Goal: Information Seeking & Learning: Check status

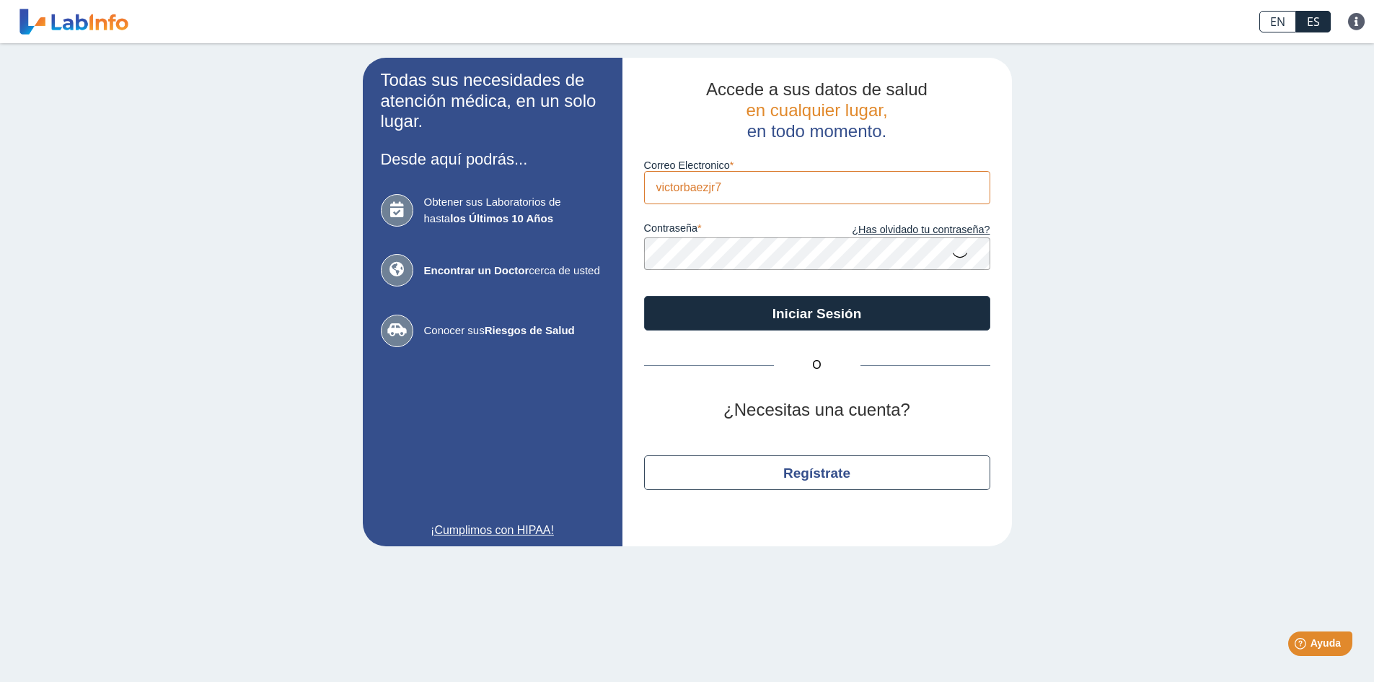
type input "[EMAIL_ADDRESS][DOMAIN_NAME]"
click at [985, 284] on form "Correo Electronico victorbaezjr7@gmail.com contraseña ¿Has olvidado tu contrase…" at bounding box center [817, 235] width 346 height 189
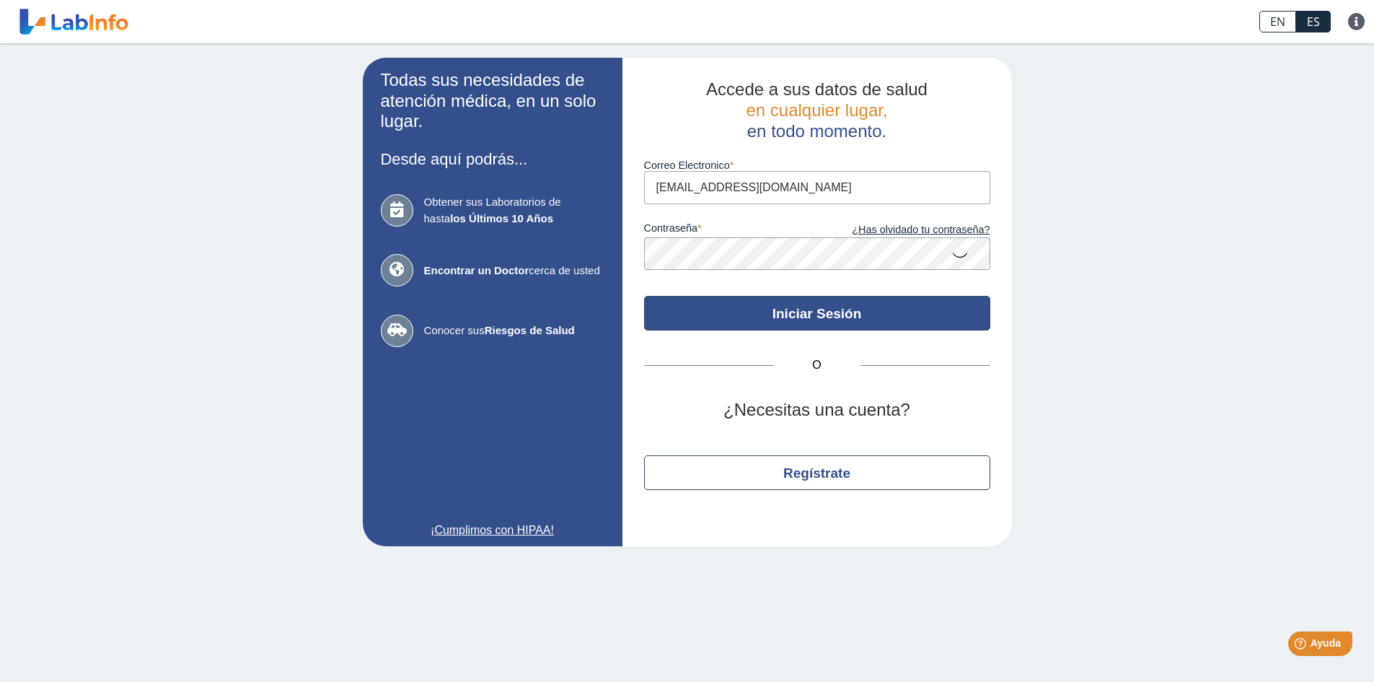
click at [883, 321] on button "Iniciar Sesión" at bounding box center [817, 313] width 346 height 35
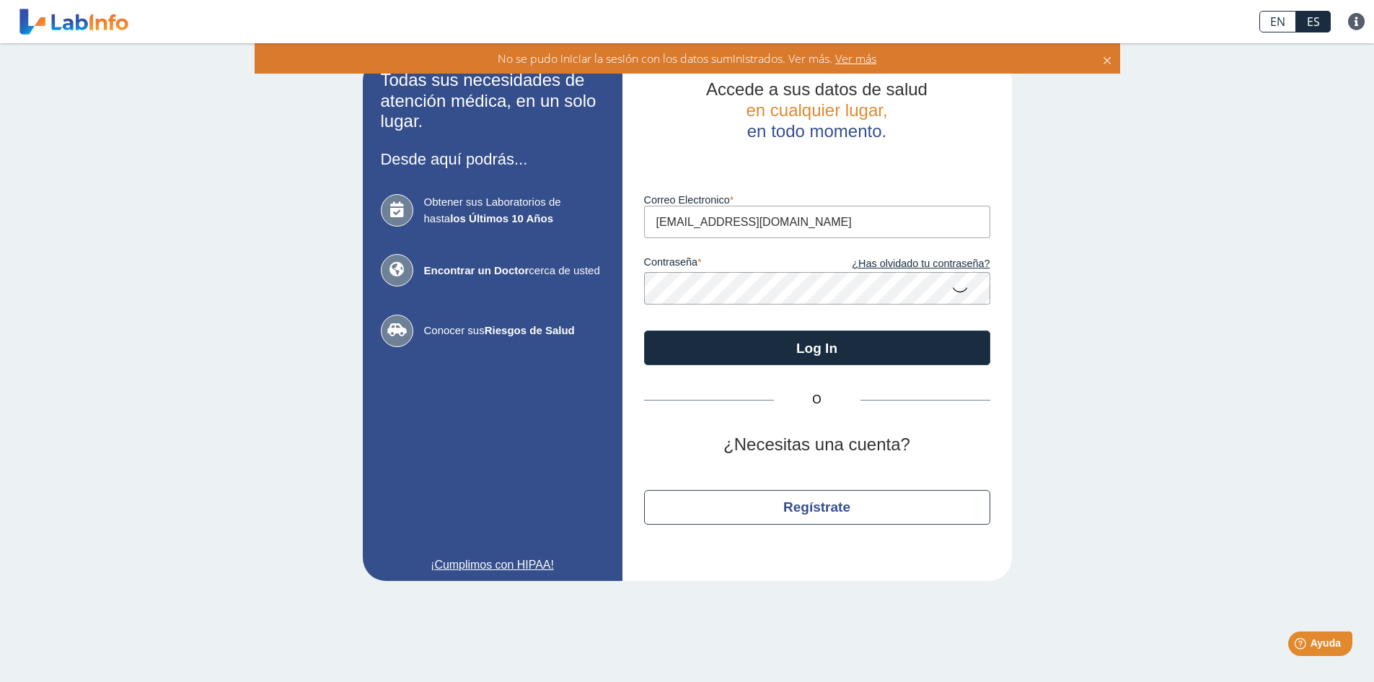
click at [965, 292] on icon at bounding box center [960, 289] width 17 height 28
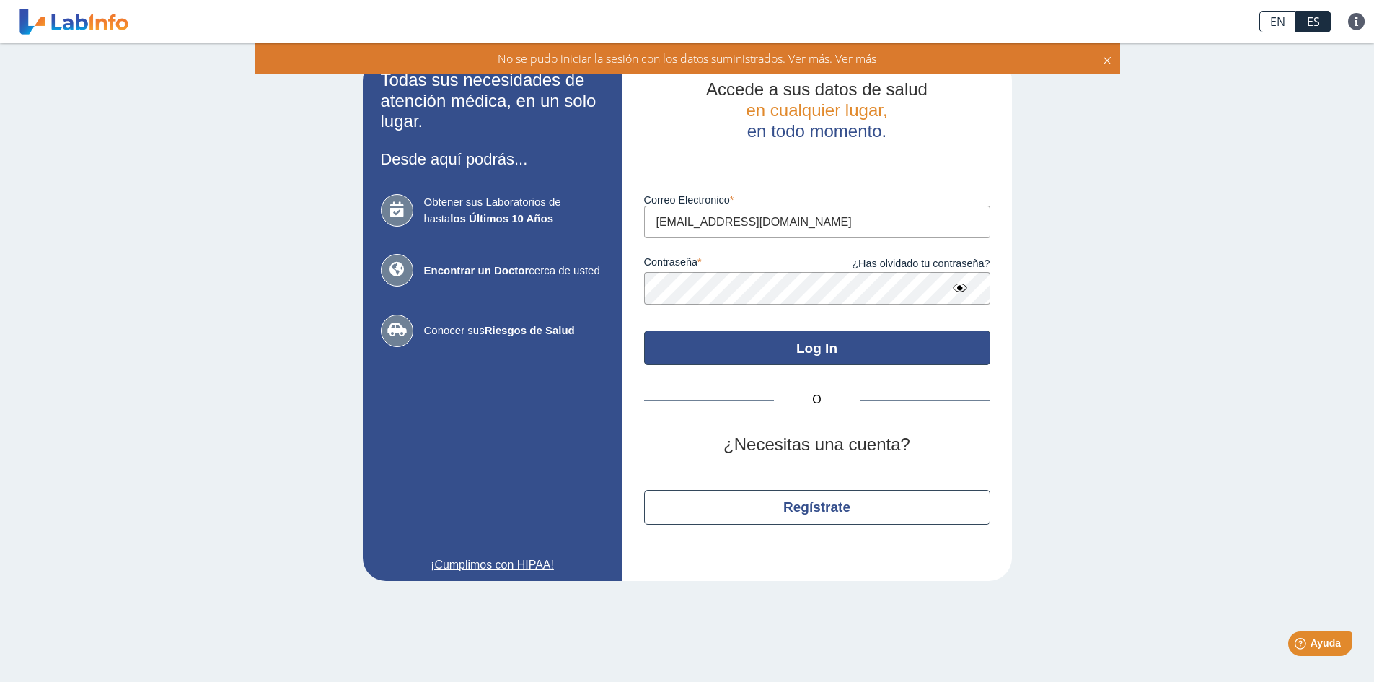
click at [813, 346] on button "Log In" at bounding box center [817, 347] width 346 height 35
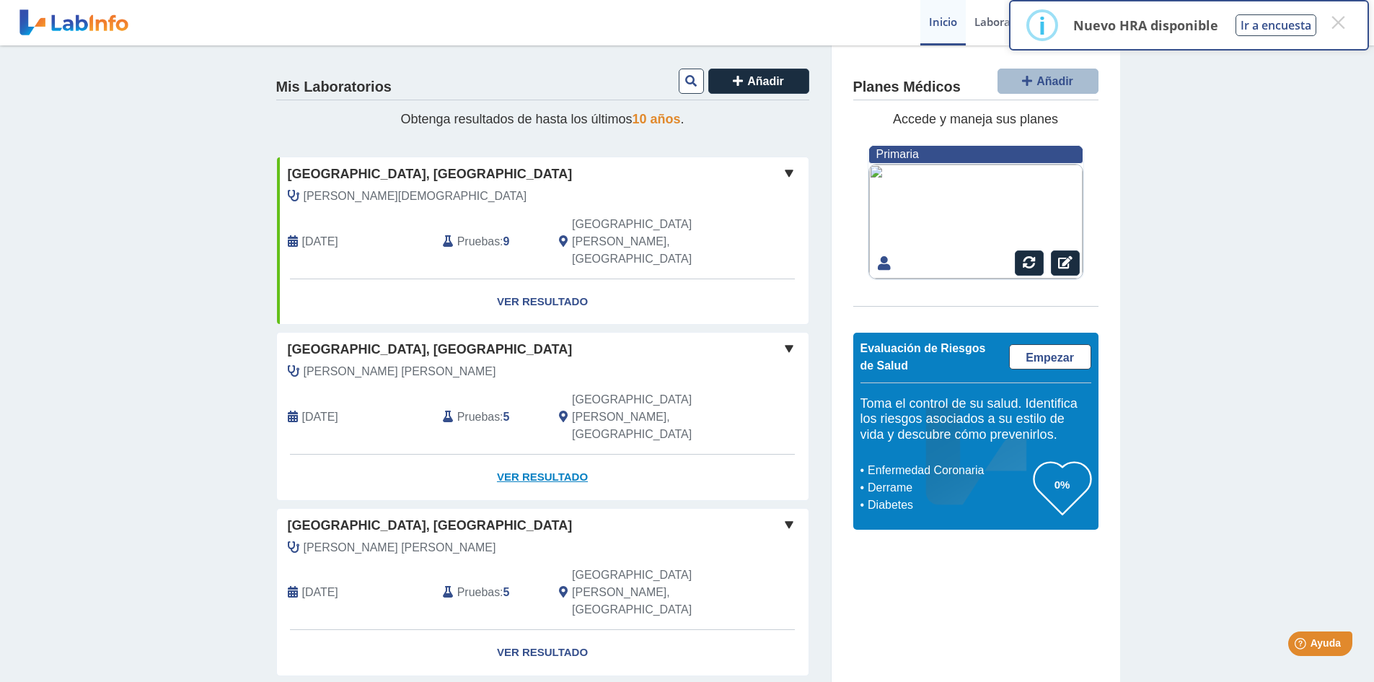
click at [520, 455] on link "Ver Resultado" at bounding box center [543, 477] width 532 height 45
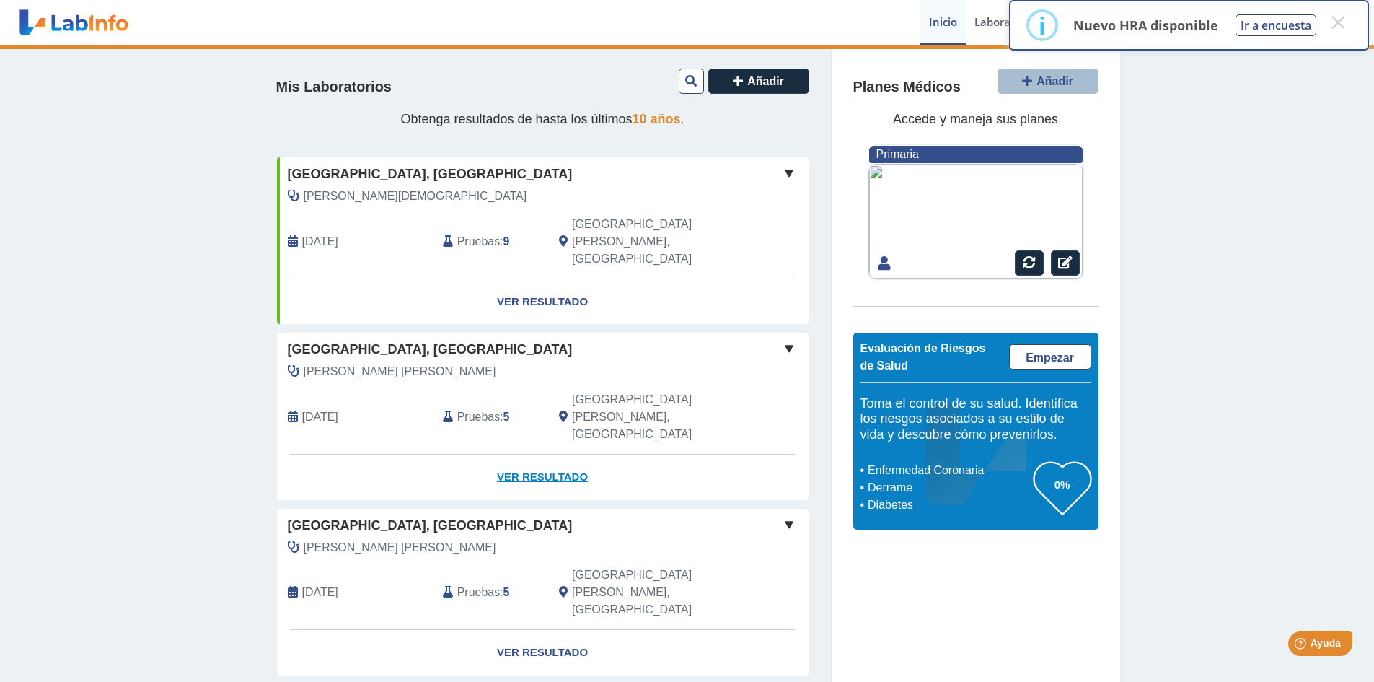
click at [530, 455] on link "Ver Resultado" at bounding box center [543, 477] width 532 height 45
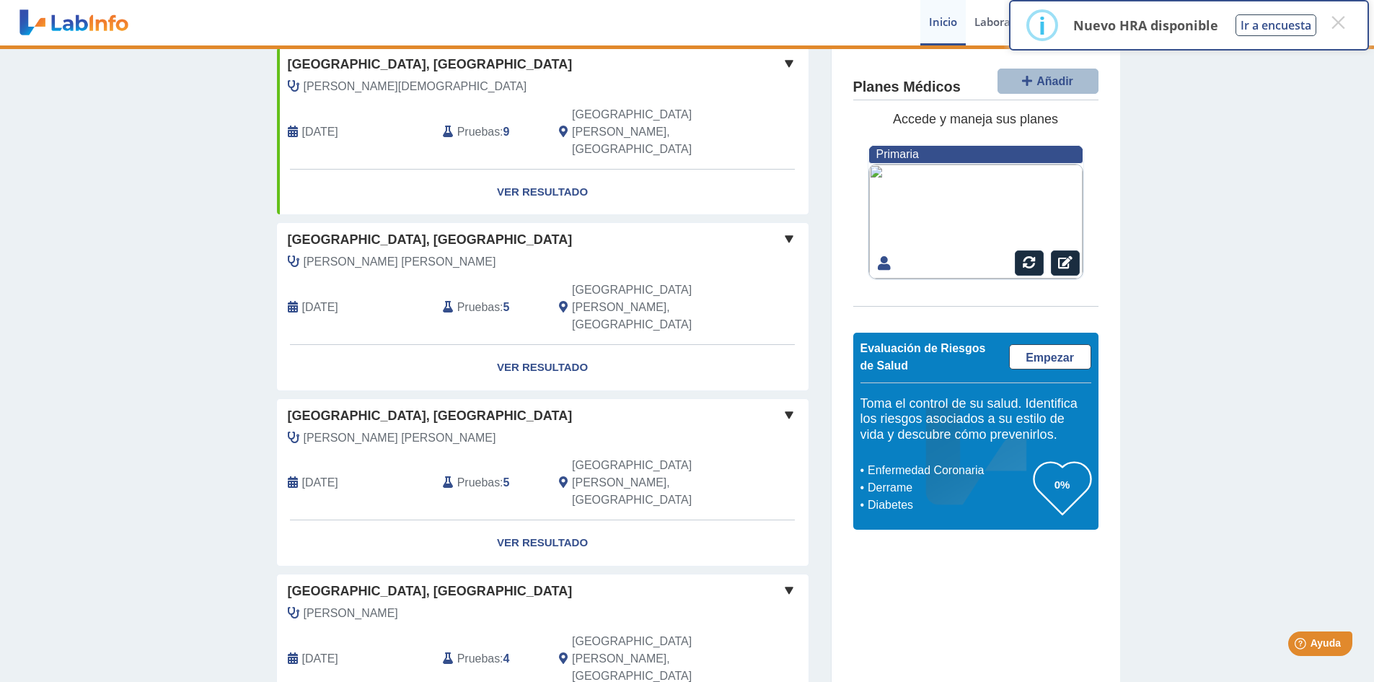
scroll to position [72, 0]
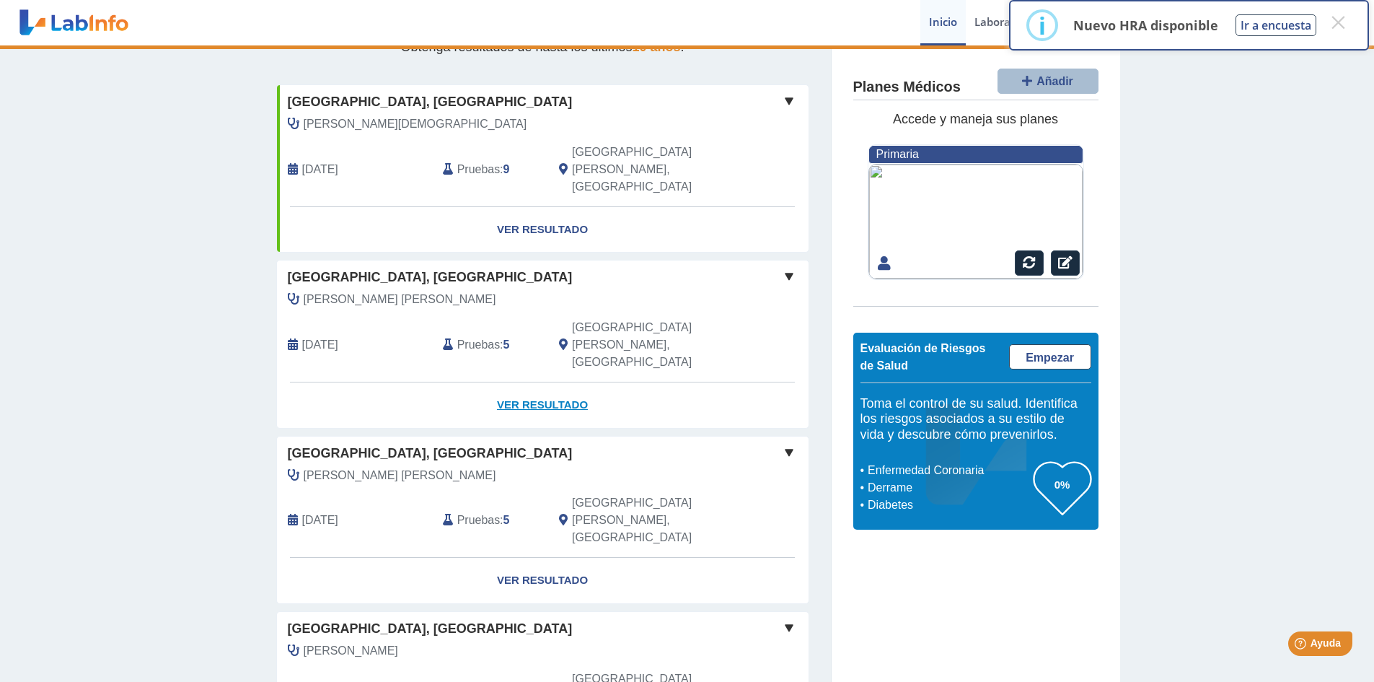
click at [530, 382] on link "Ver Resultado" at bounding box center [543, 404] width 532 height 45
click at [786, 268] on span at bounding box center [789, 276] width 17 height 17
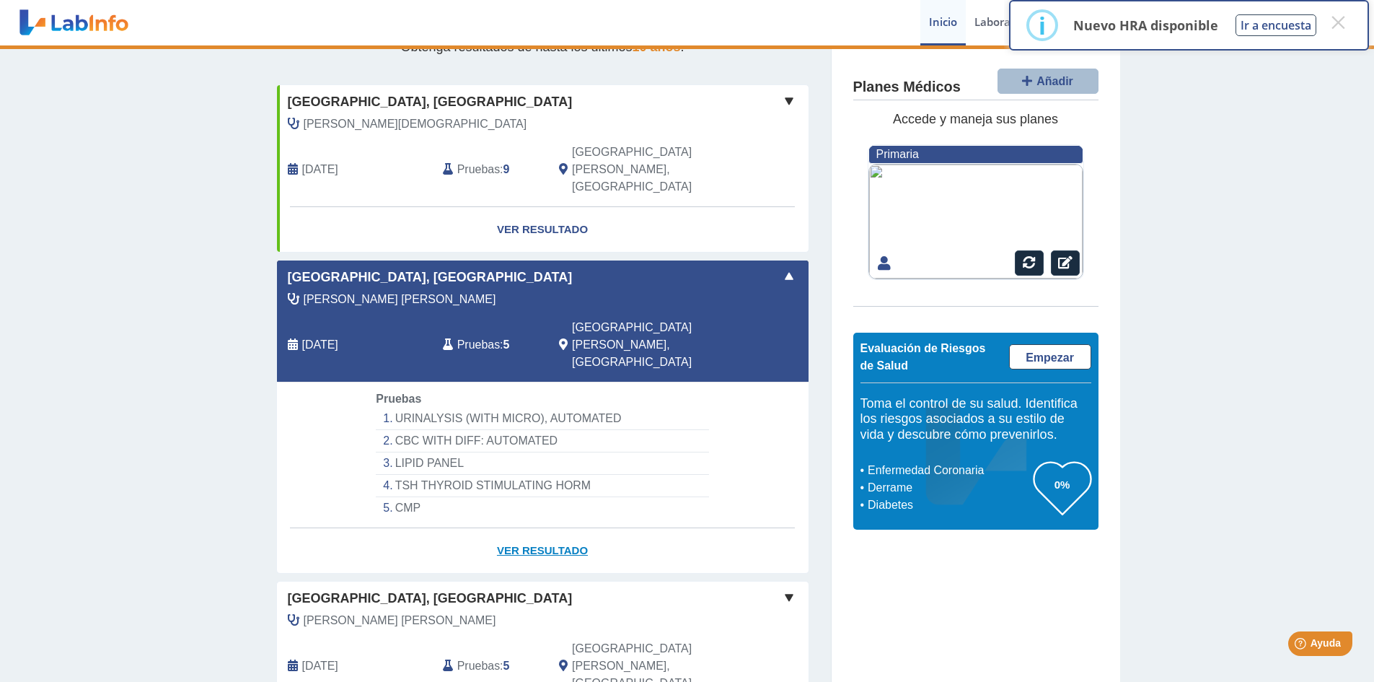
click at [515, 528] on link "Ver Resultado" at bounding box center [543, 550] width 532 height 45
click at [1340, 24] on button "×" at bounding box center [1338, 22] width 26 height 26
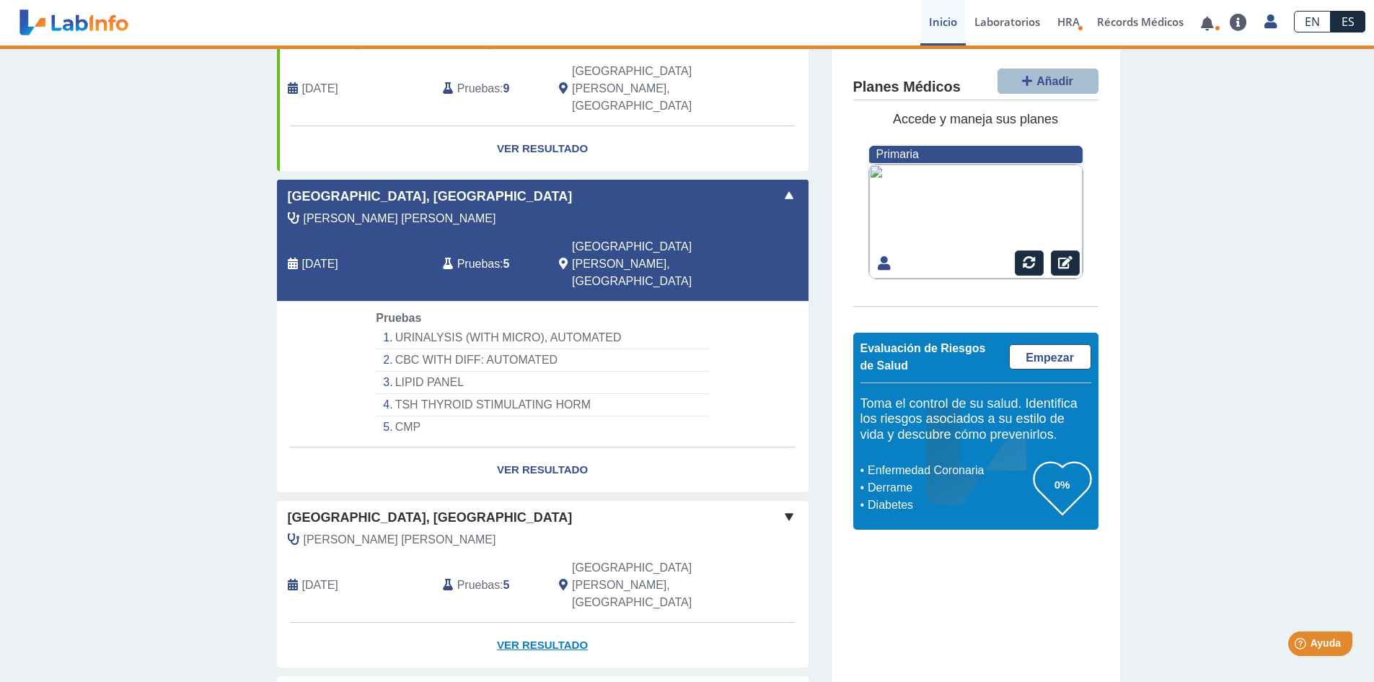
scroll to position [8, 0]
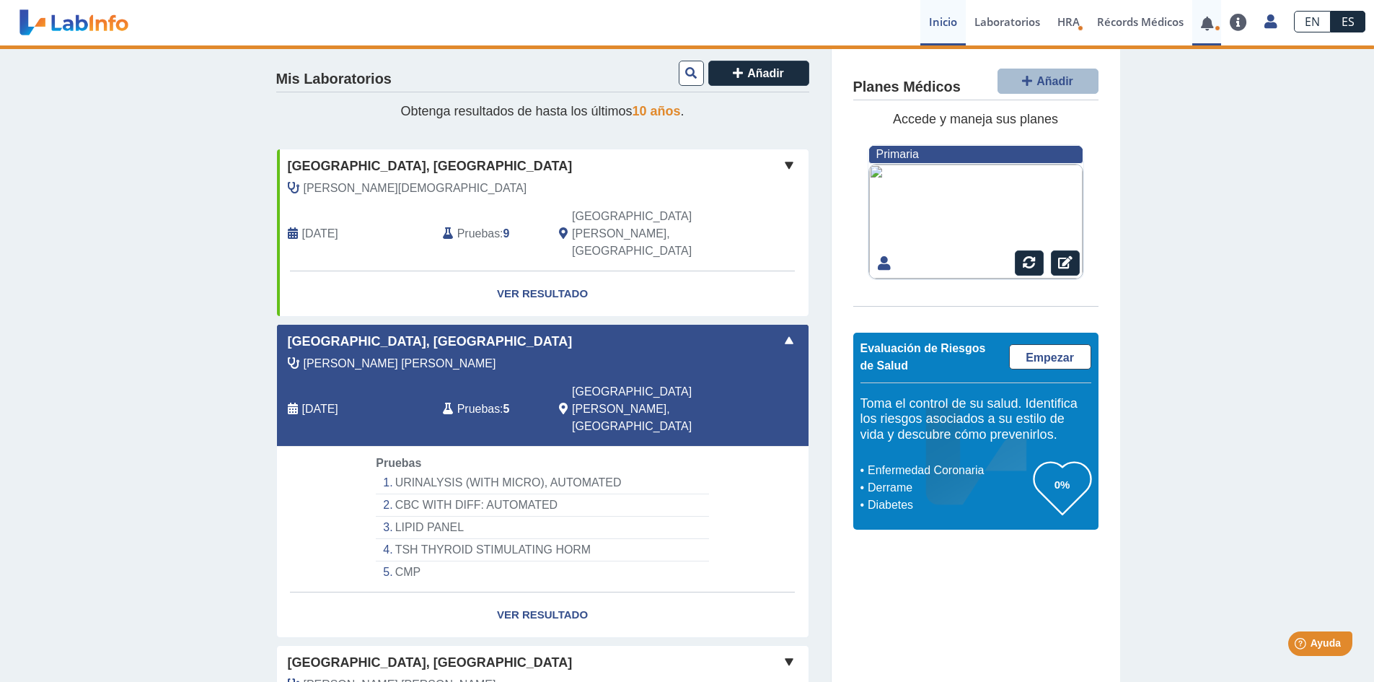
click at [1211, 26] on link at bounding box center [1208, 23] width 30 height 11
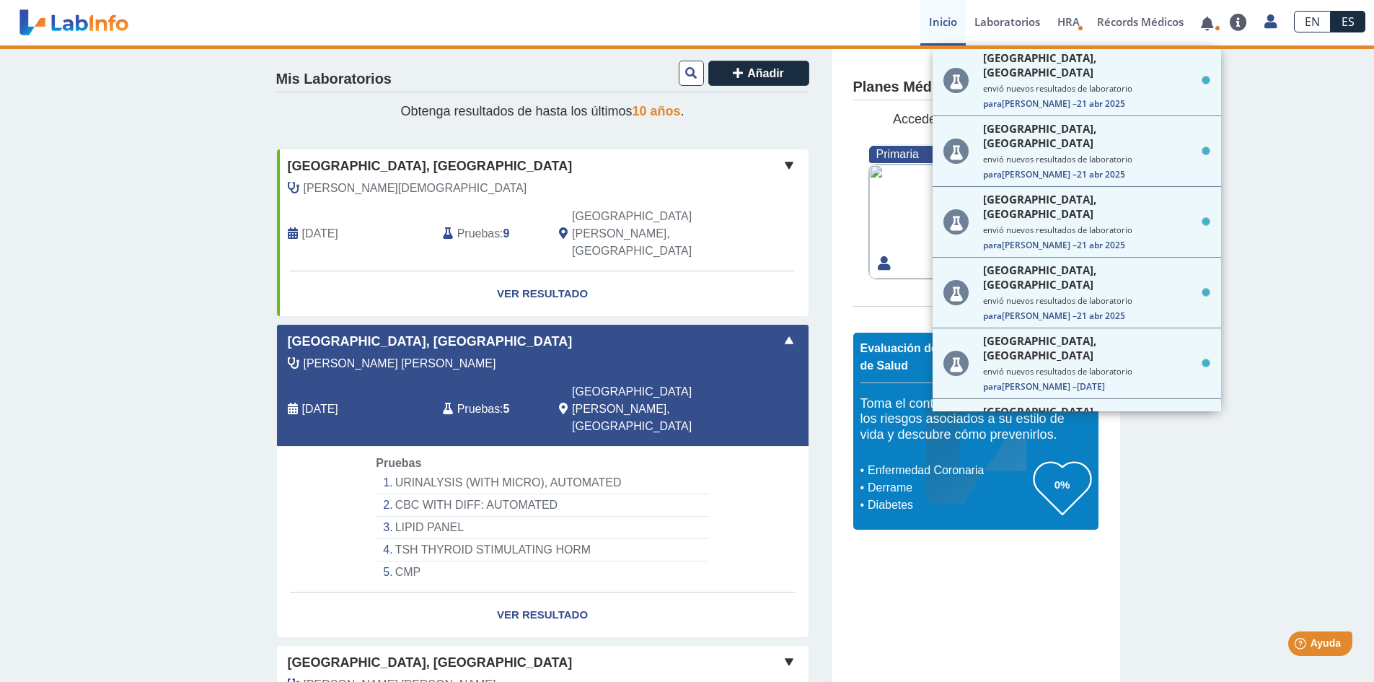
click at [1257, 499] on div "Mis Laboratorios Añadir Obtenga resultados de hasta los últimos 10 años . Hospi…" at bounding box center [687, 627] width 1374 height 1178
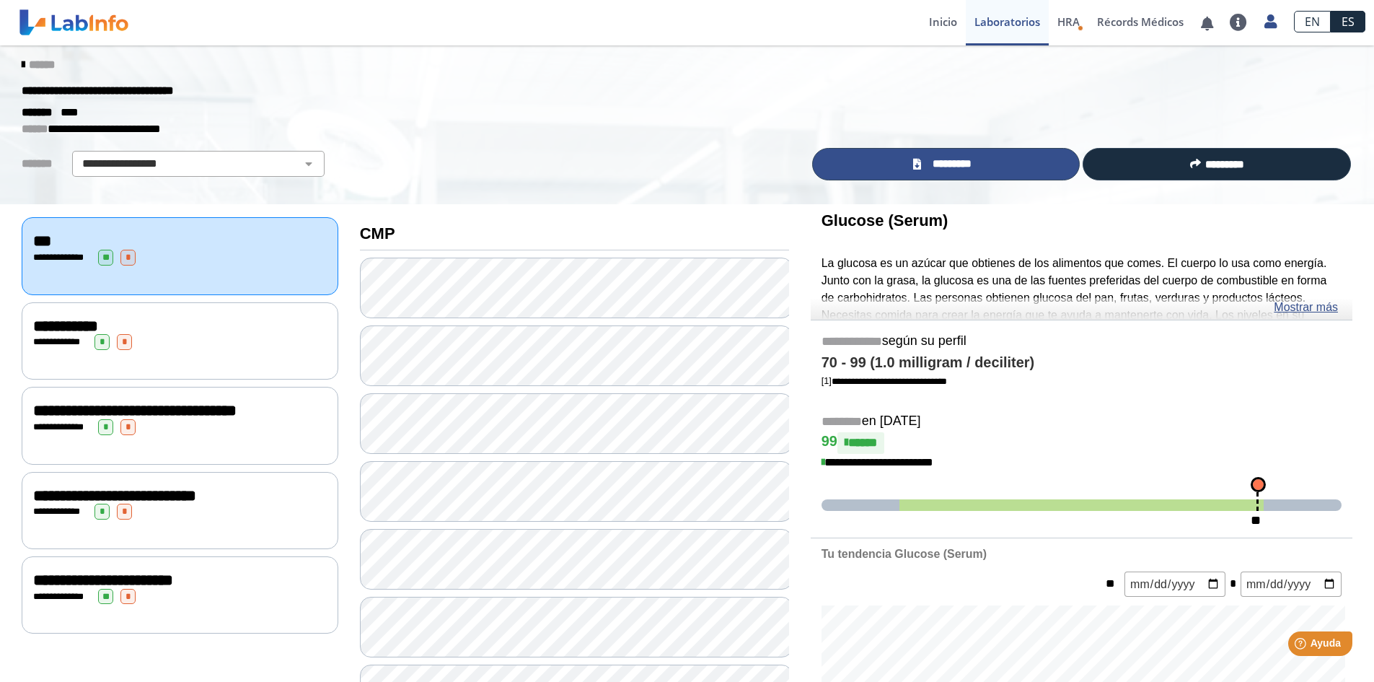
click at [963, 165] on span "*********" at bounding box center [952, 164] width 53 height 17
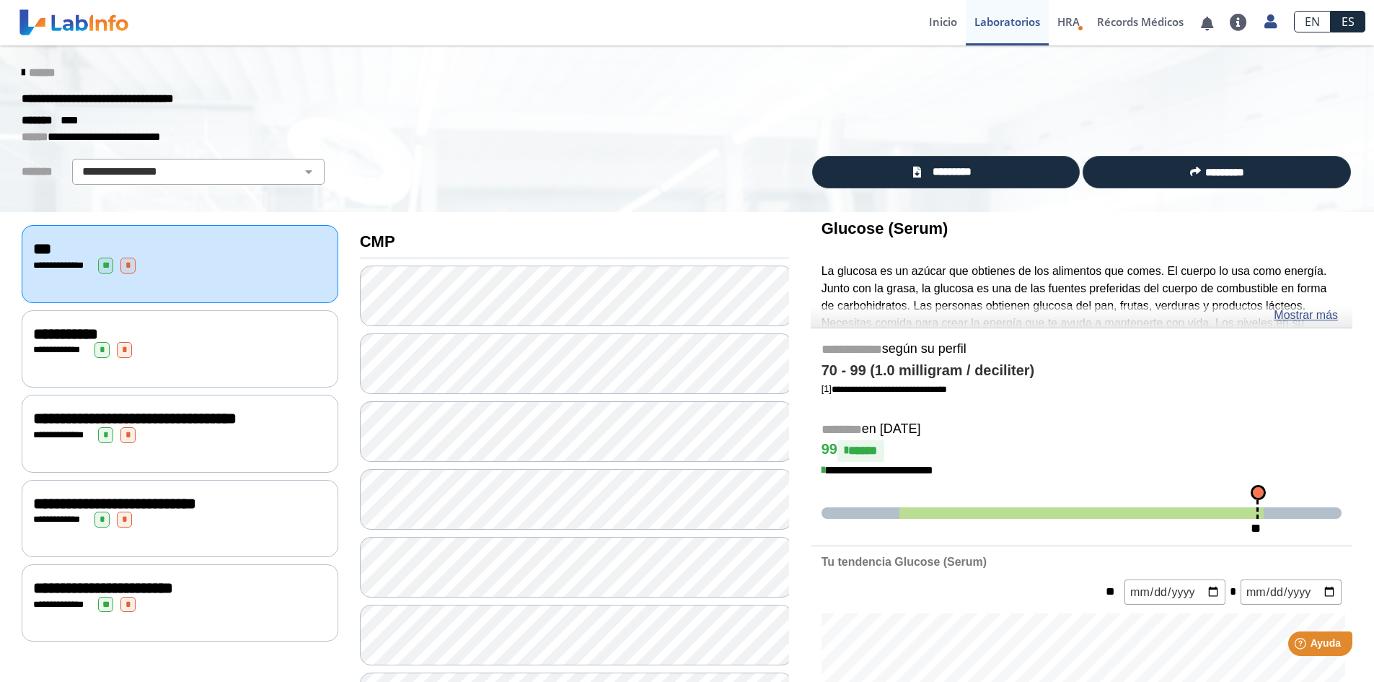
click at [22, 70] on icon at bounding box center [23, 73] width 3 height 12
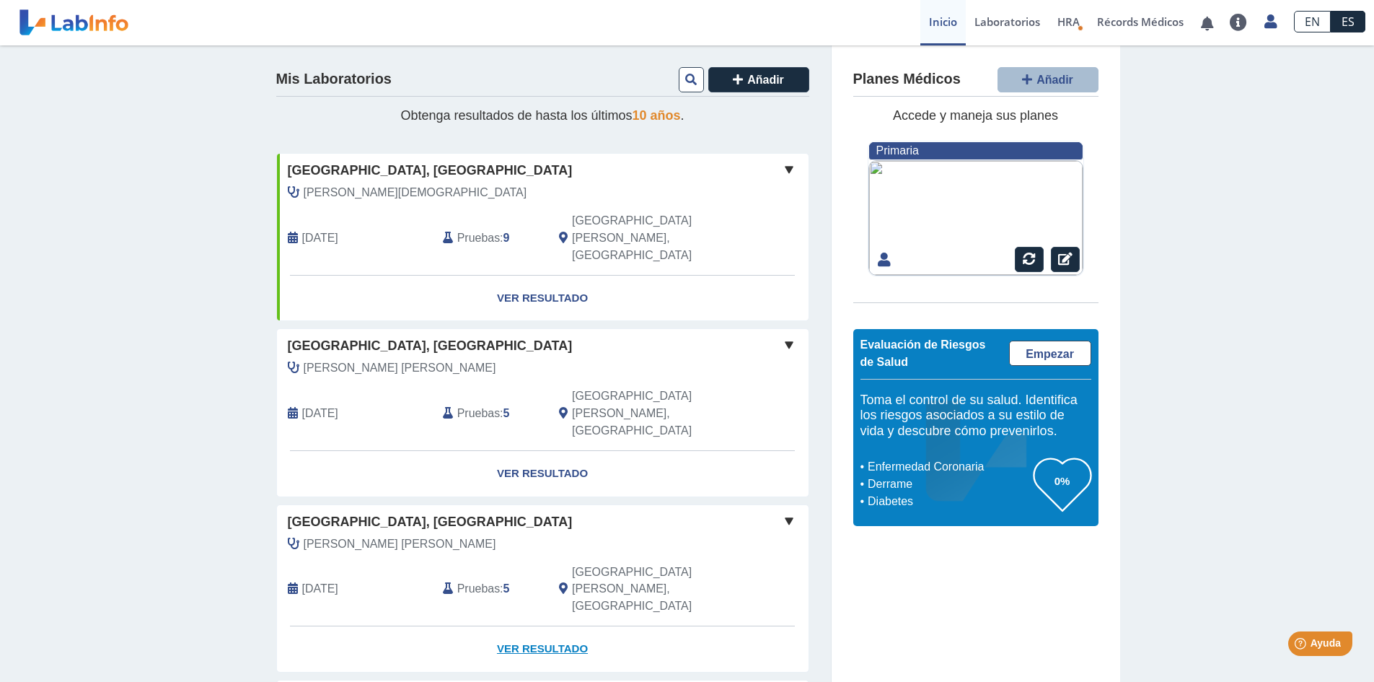
click at [527, 626] on link "Ver Resultado" at bounding box center [543, 648] width 532 height 45
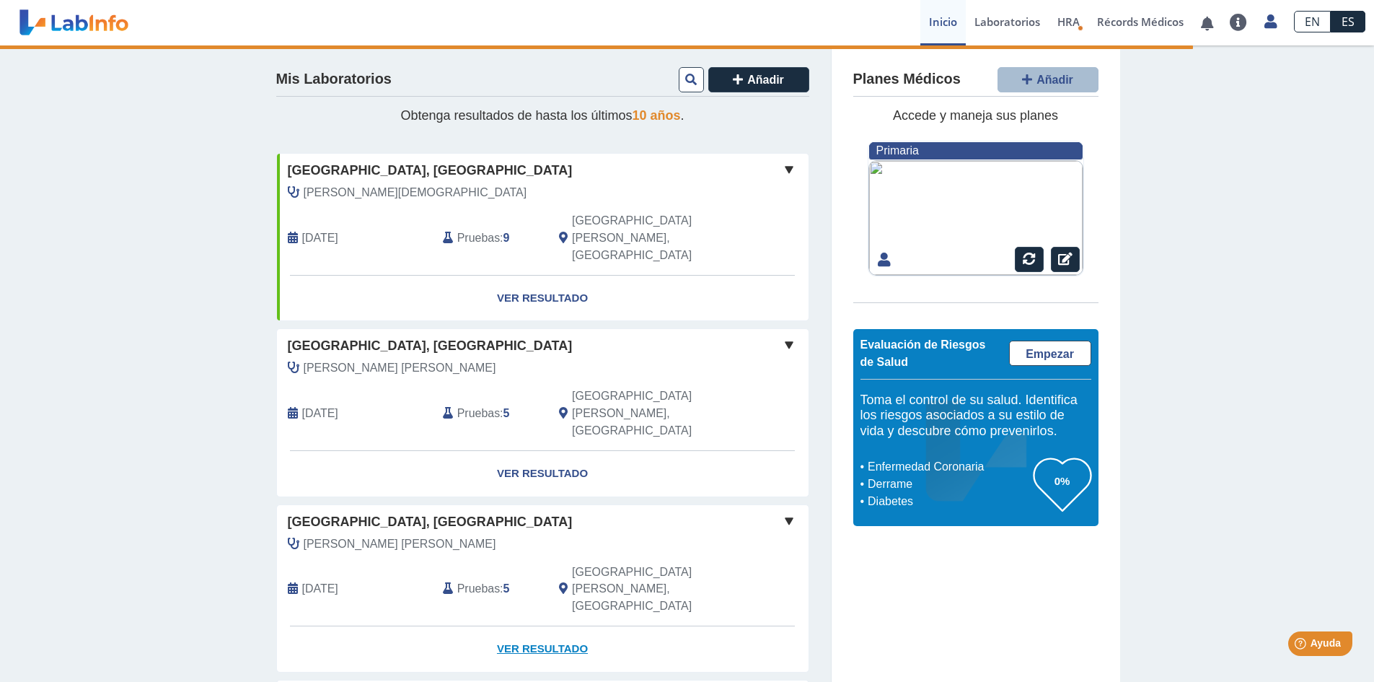
click at [553, 626] on link "Ver Resultado" at bounding box center [543, 648] width 532 height 45
click at [677, 535] on div "[PERSON_NAME]" at bounding box center [510, 543] width 466 height 17
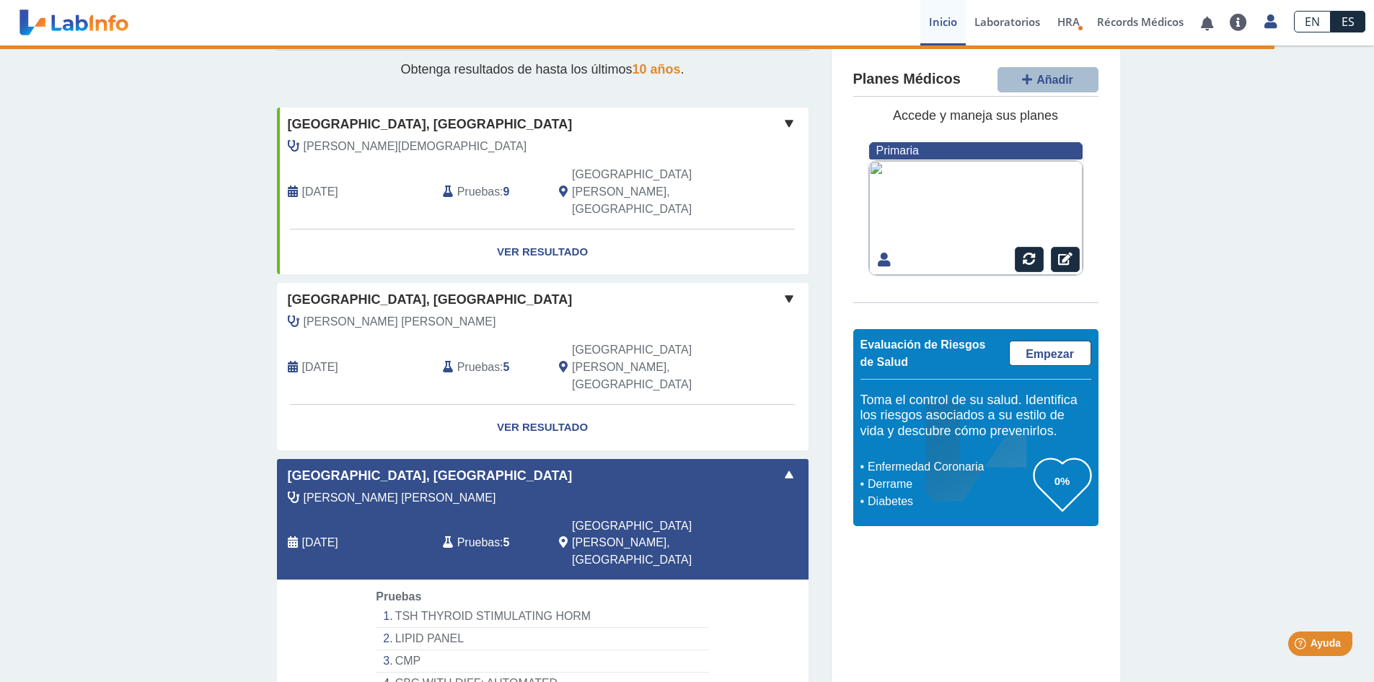
scroll to position [72, 0]
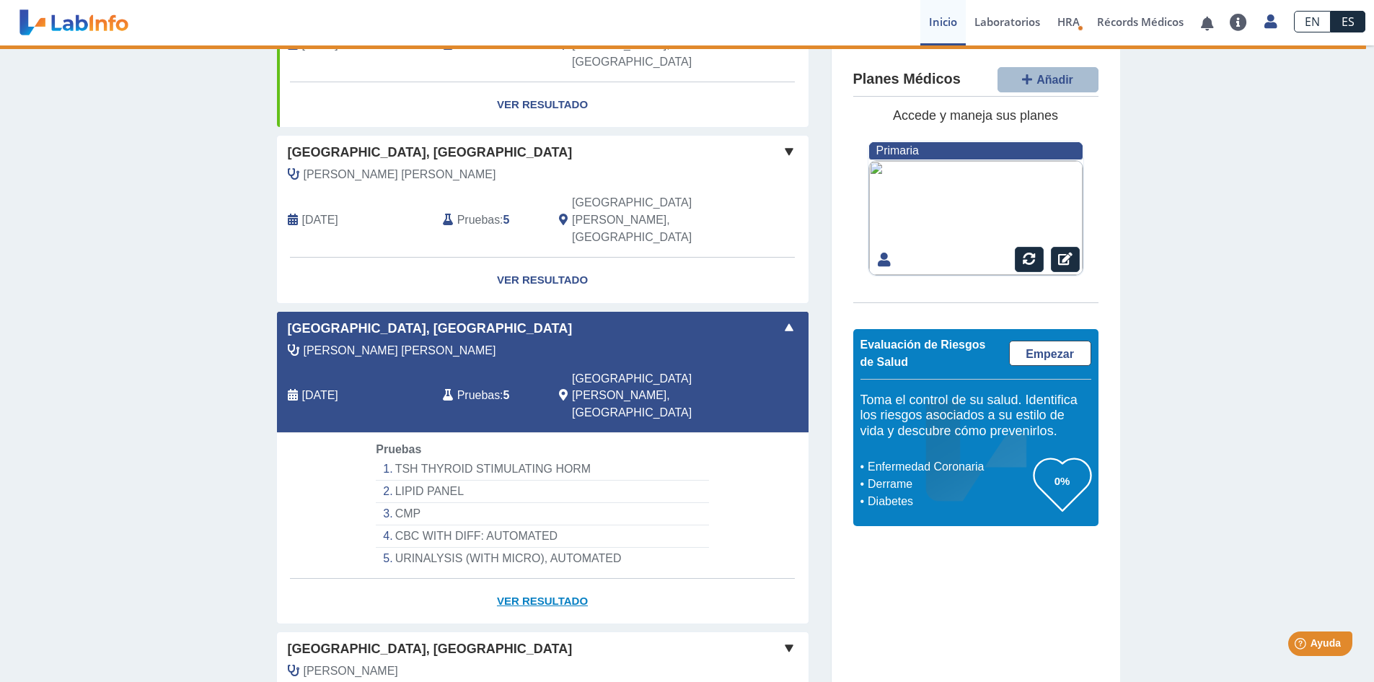
scroll to position [216, 0]
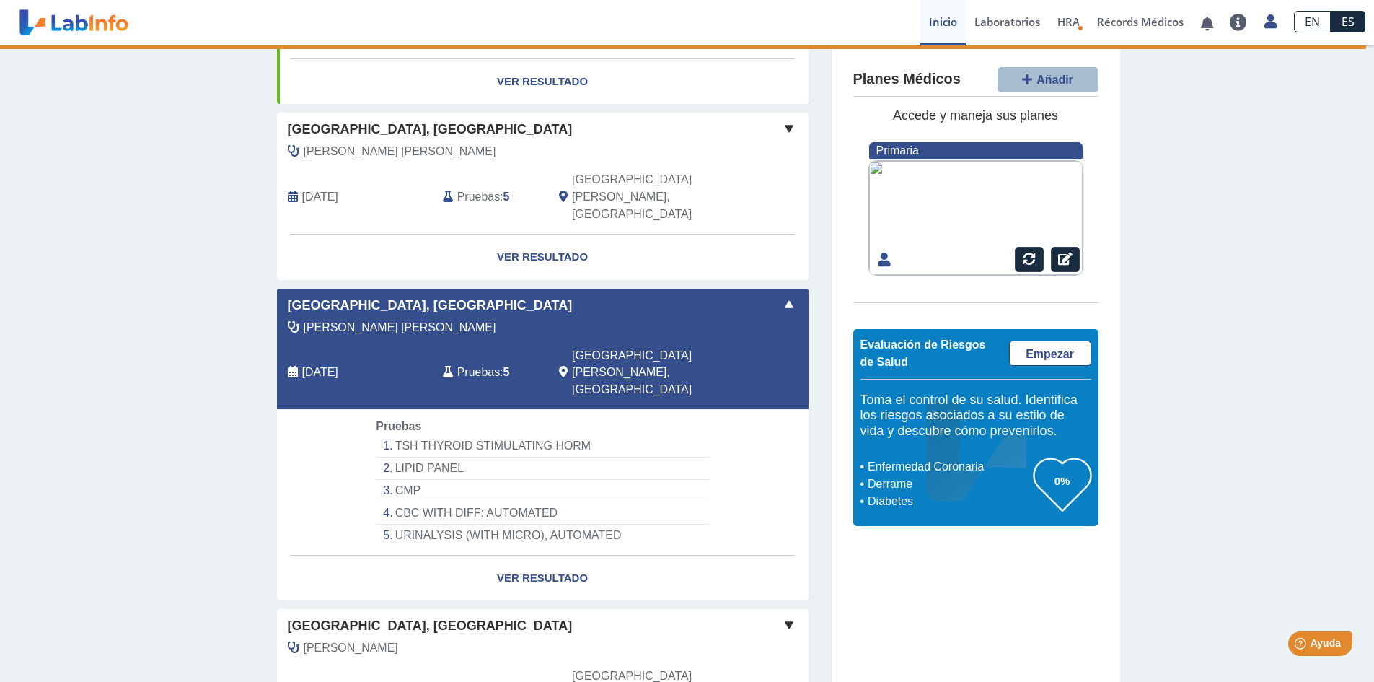
click at [742, 319] on div "Yo Yo" at bounding box center [764, 364] width 44 height 91
click at [667, 556] on link "Ver Resultado" at bounding box center [543, 578] width 532 height 45
click at [558, 556] on link "Ver Resultado" at bounding box center [543, 578] width 532 height 45
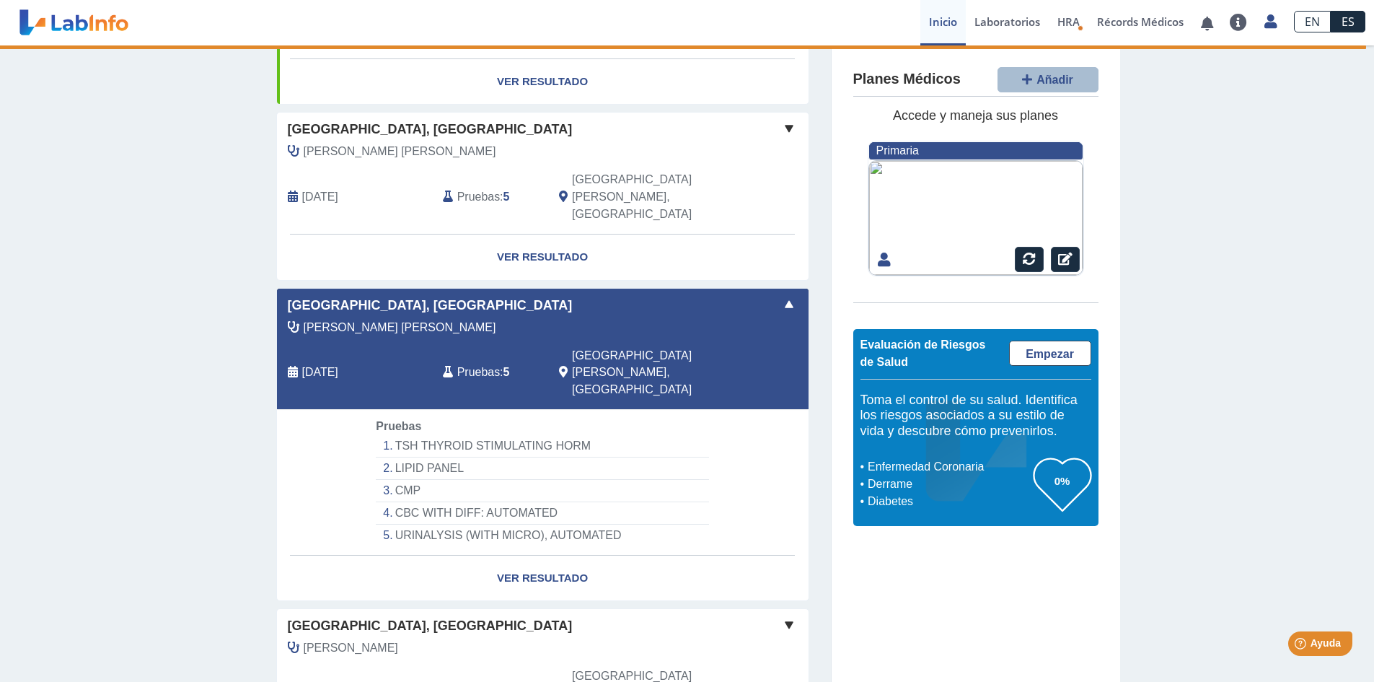
click at [486, 364] on span "Pruebas" at bounding box center [478, 372] width 43 height 17
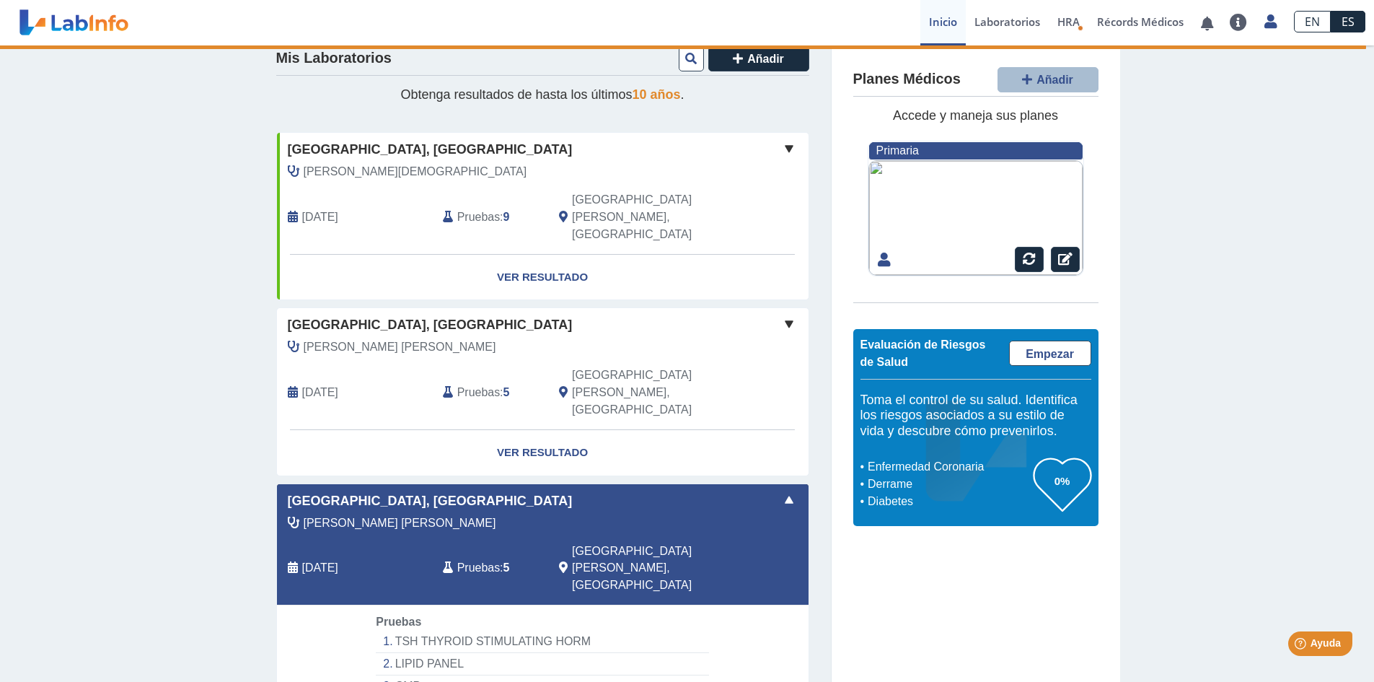
scroll to position [0, 0]
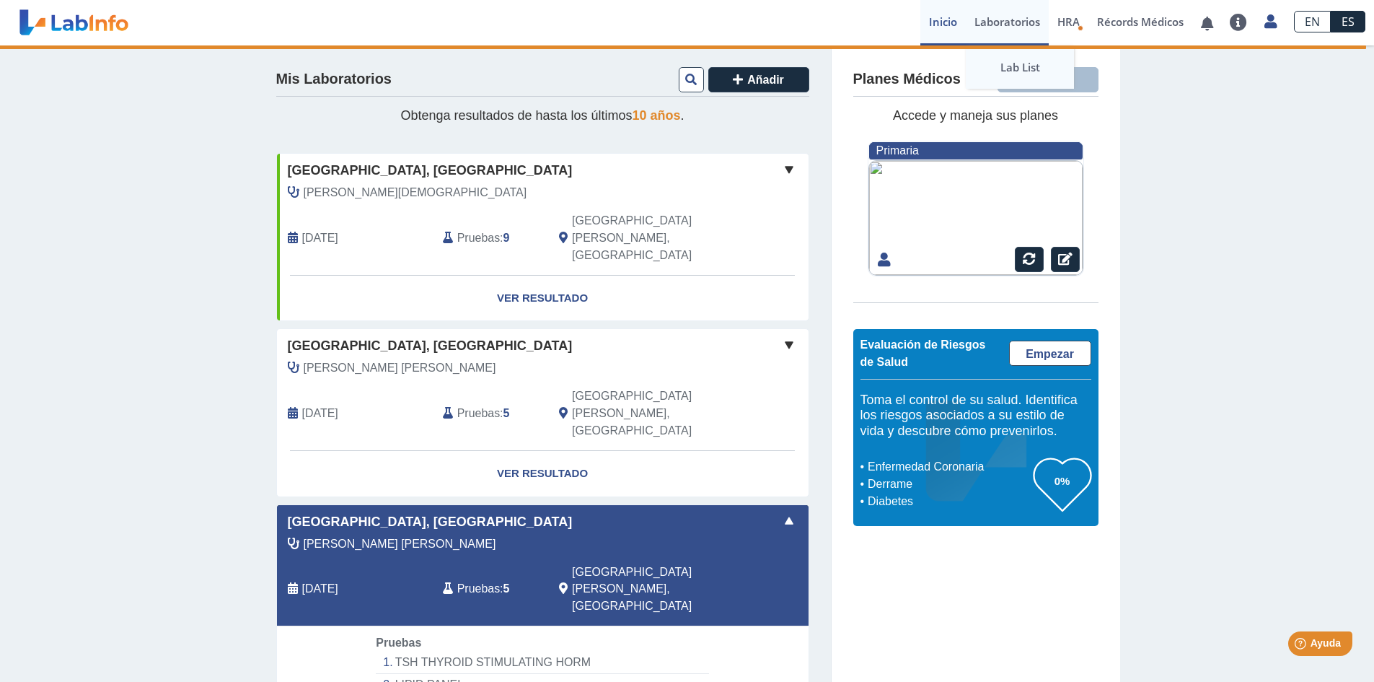
click at [1010, 64] on link "Lab List" at bounding box center [1020, 66] width 108 height 43
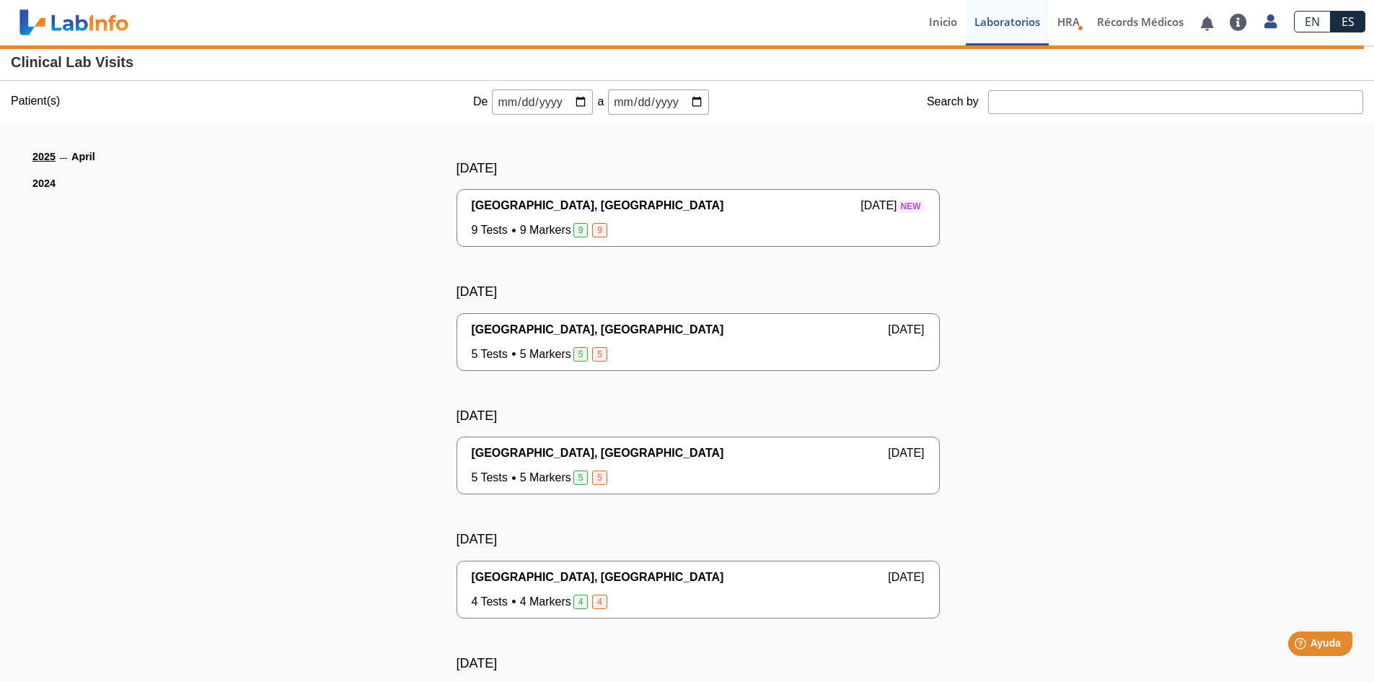
click at [43, 183] on link "2024" at bounding box center [43, 184] width 23 height 16
click at [81, 177] on li "March" at bounding box center [97, 181] width 53 height 16
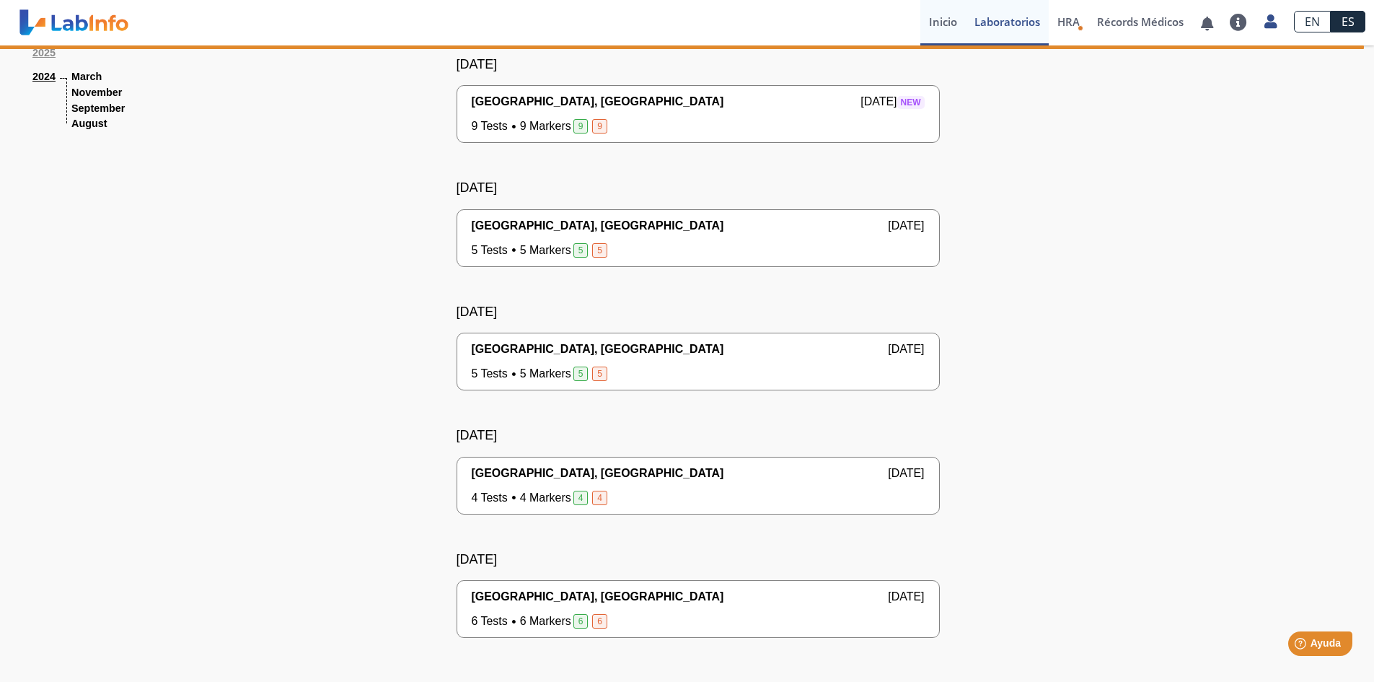
click at [947, 21] on link "Inicio" at bounding box center [943, 22] width 45 height 45
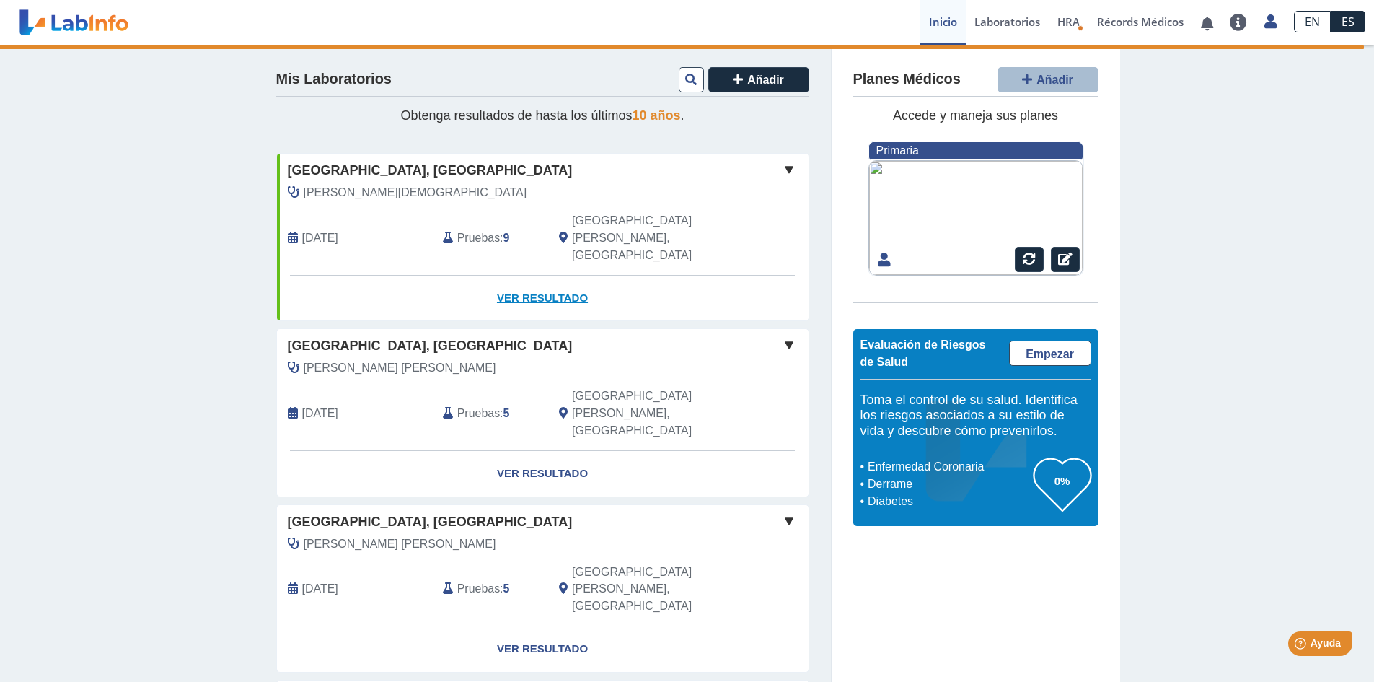
click at [528, 276] on link "Ver Resultado" at bounding box center [543, 298] width 532 height 45
click at [783, 167] on span at bounding box center [789, 169] width 17 height 17
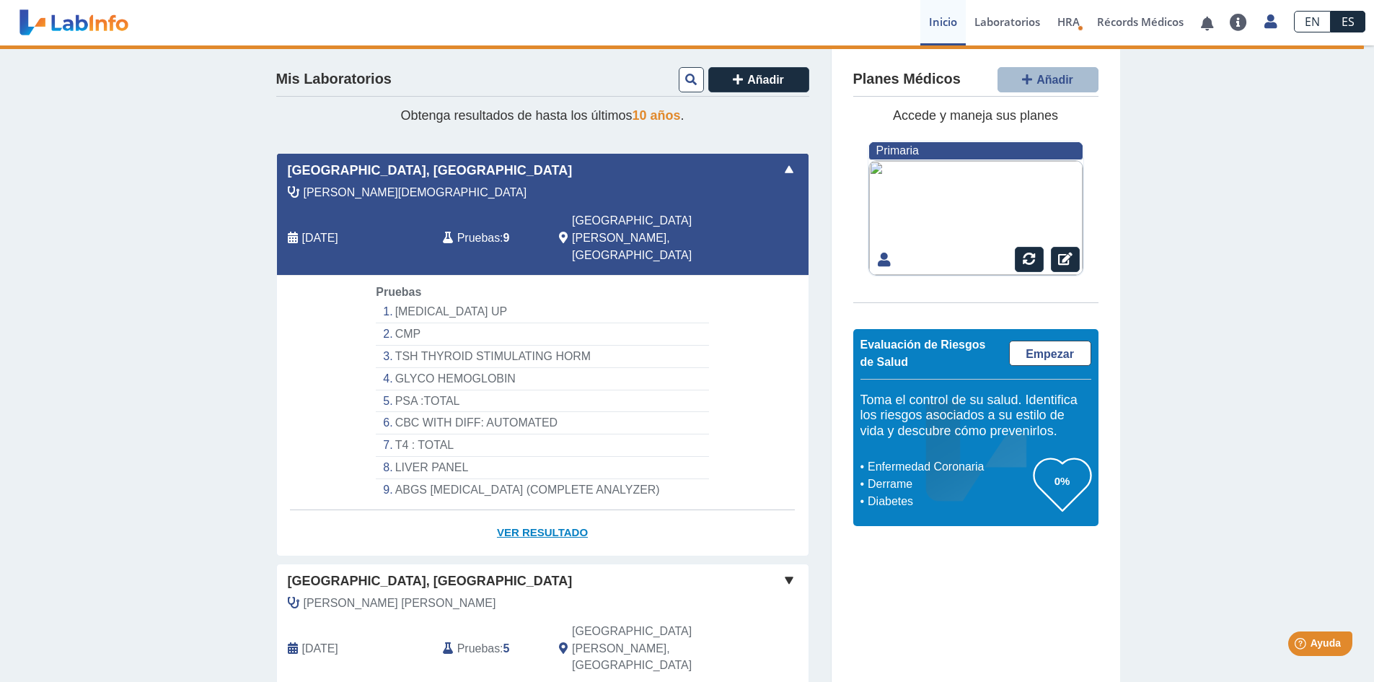
click at [546, 510] on link "Ver Resultado" at bounding box center [543, 532] width 532 height 45
click at [474, 229] on span "Pruebas" at bounding box center [478, 237] width 43 height 17
click at [534, 510] on link "Ver Resultado" at bounding box center [543, 532] width 532 height 45
click at [411, 301] on li "[MEDICAL_DATA] UP" at bounding box center [542, 312] width 333 height 22
click at [539, 510] on link "Ver Resultado" at bounding box center [543, 532] width 532 height 45
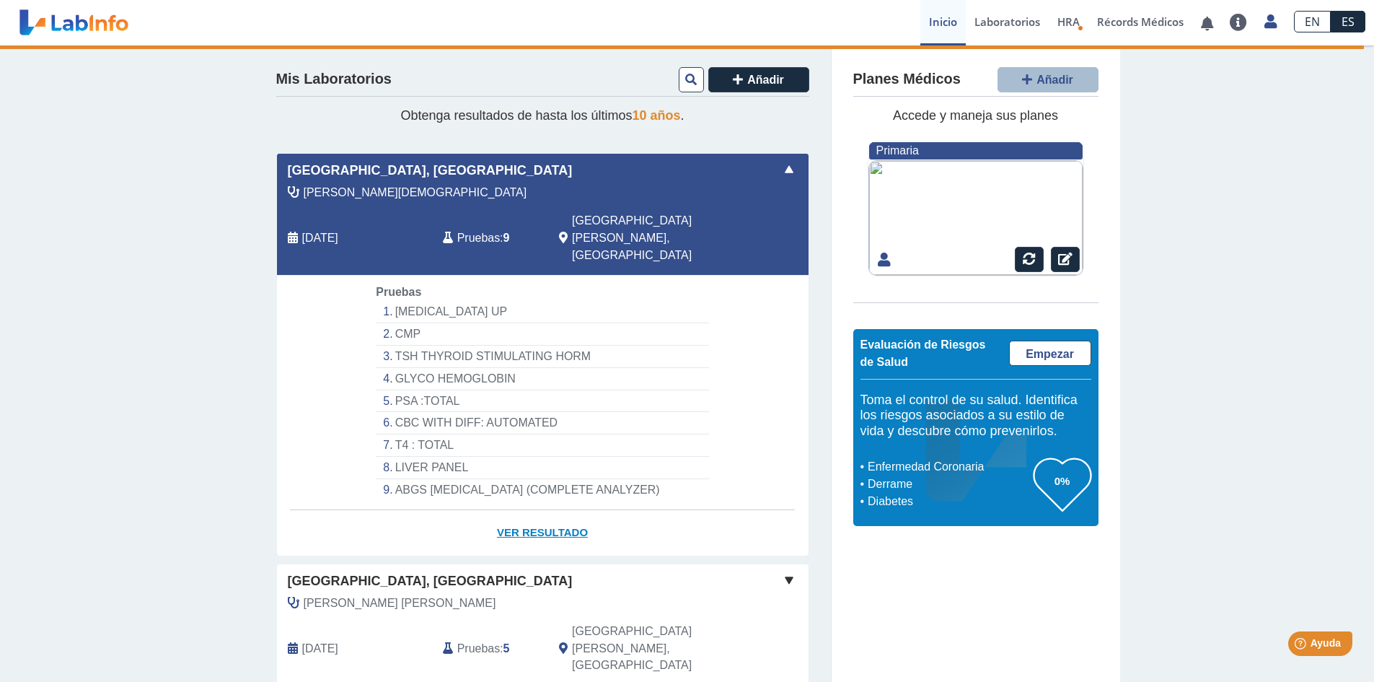
click at [534, 510] on link "Ver Resultado" at bounding box center [543, 532] width 532 height 45
click at [543, 510] on link "Ver Resultado" at bounding box center [543, 532] width 532 height 45
drag, startPoint x: 543, startPoint y: 495, endPoint x: 531, endPoint y: 491, distance: 12.1
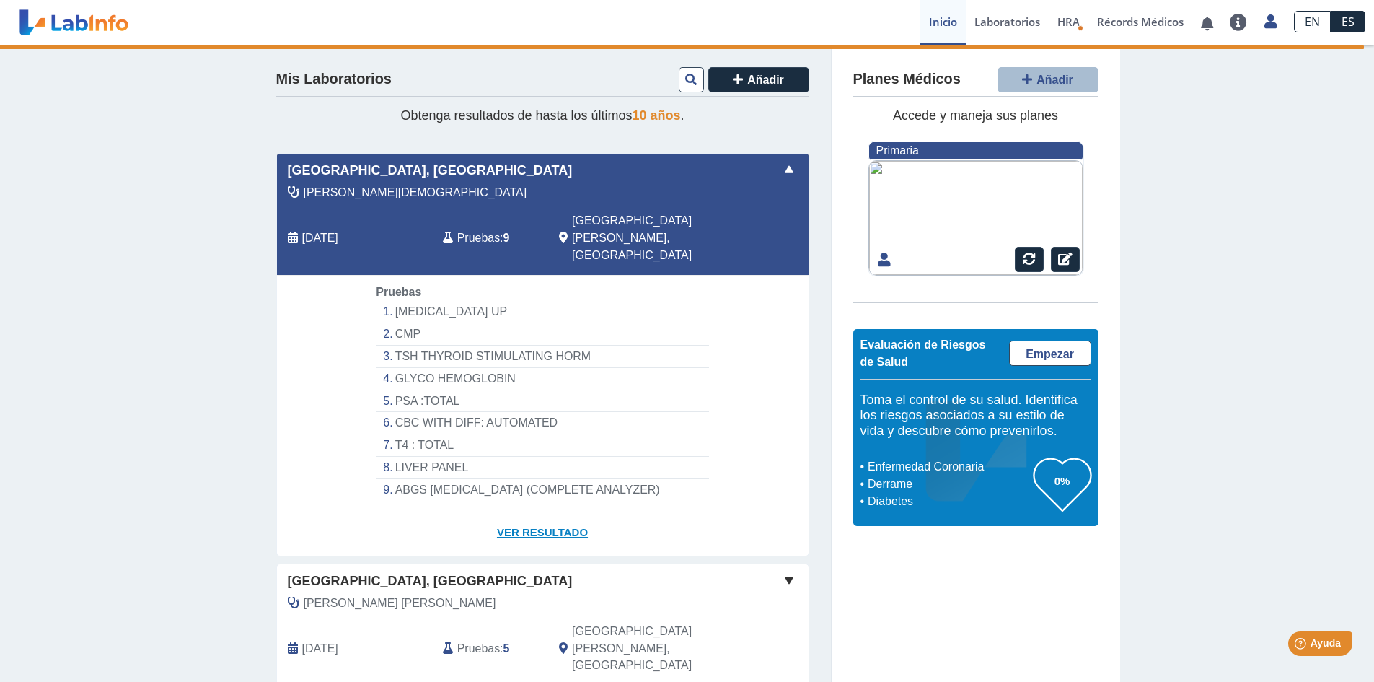
click at [539, 510] on link "Ver Resultado" at bounding box center [543, 532] width 532 height 45
click at [783, 167] on span at bounding box center [789, 169] width 17 height 17
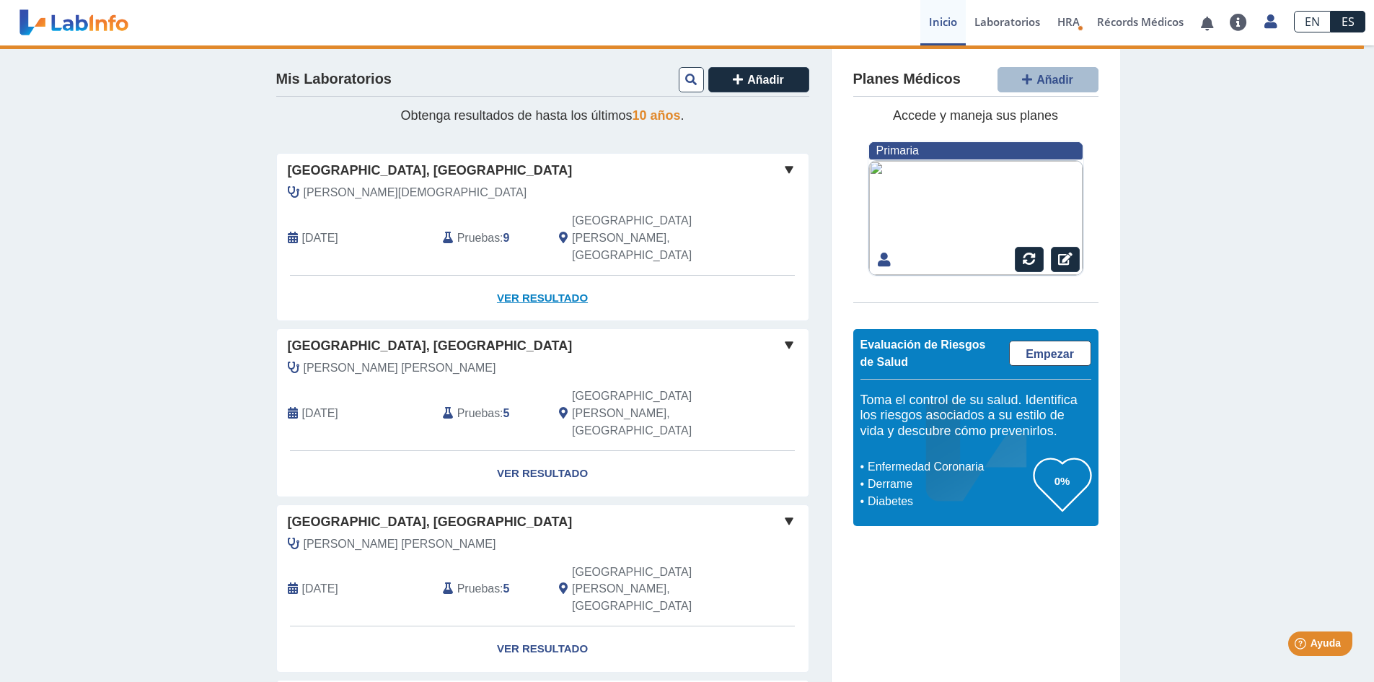
click at [512, 276] on link "Ver Resultado" at bounding box center [543, 298] width 532 height 45
click at [783, 165] on span at bounding box center [789, 169] width 17 height 17
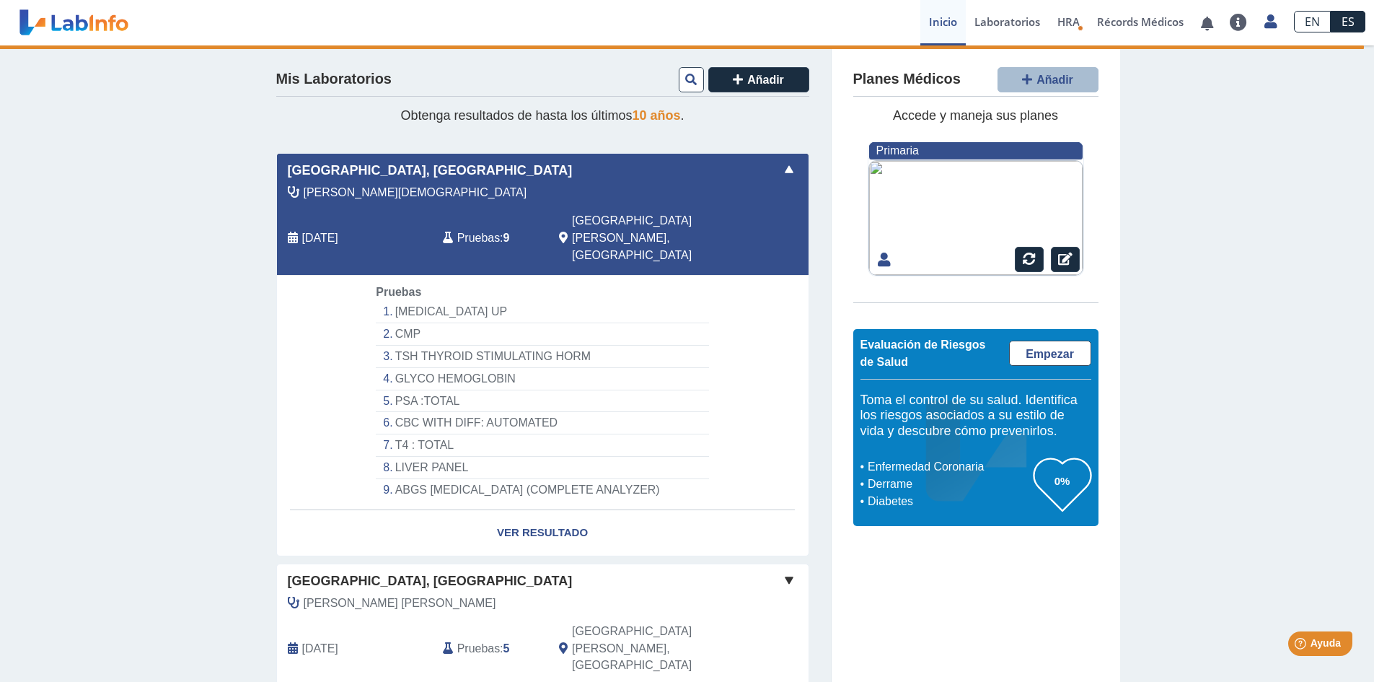
click at [478, 229] on span "Pruebas" at bounding box center [478, 237] width 43 height 17
click at [993, 20] on link "Laboratorios" at bounding box center [1007, 22] width 83 height 45
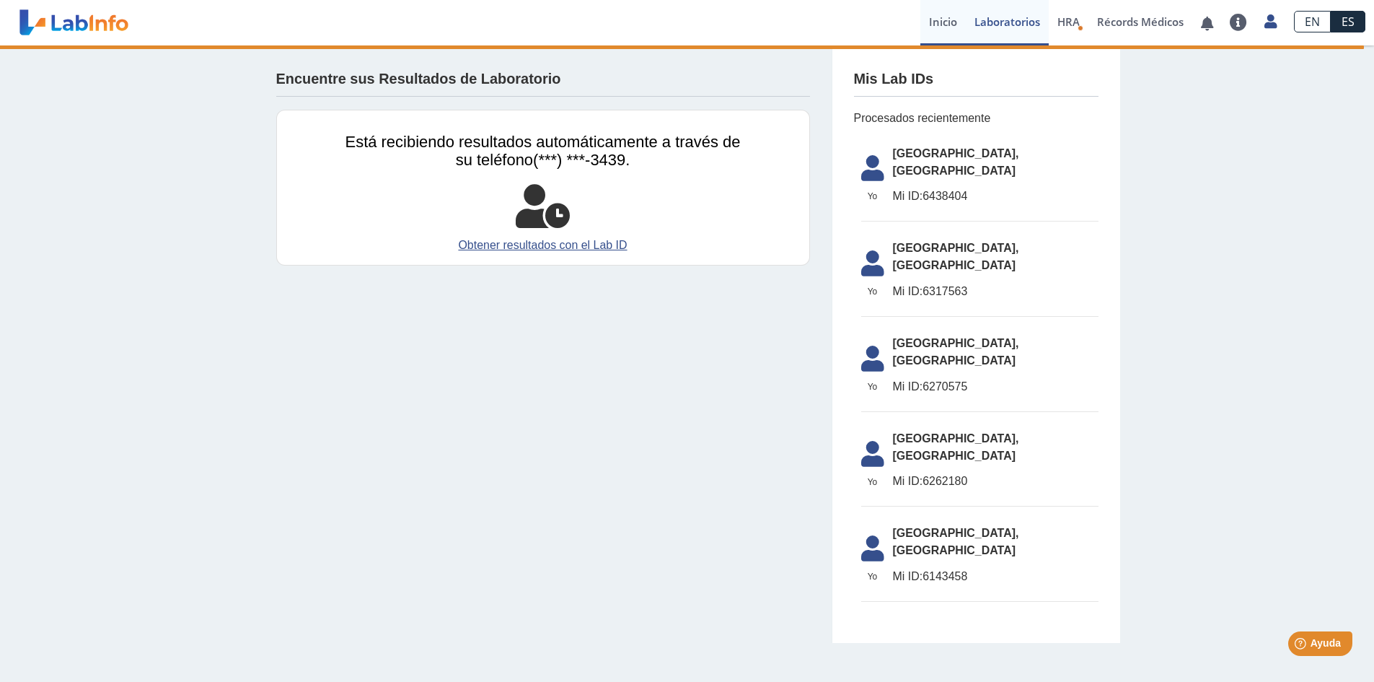
click at [940, 17] on link "Inicio" at bounding box center [943, 22] width 45 height 45
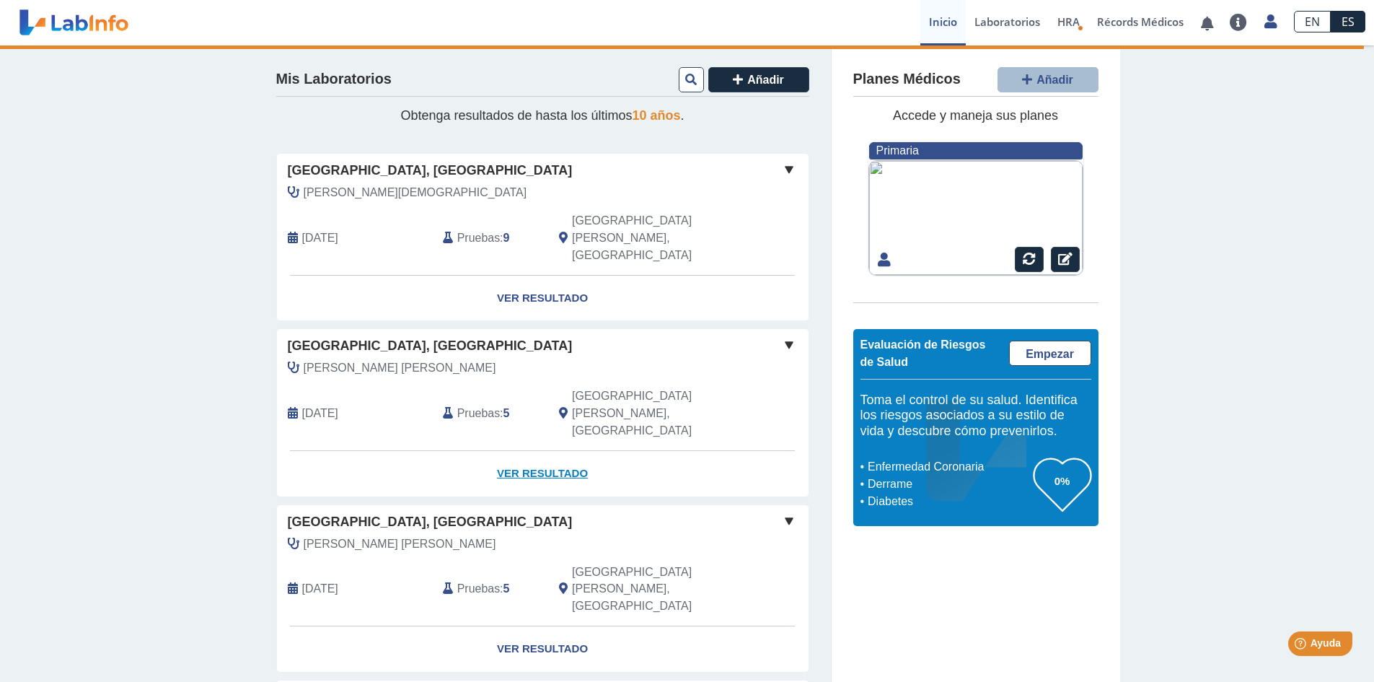
click at [529, 451] on link "Ver Resultado" at bounding box center [543, 473] width 532 height 45
click at [521, 276] on link "Ver Resultado" at bounding box center [543, 298] width 532 height 45
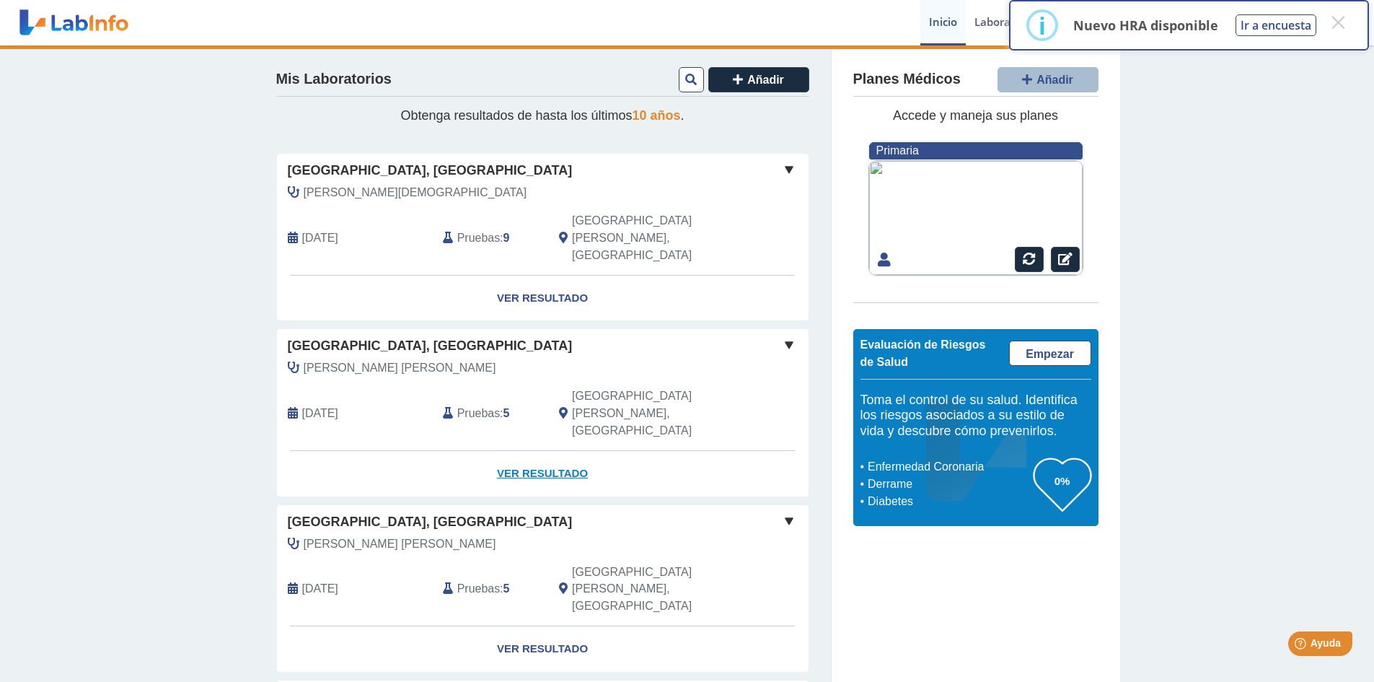
click at [517, 451] on link "Ver Resultado" at bounding box center [543, 473] width 532 height 45
click at [783, 164] on span at bounding box center [789, 169] width 17 height 17
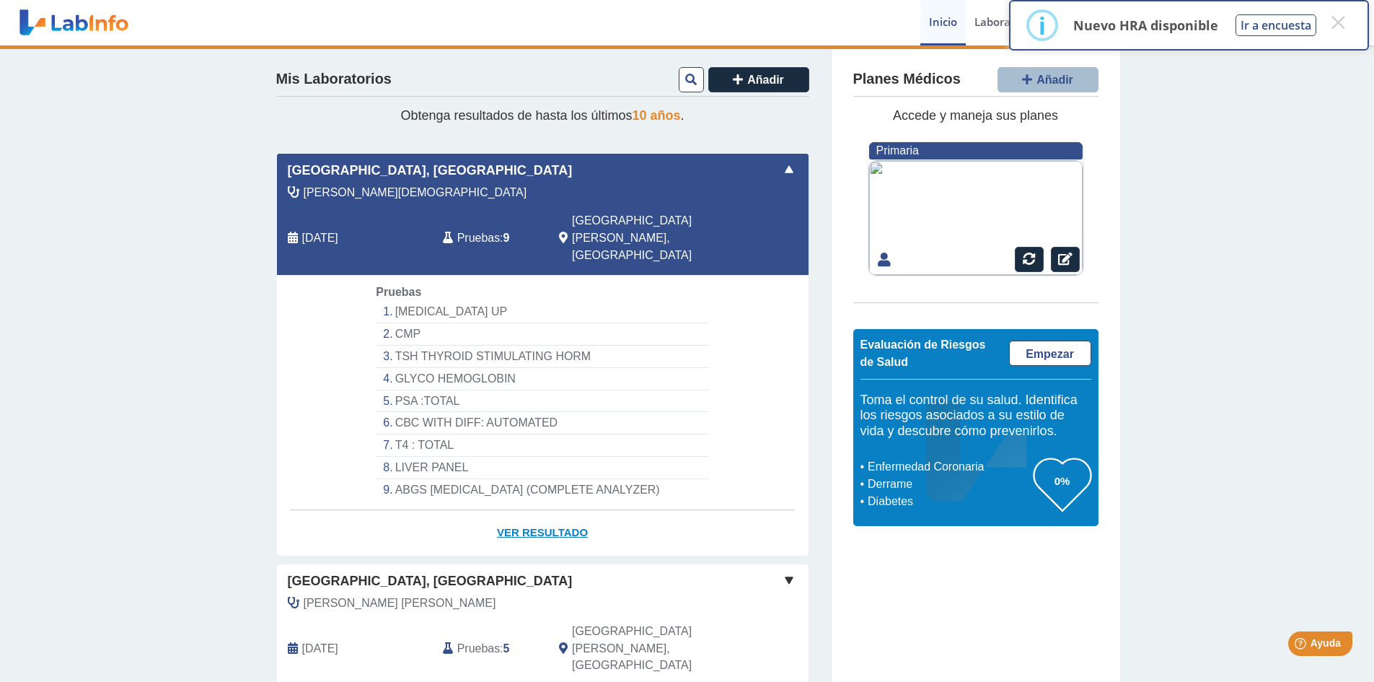
click at [531, 510] on link "Ver Resultado" at bounding box center [543, 532] width 532 height 45
click at [1340, 21] on button "×" at bounding box center [1338, 22] width 26 height 26
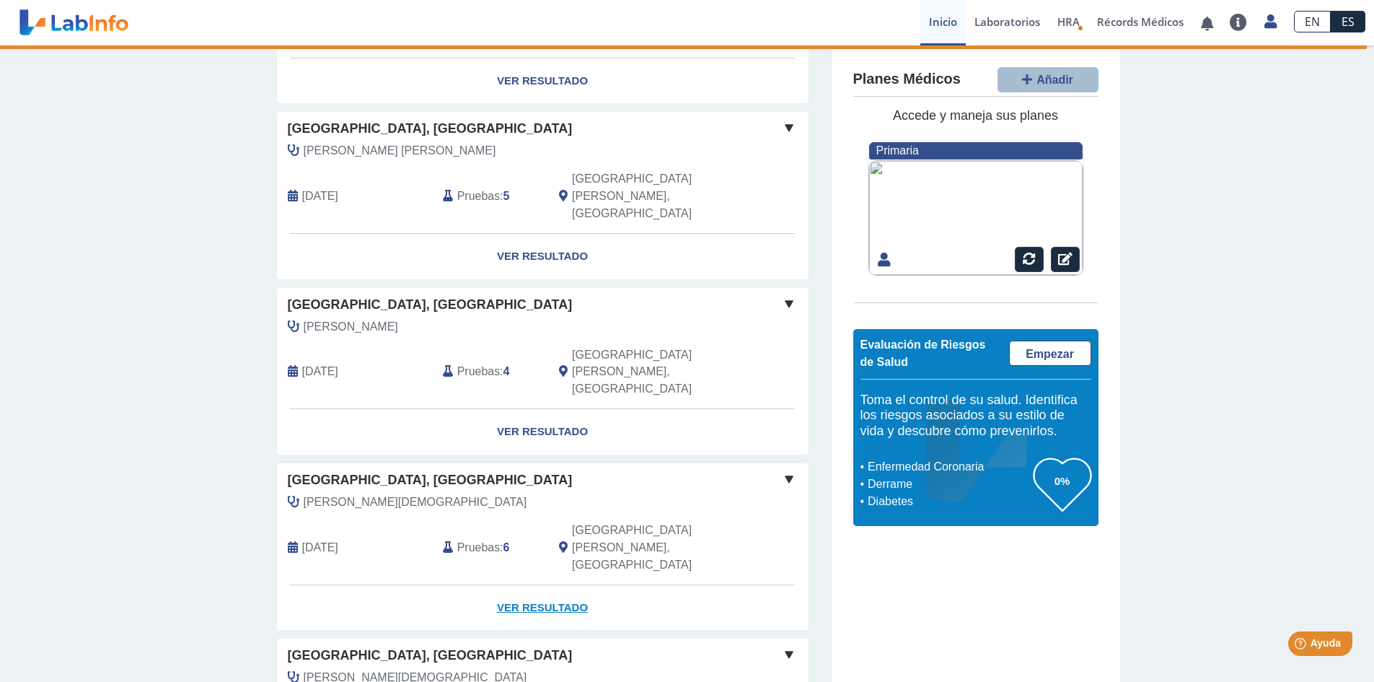
scroll to position [220, 0]
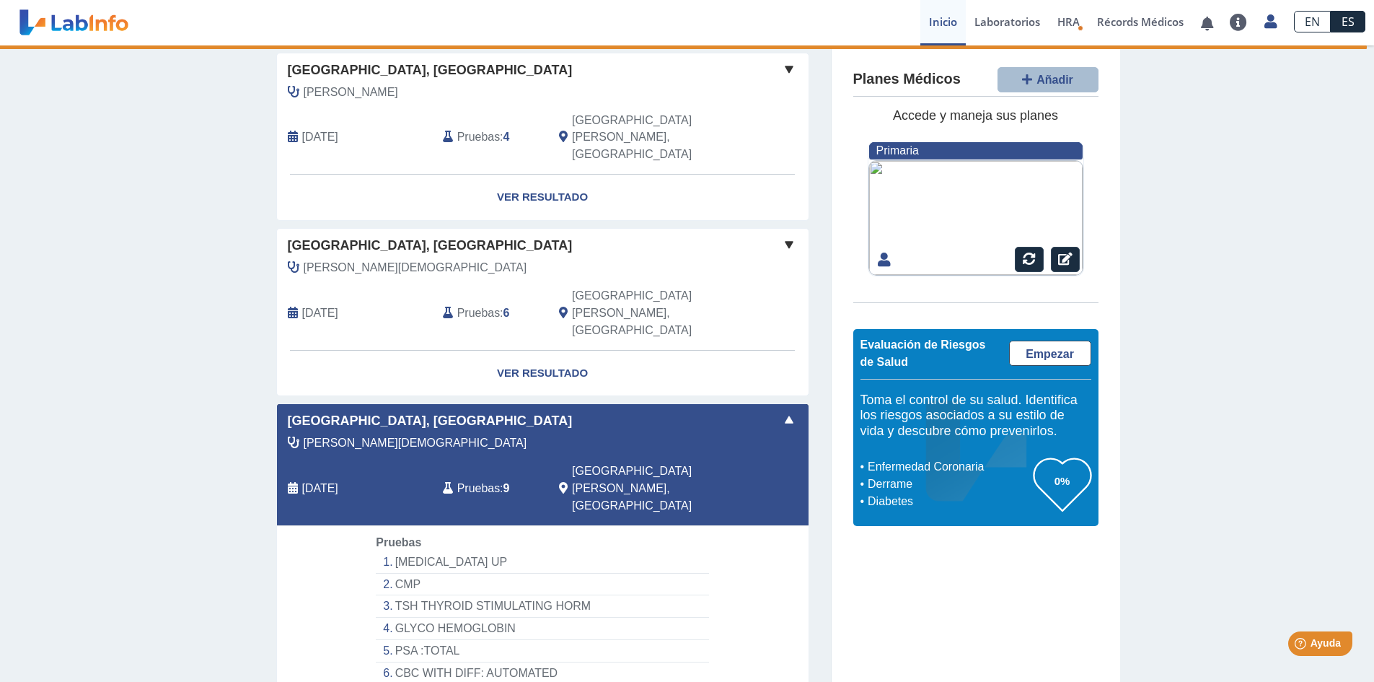
scroll to position [455, 0]
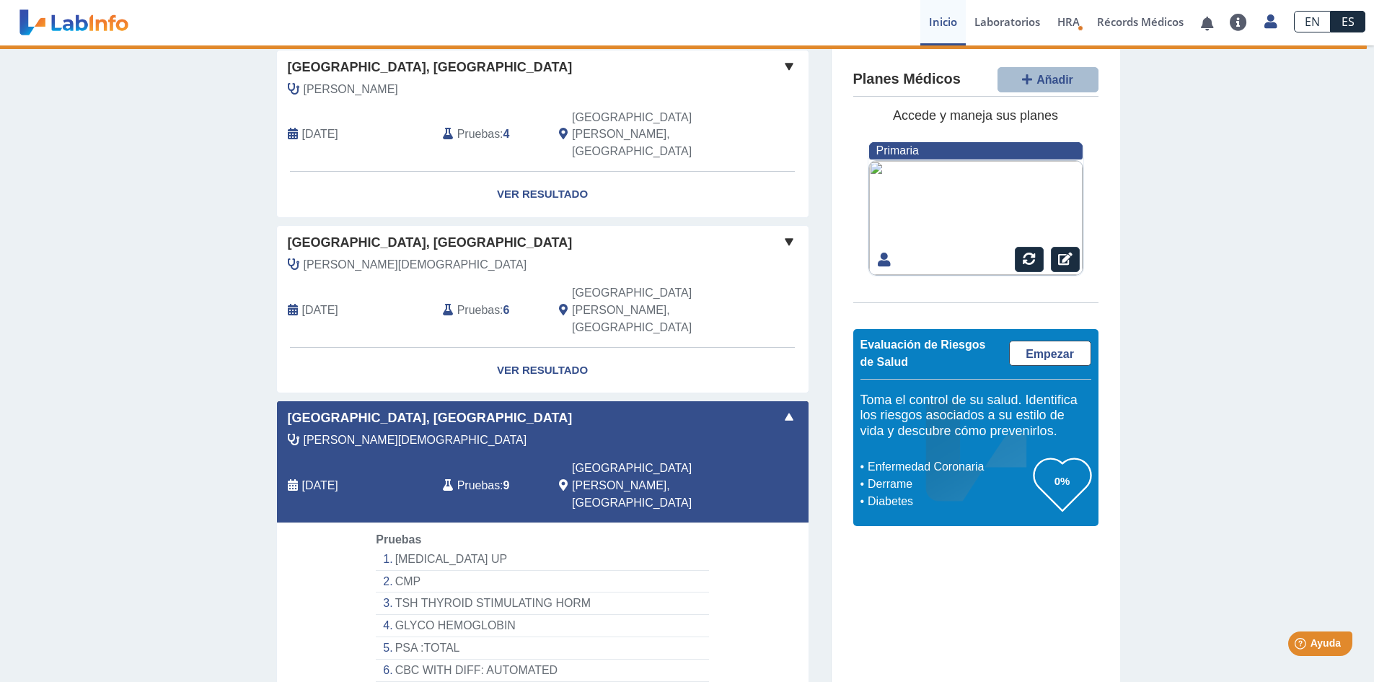
click at [361, 431] on span "[PERSON_NAME][DEMOGRAPHIC_DATA]" at bounding box center [416, 439] width 224 height 17
click at [434, 431] on div "[PERSON_NAME][DEMOGRAPHIC_DATA]" at bounding box center [510, 439] width 466 height 17
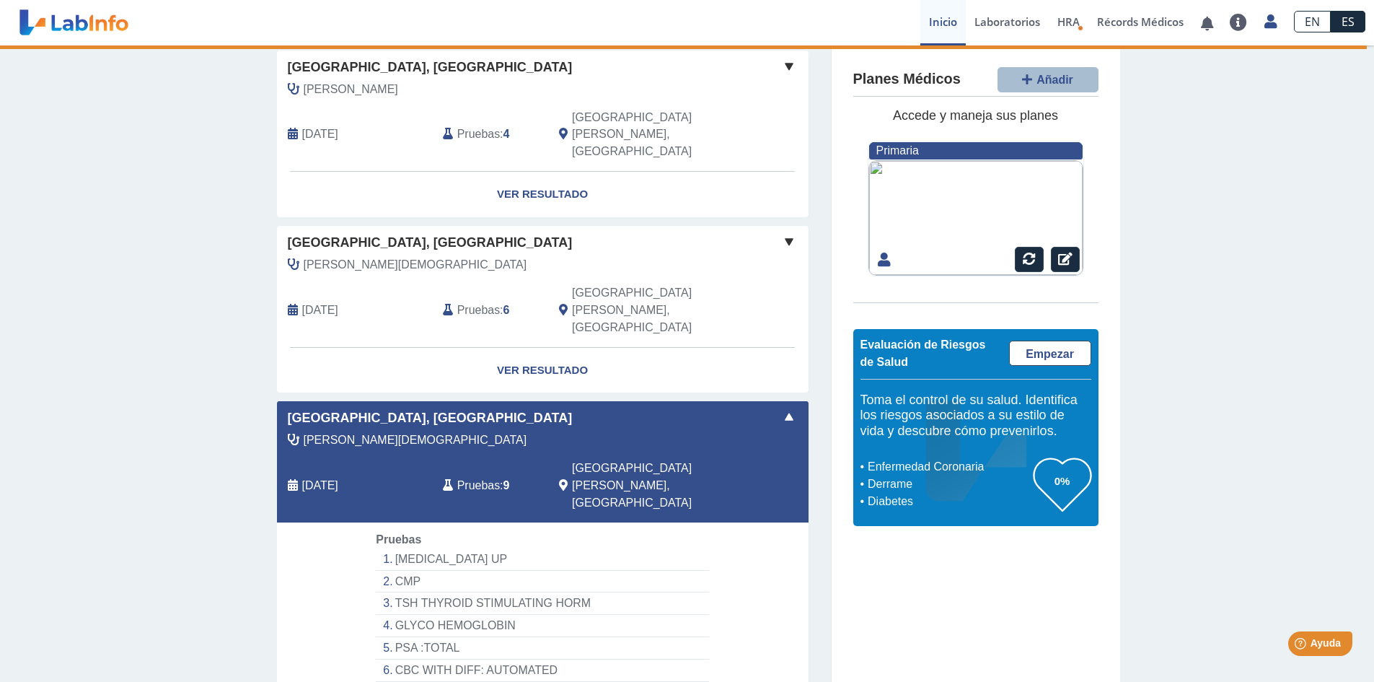
click at [434, 431] on div "[PERSON_NAME][DEMOGRAPHIC_DATA]" at bounding box center [510, 439] width 466 height 17
click at [1011, 24] on link "Laboratorios" at bounding box center [1007, 22] width 83 height 45
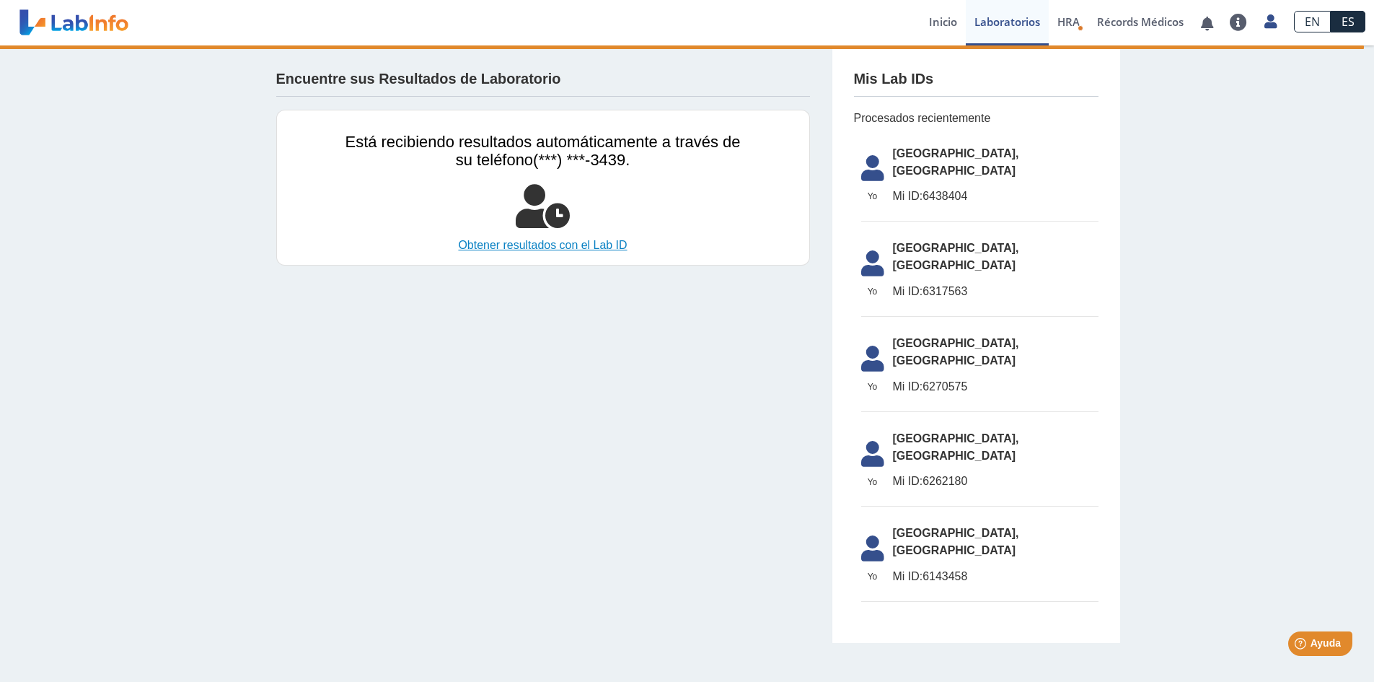
click at [575, 241] on link "Obtener resultados con el Lab ID" at bounding box center [543, 245] width 395 height 17
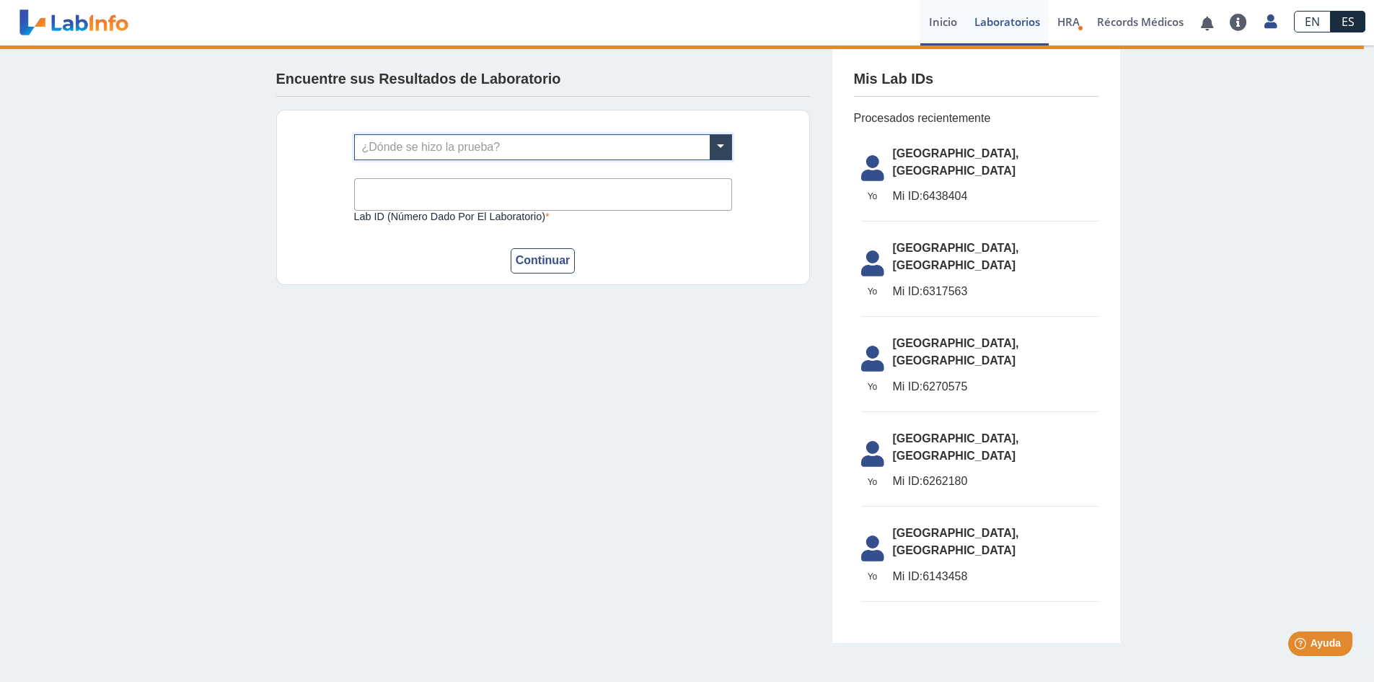
click at [939, 22] on link "Inicio" at bounding box center [943, 22] width 45 height 45
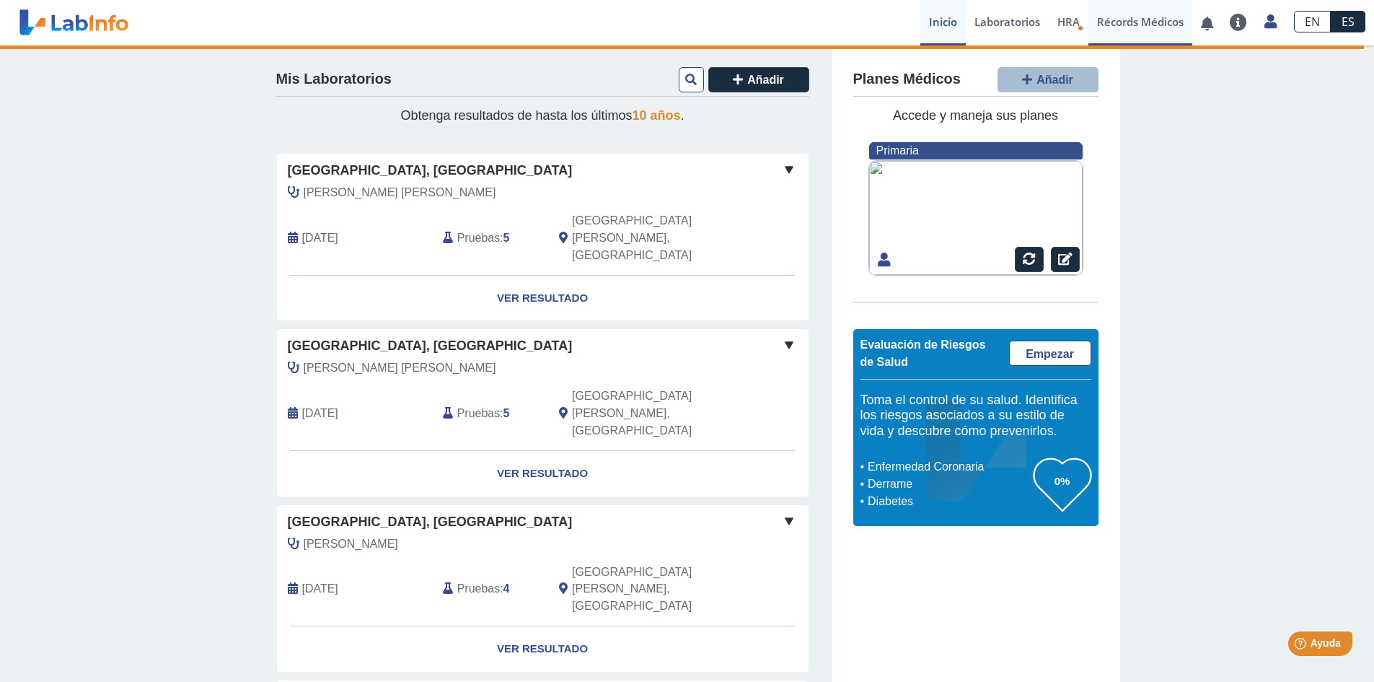
click at [1146, 21] on link "Récords Médicos" at bounding box center [1141, 22] width 104 height 45
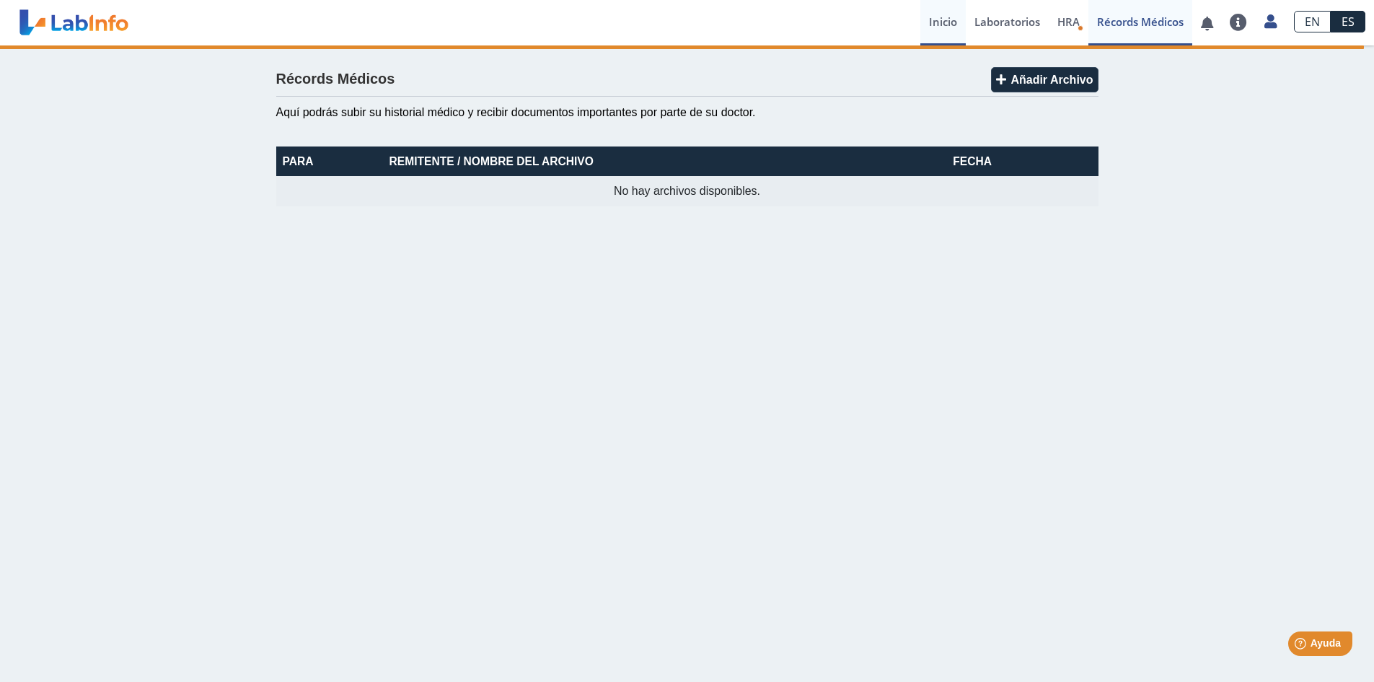
click at [941, 28] on link "Inicio" at bounding box center [943, 22] width 45 height 45
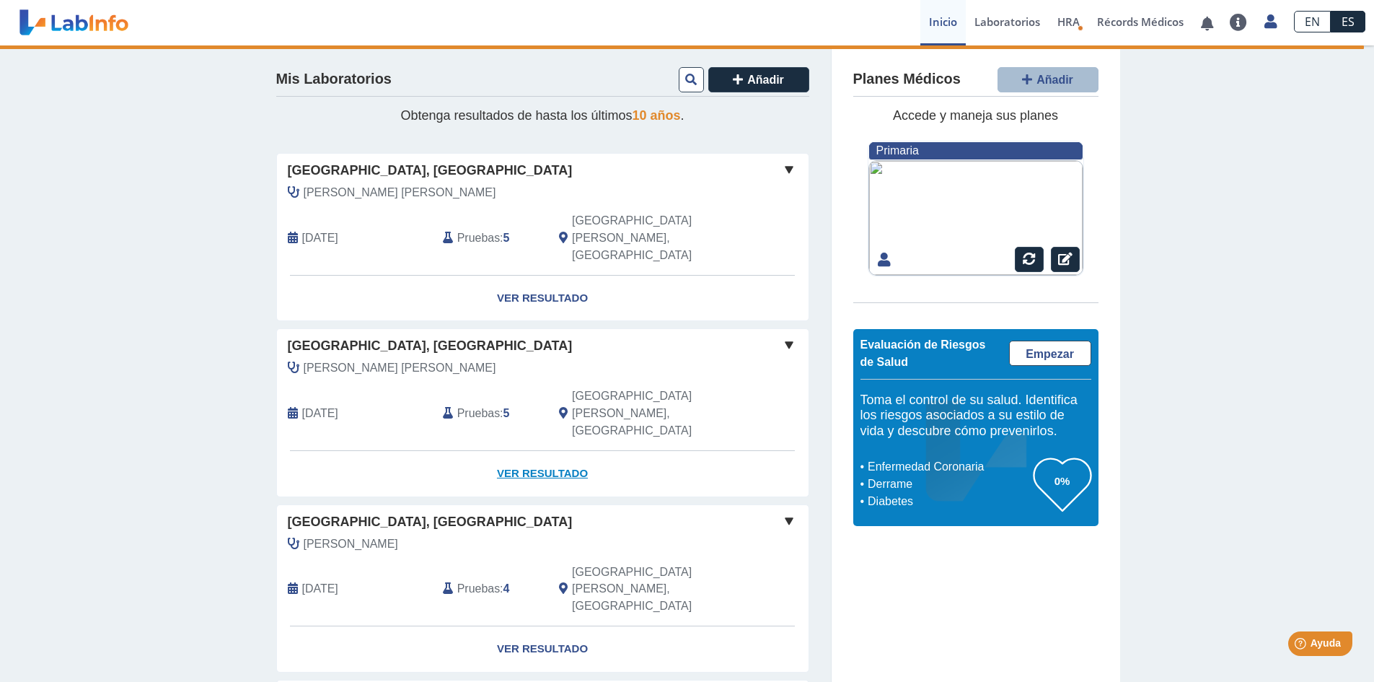
click at [548, 451] on link "Ver Resultado" at bounding box center [543, 473] width 532 height 45
drag, startPoint x: 548, startPoint y: 395, endPoint x: 548, endPoint y: 403, distance: 8.7
click at [548, 451] on link "Ver Resultado" at bounding box center [543, 473] width 532 height 45
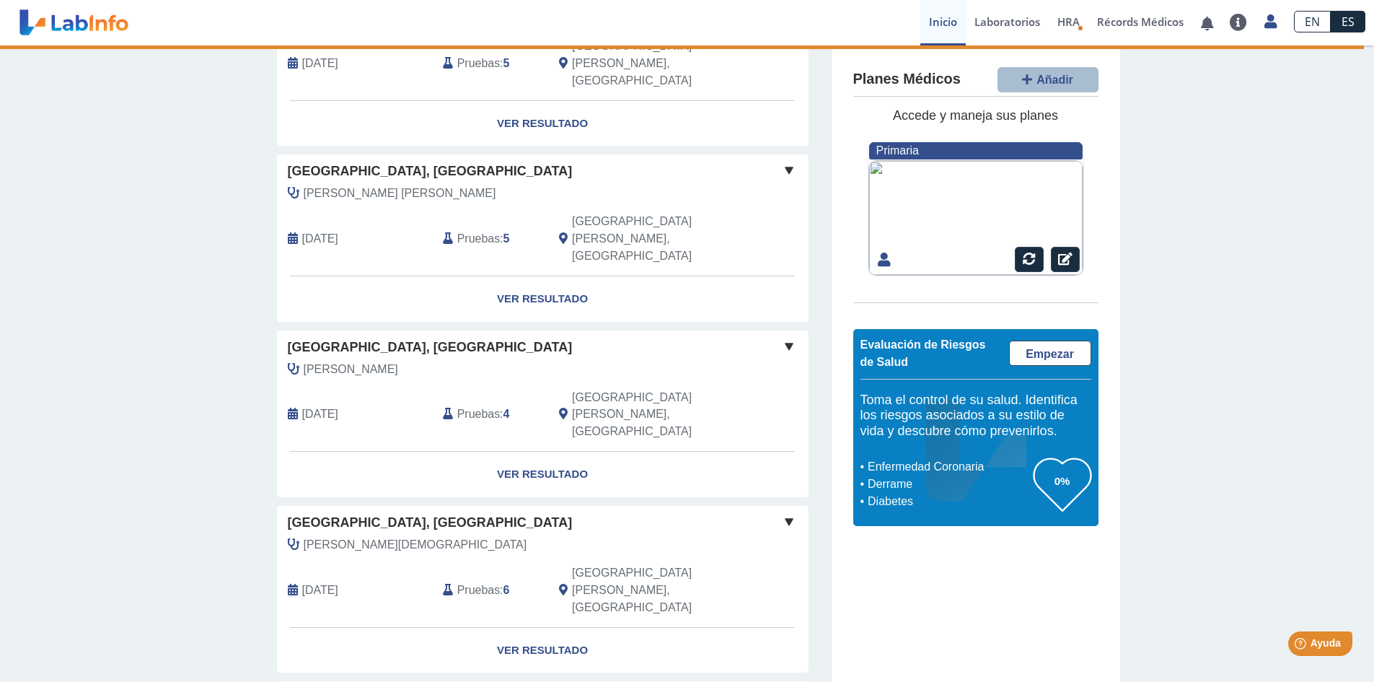
scroll to position [220, 0]
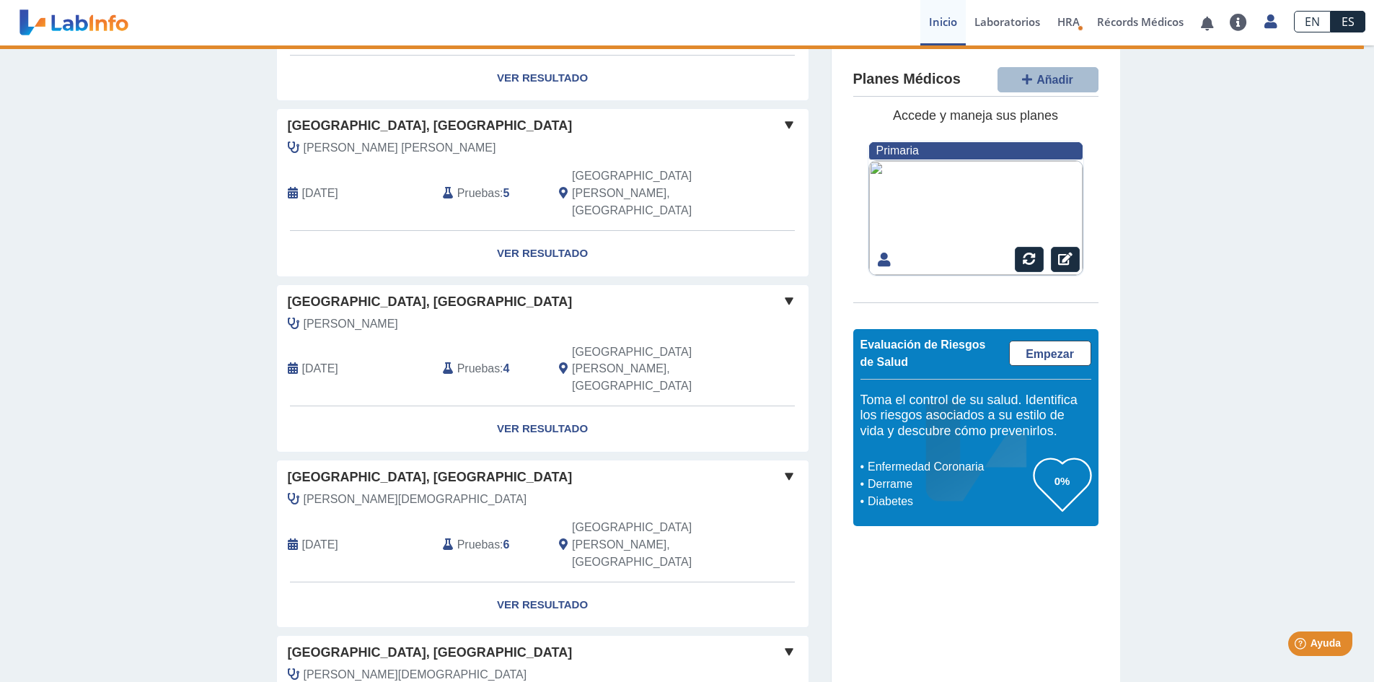
click at [783, 643] on span at bounding box center [789, 651] width 17 height 17
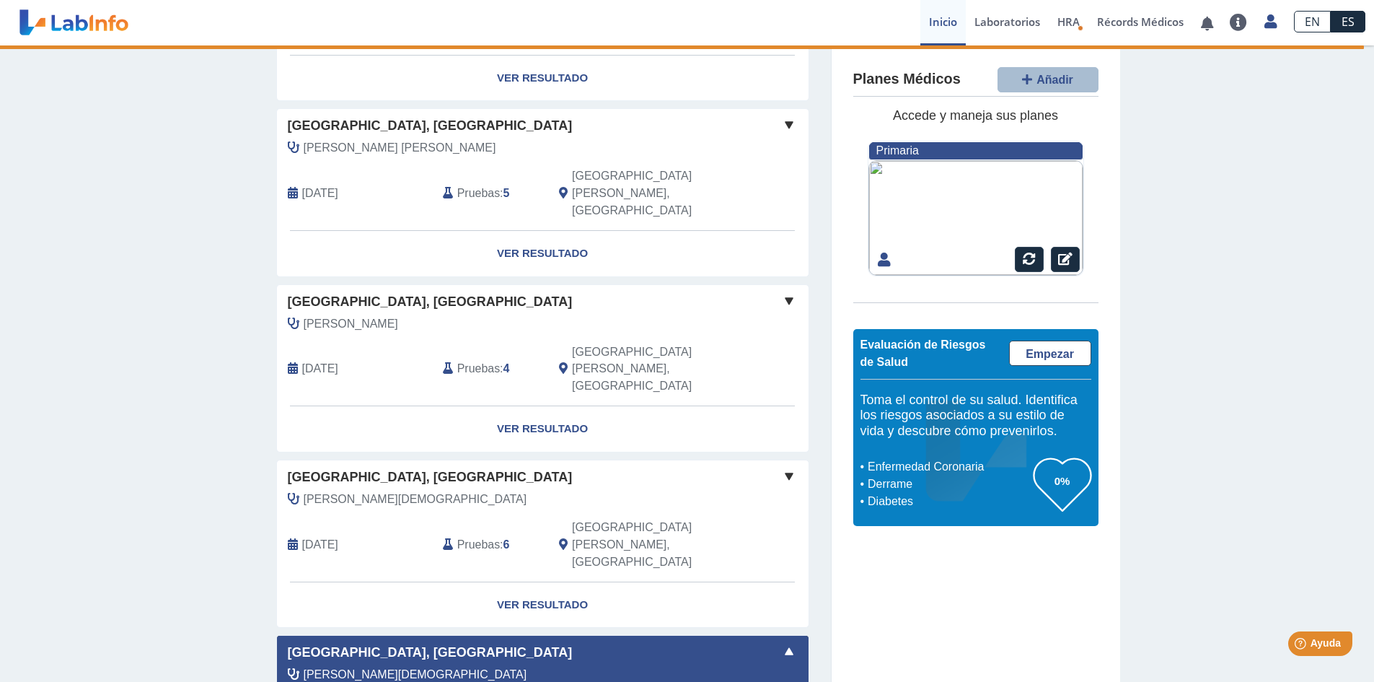
drag, startPoint x: 545, startPoint y: 604, endPoint x: 524, endPoint y: 597, distance: 22.8
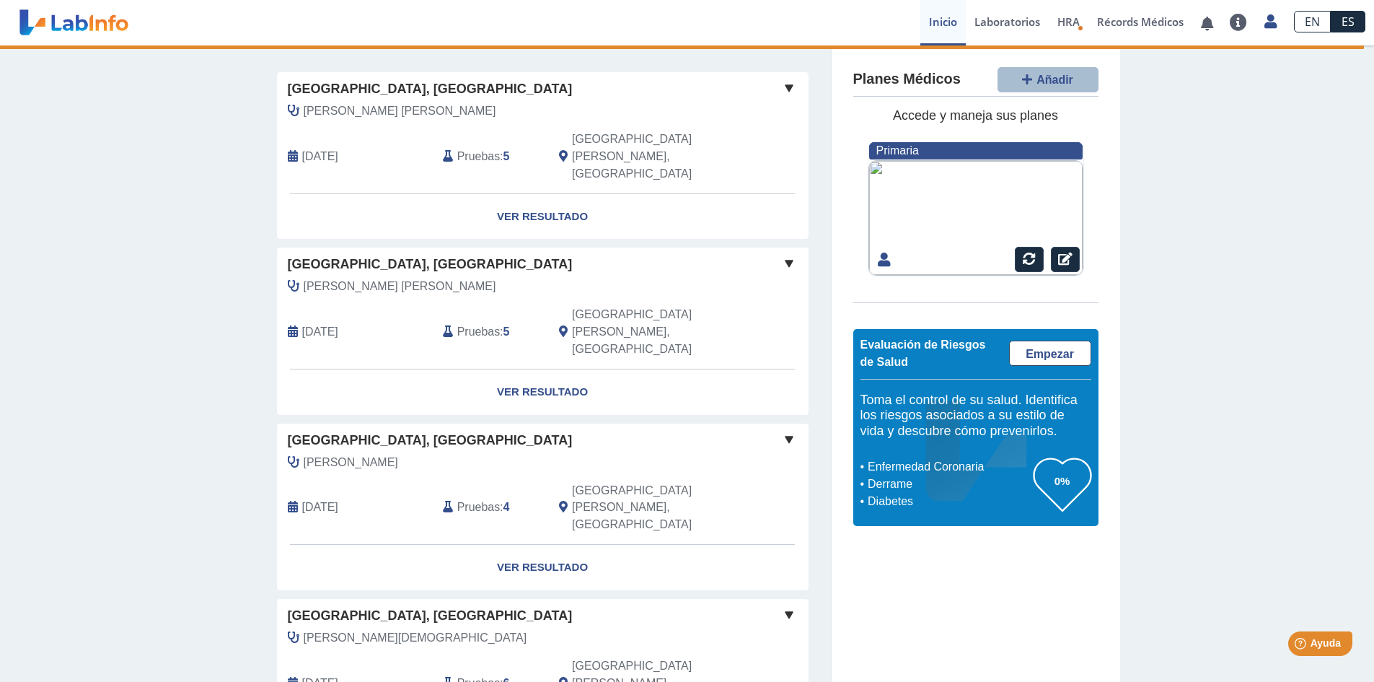
scroll to position [433, 0]
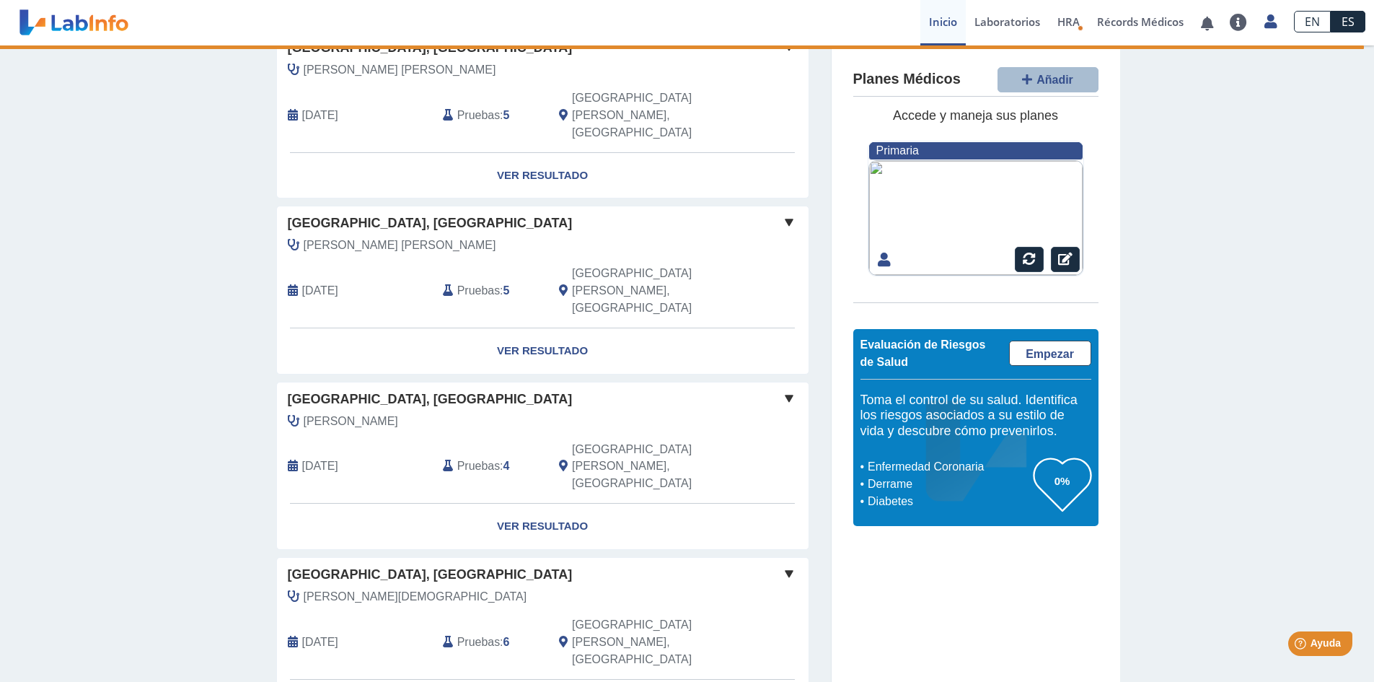
scroll to position [0, 0]
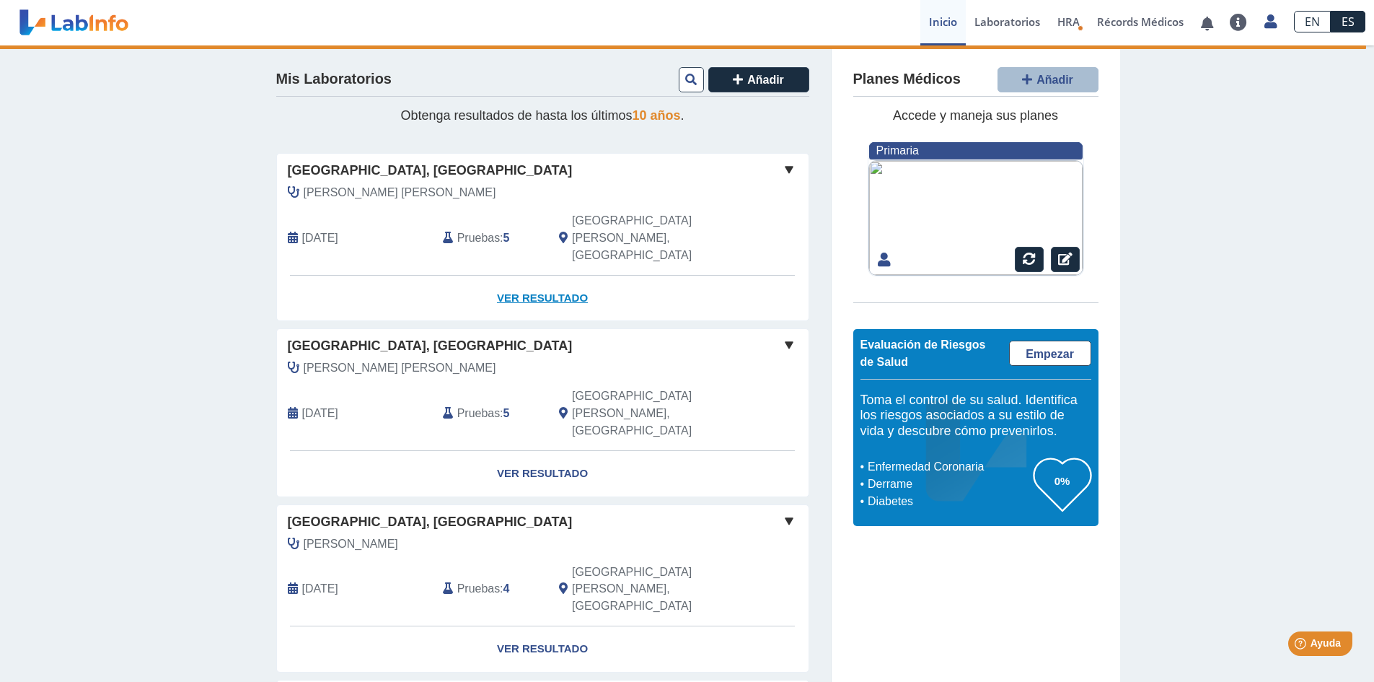
click at [534, 276] on link "Ver Resultado" at bounding box center [543, 298] width 532 height 45
click at [749, 187] on div "Yo Yo" at bounding box center [764, 229] width 44 height 91
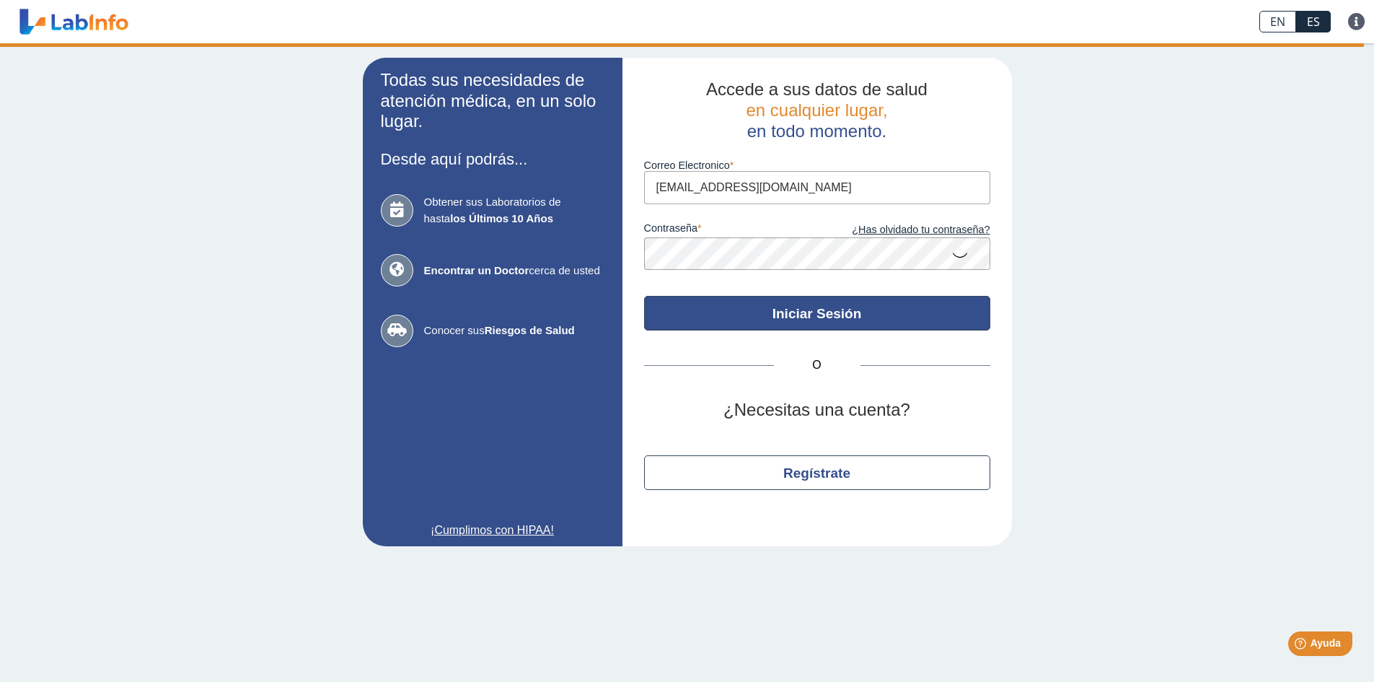
click at [794, 314] on button "Iniciar Sesión" at bounding box center [817, 313] width 346 height 35
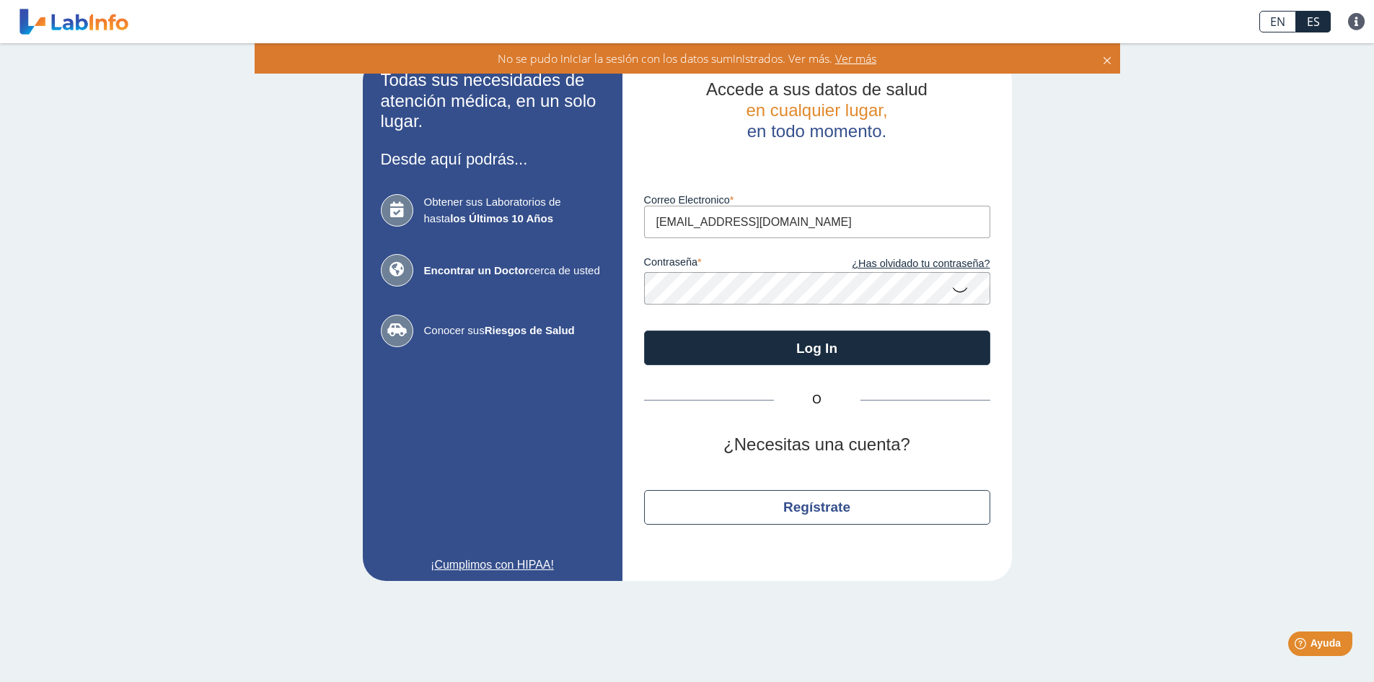
click at [960, 288] on icon at bounding box center [960, 289] width 17 height 28
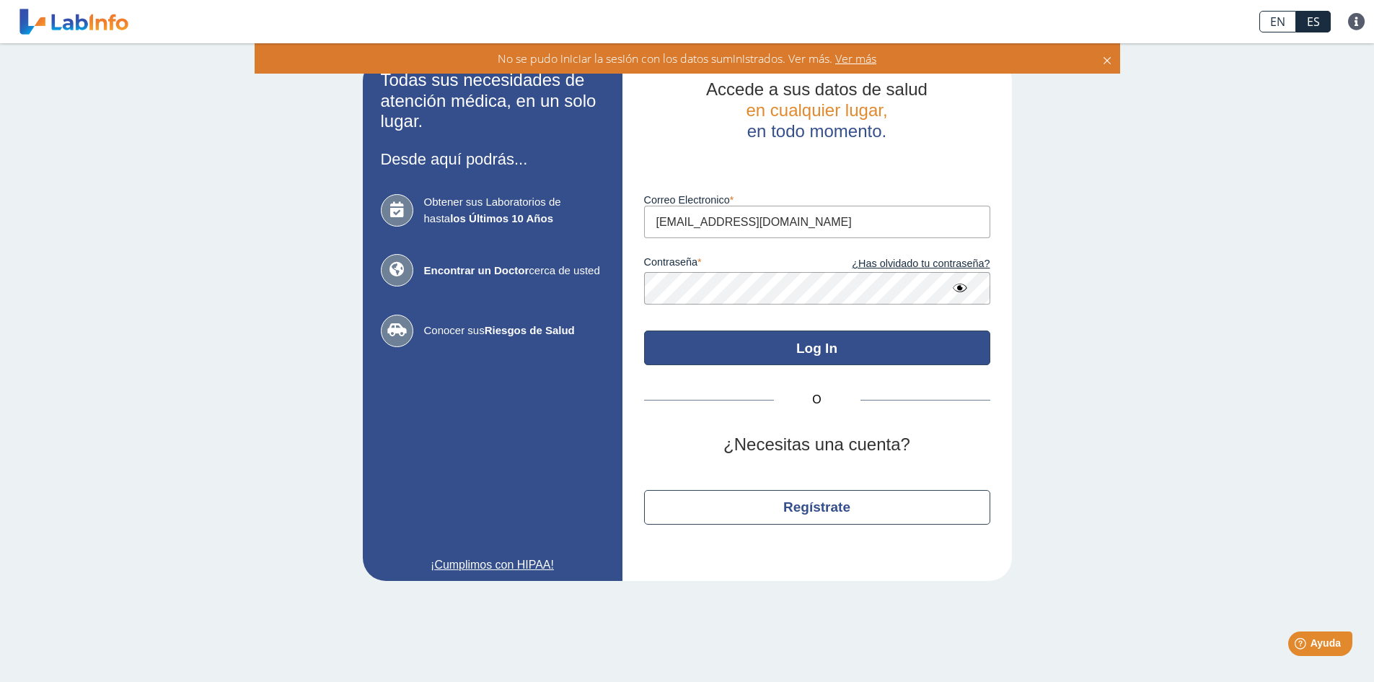
click at [815, 350] on button "Log In" at bounding box center [817, 347] width 346 height 35
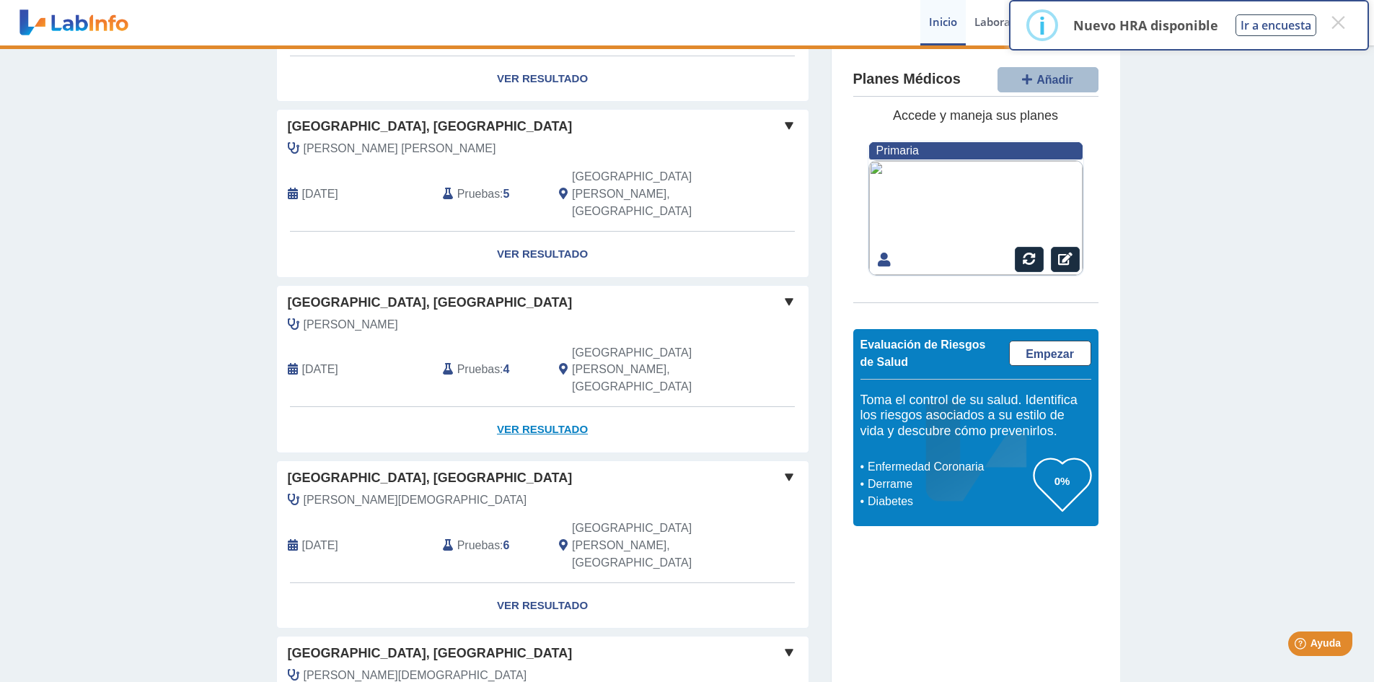
scroll to position [220, 0]
click at [539, 231] on link "Ver Resultado" at bounding box center [543, 253] width 532 height 45
click at [752, 116] on div "[GEOGRAPHIC_DATA], [GEOGRAPHIC_DATA]" at bounding box center [543, 125] width 532 height 19
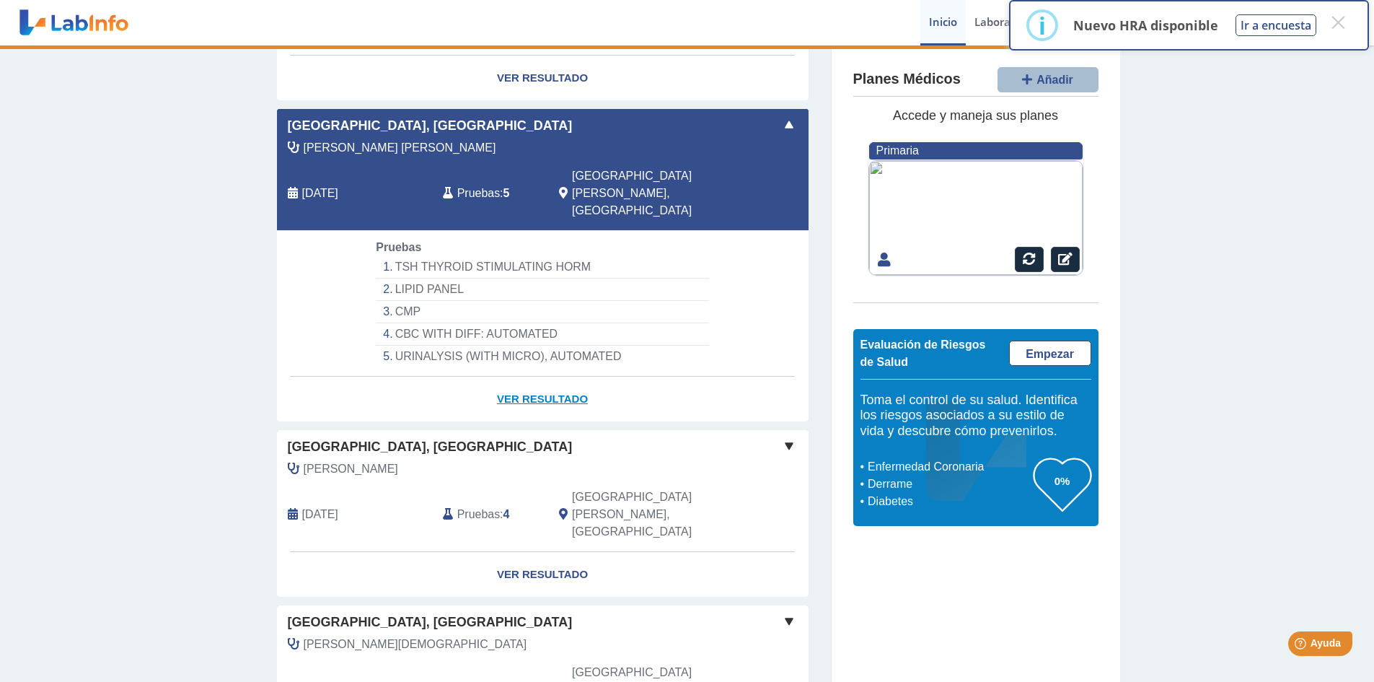
click at [566, 377] on link "Ver Resultado" at bounding box center [543, 399] width 532 height 45
click at [1344, 22] on button "×" at bounding box center [1338, 22] width 26 height 26
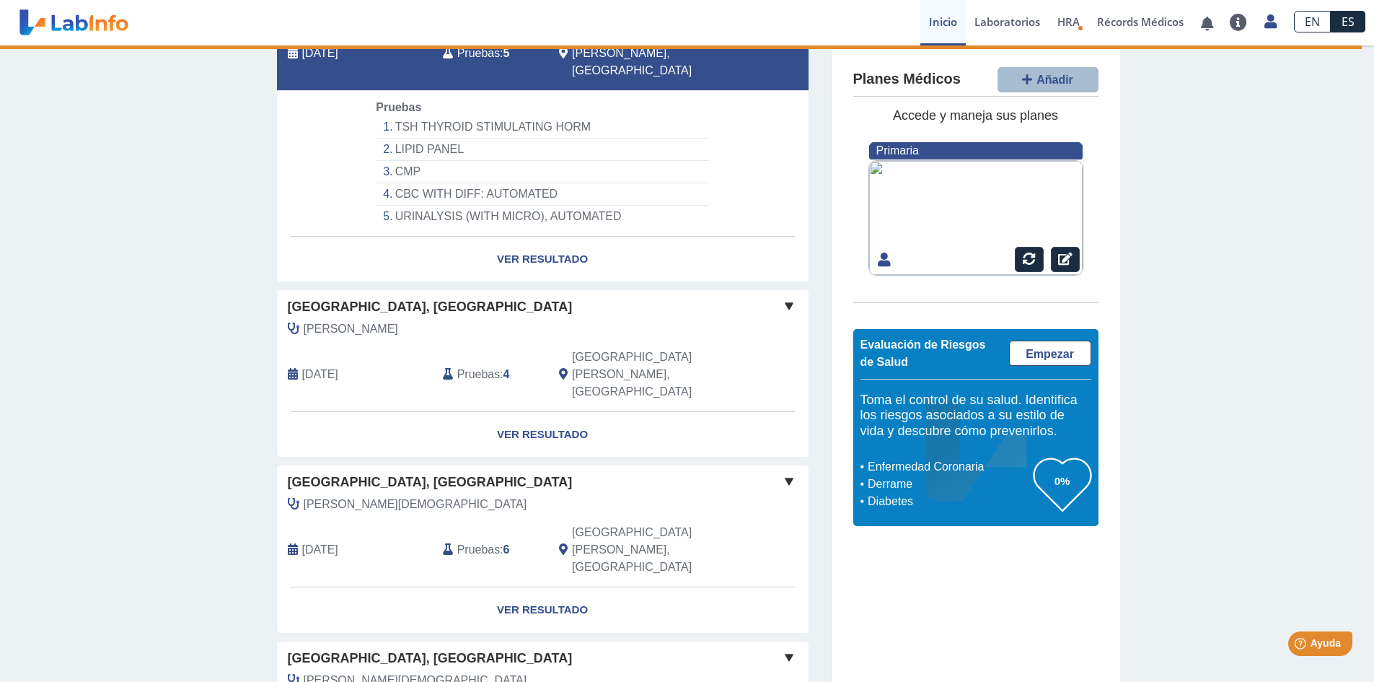
scroll to position [365, 0]
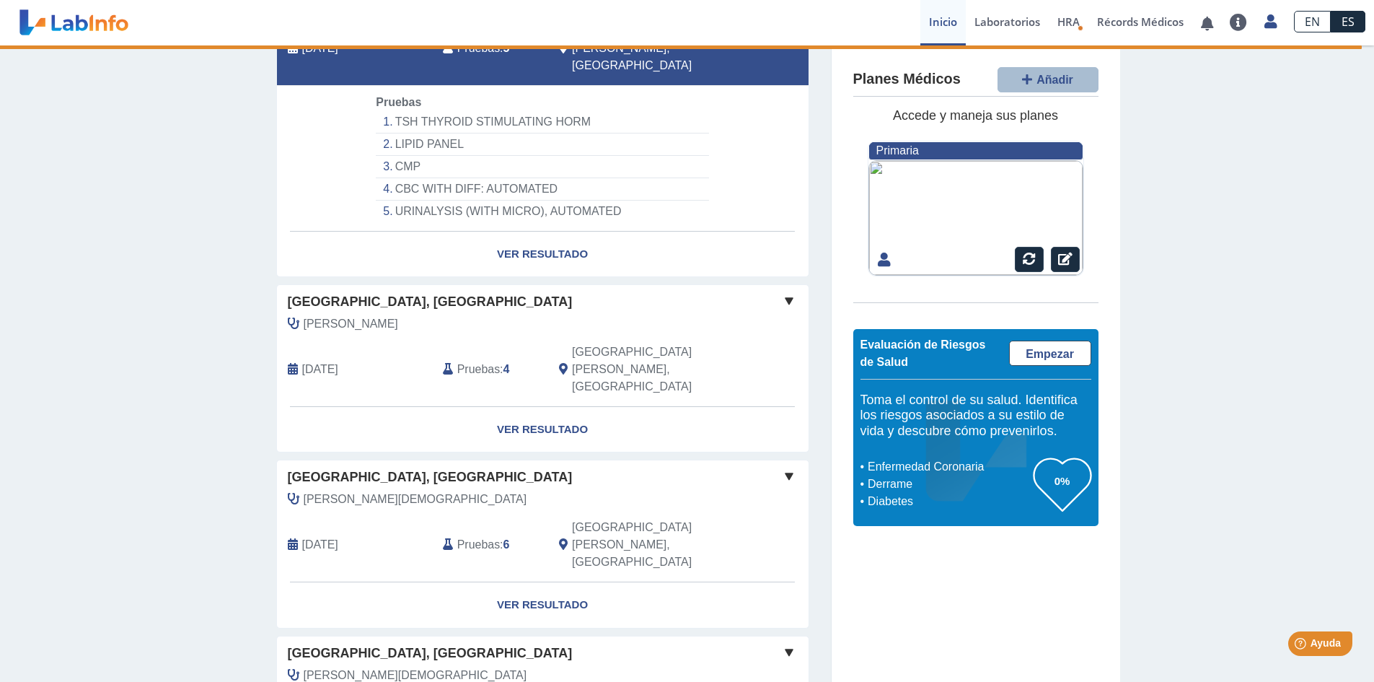
click at [733, 667] on div "[PERSON_NAME][DEMOGRAPHIC_DATA]" at bounding box center [510, 675] width 466 height 17
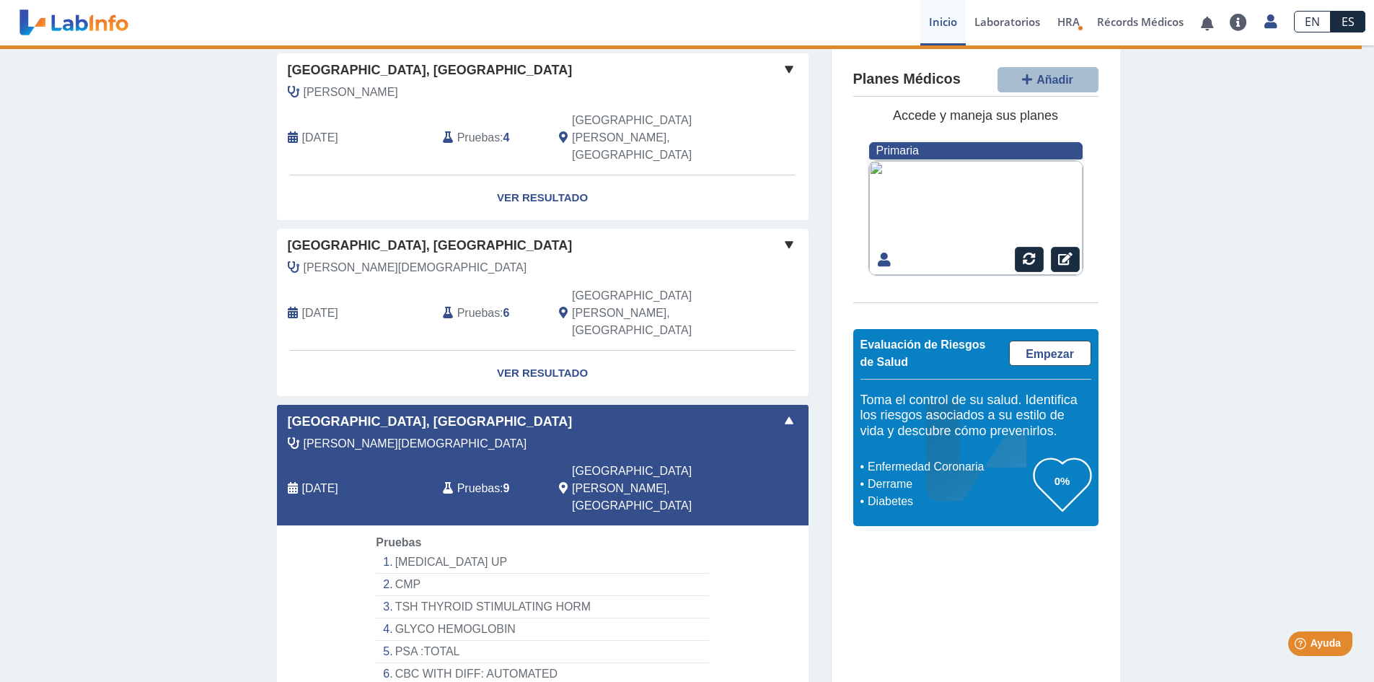
scroll to position [600, 0]
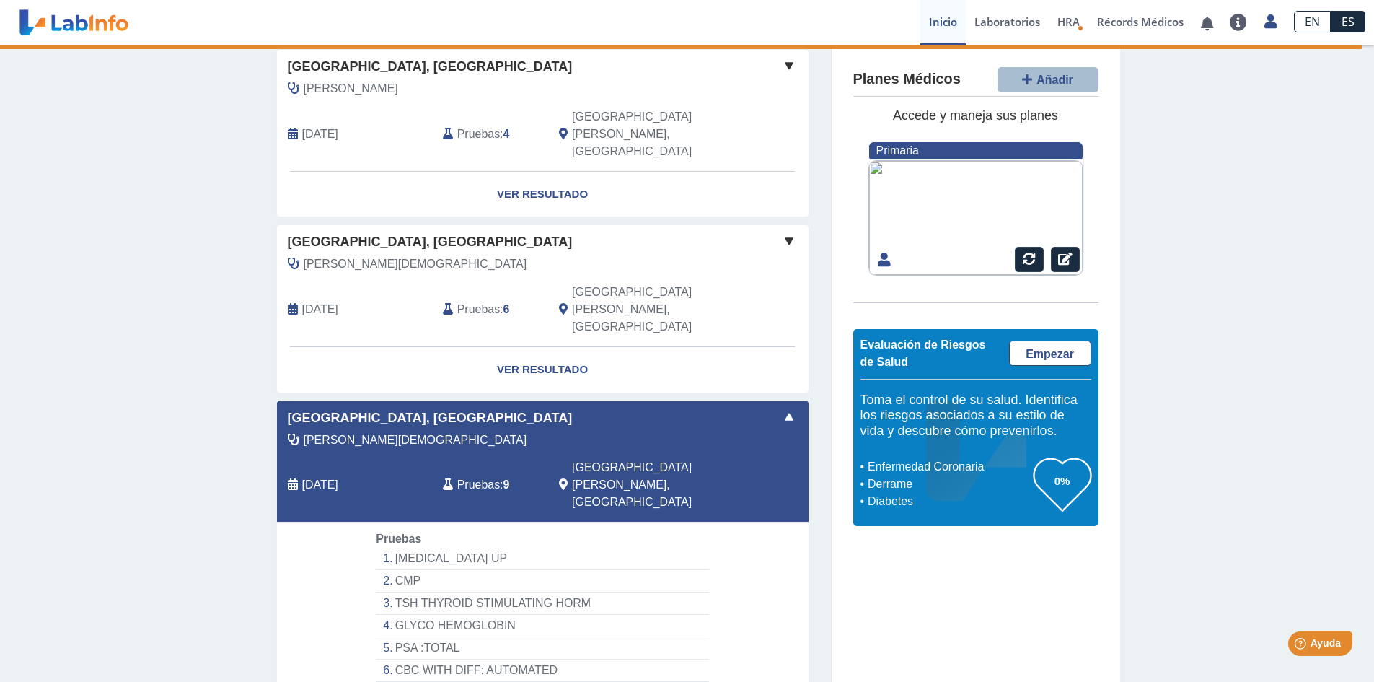
click at [1009, 22] on link "Laboratorios" at bounding box center [1007, 22] width 83 height 45
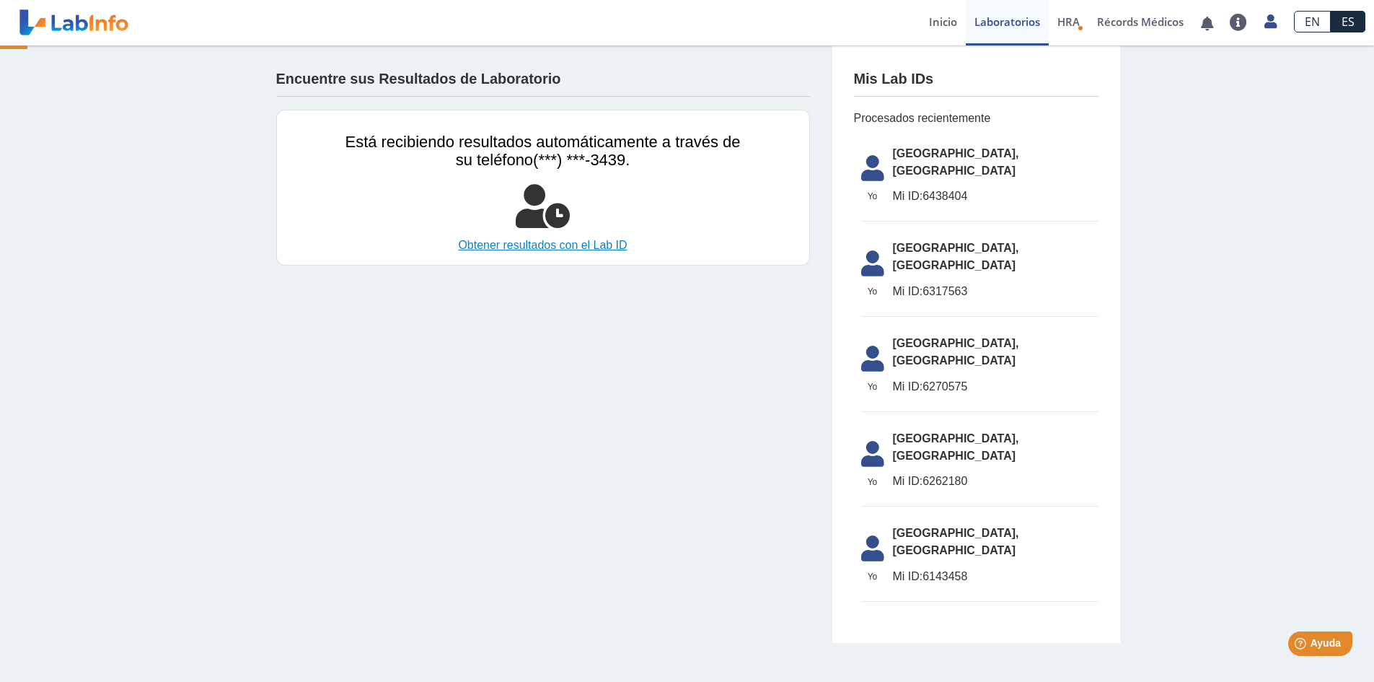
click at [592, 240] on link "Obtener resultados con el Lab ID" at bounding box center [543, 245] width 395 height 17
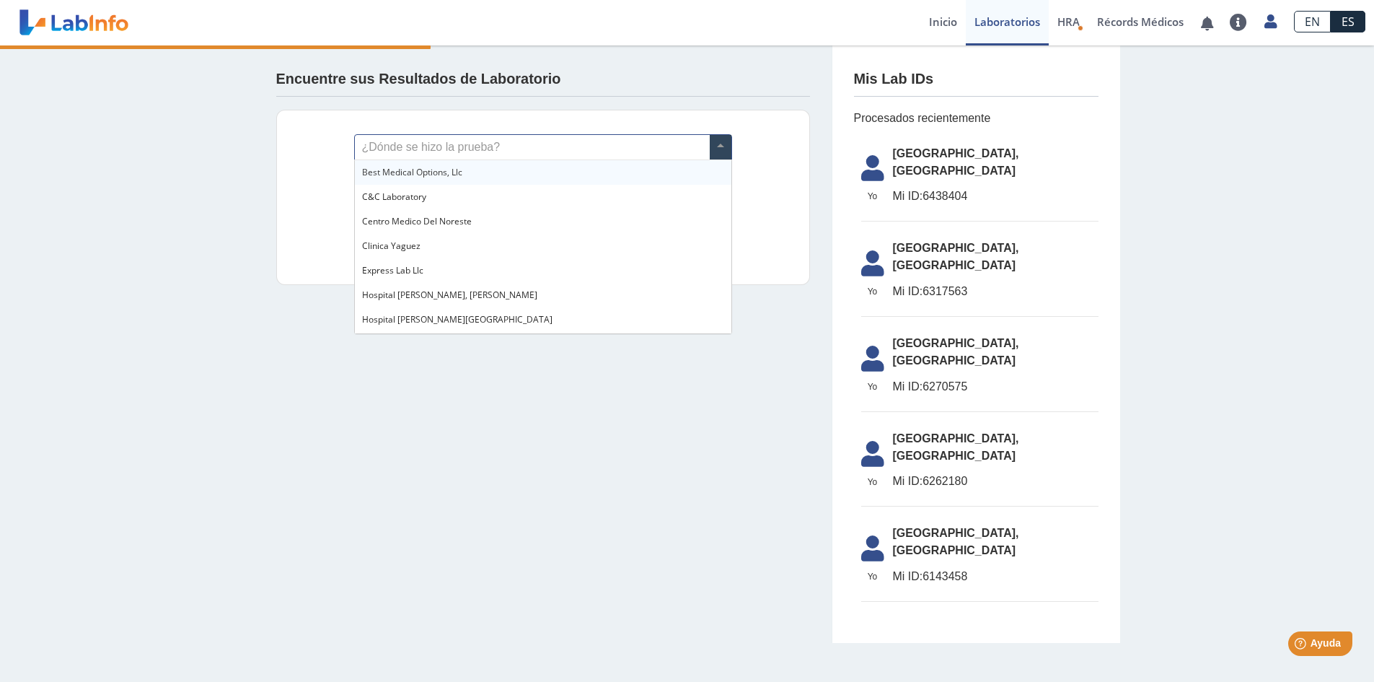
click at [483, 144] on input "text" at bounding box center [543, 147] width 377 height 25
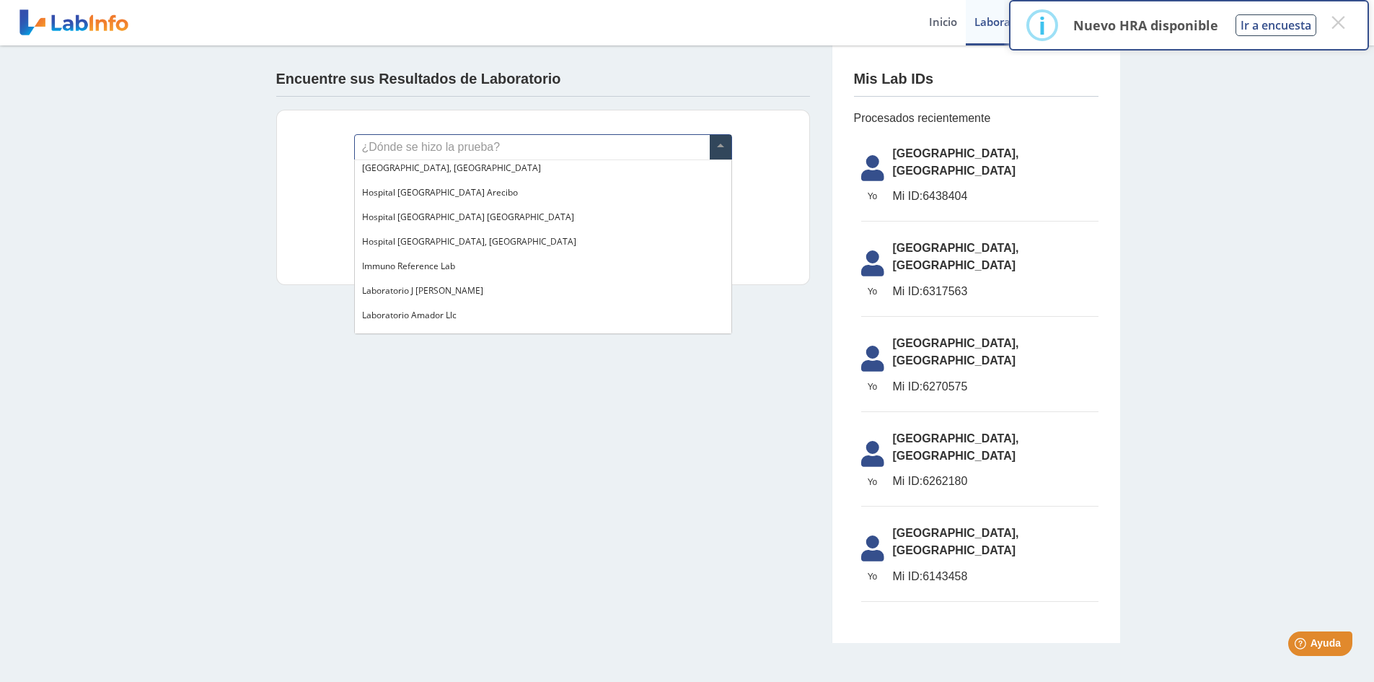
scroll to position [94, 0]
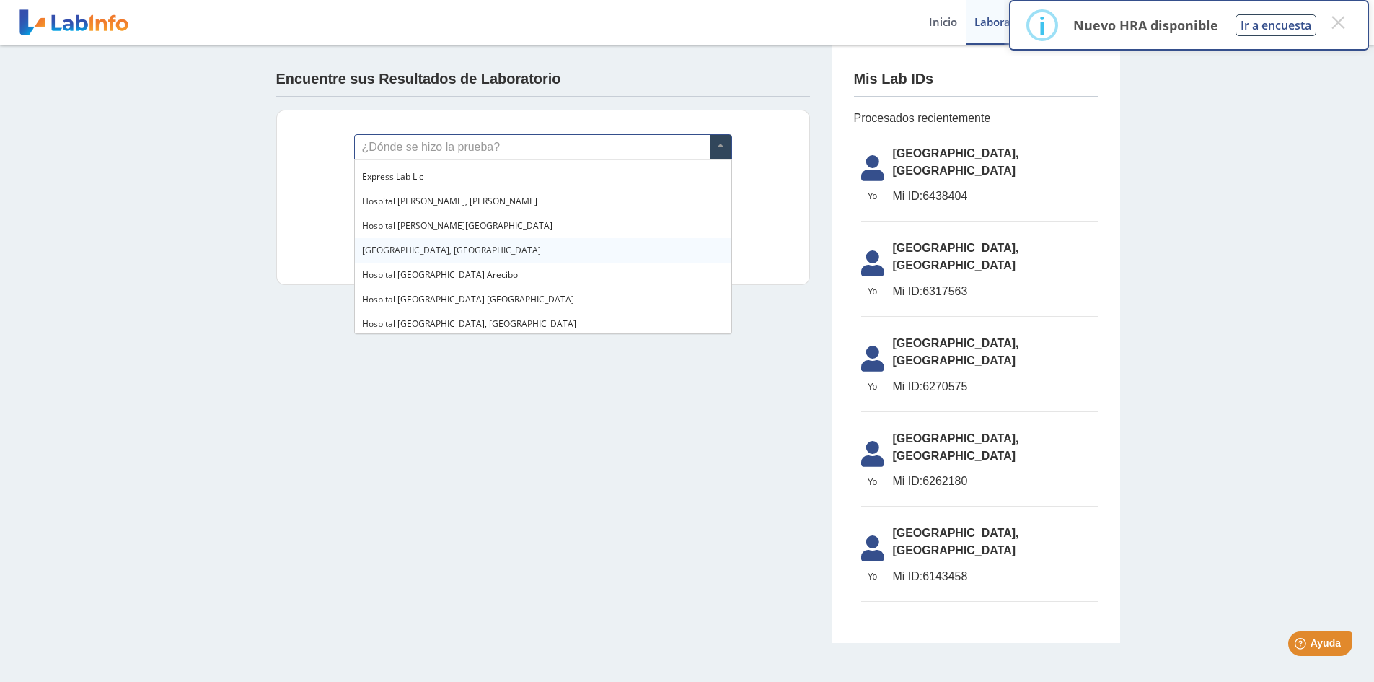
click at [455, 247] on span "[GEOGRAPHIC_DATA], [GEOGRAPHIC_DATA]" at bounding box center [451, 250] width 179 height 12
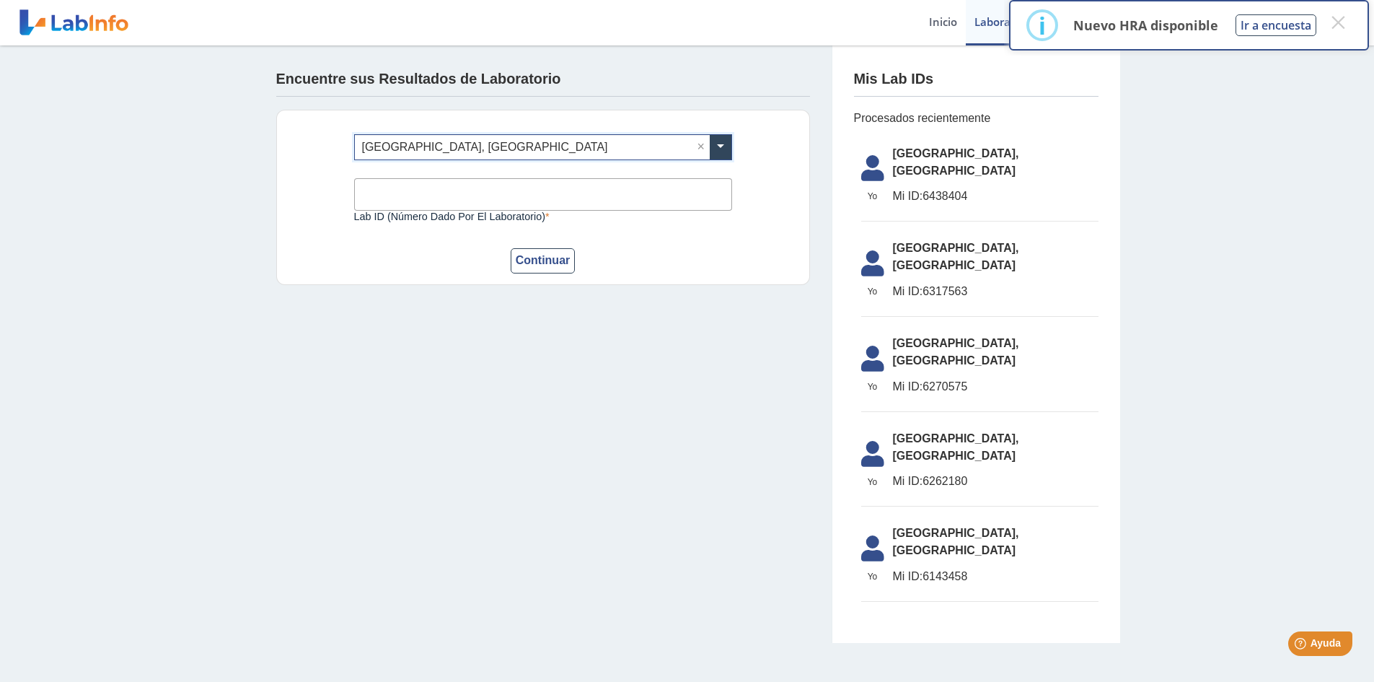
click at [945, 188] on span "Mi ID: 6438404" at bounding box center [996, 196] width 206 height 17
click at [574, 198] on input "Lab ID (número dado por el laboratorio)" at bounding box center [543, 194] width 378 height 32
type input "6438404"
click at [563, 263] on button "Continuar" at bounding box center [543, 260] width 65 height 25
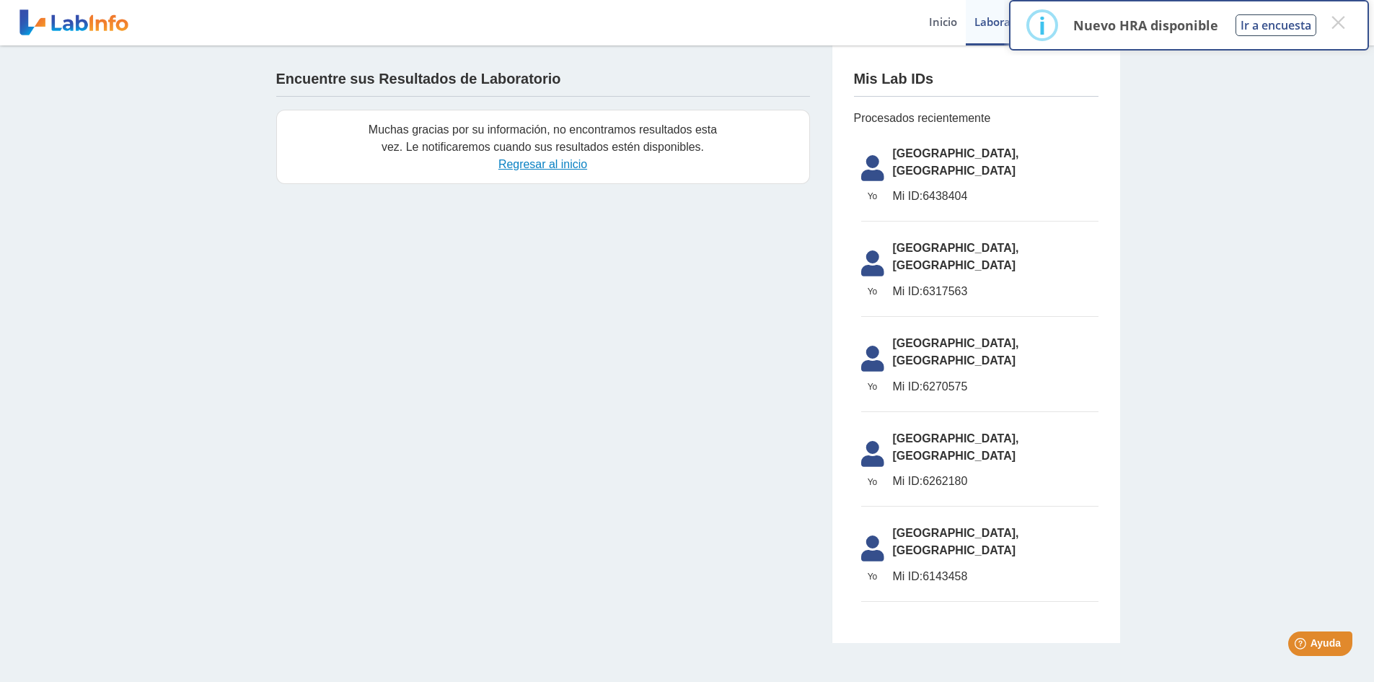
click at [553, 159] on link "Regresar al inicio" at bounding box center [543, 164] width 89 height 12
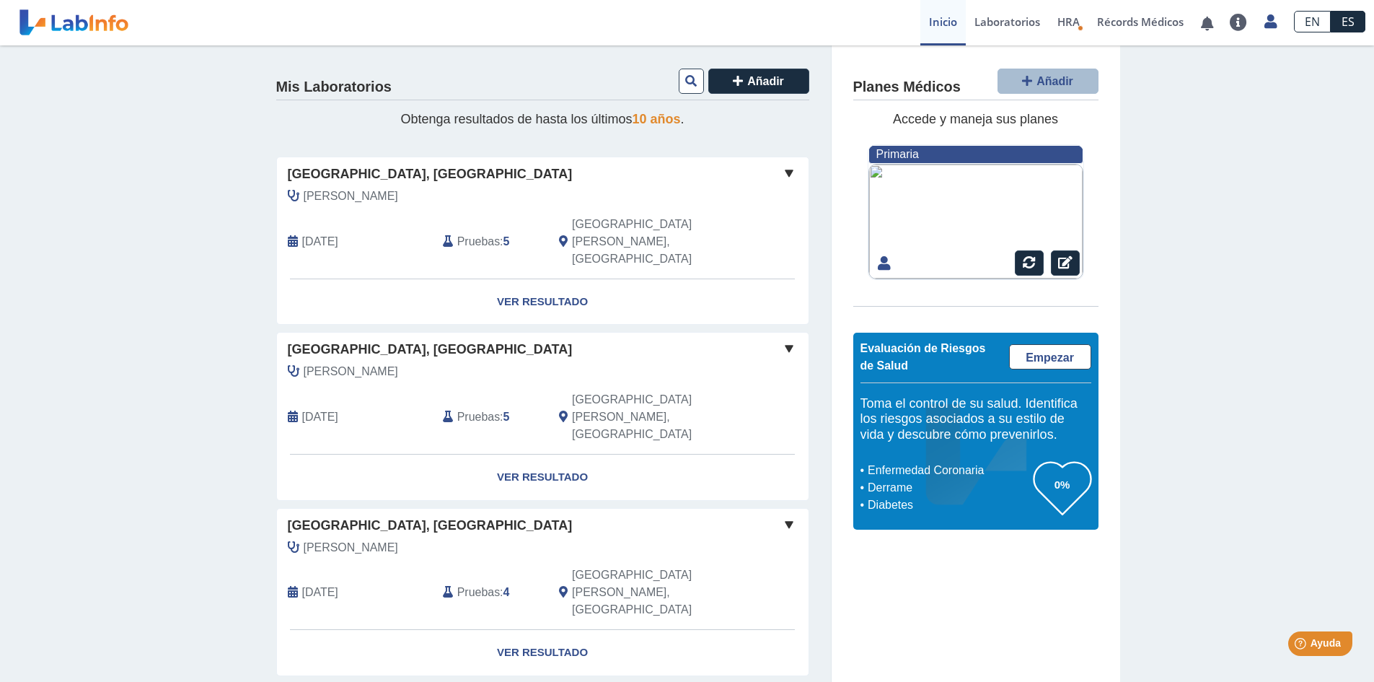
click at [783, 167] on span at bounding box center [789, 172] width 17 height 17
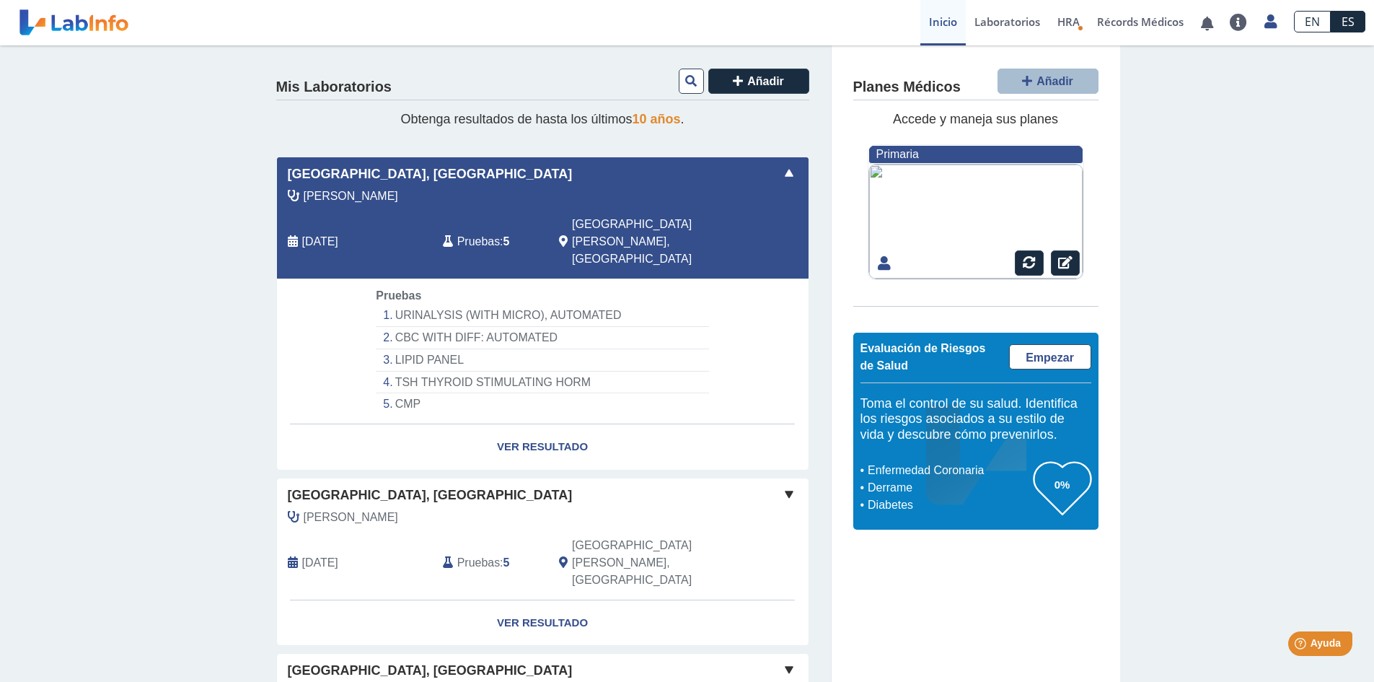
click at [783, 486] on span at bounding box center [789, 494] width 17 height 17
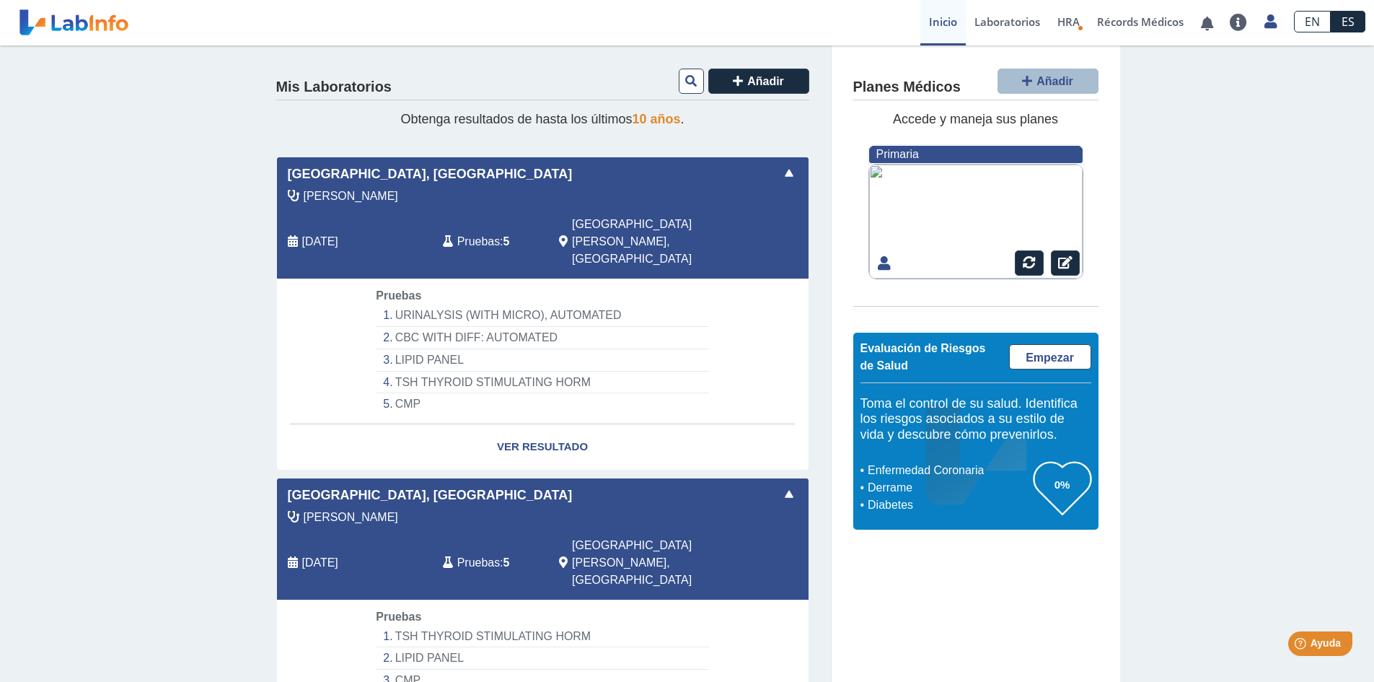
click at [479, 554] on span "Pruebas" at bounding box center [478, 562] width 43 height 17
click at [478, 554] on span "Pruebas" at bounding box center [478, 562] width 43 height 17
click at [624, 486] on div "[GEOGRAPHIC_DATA], [GEOGRAPHIC_DATA]" at bounding box center [543, 495] width 532 height 19
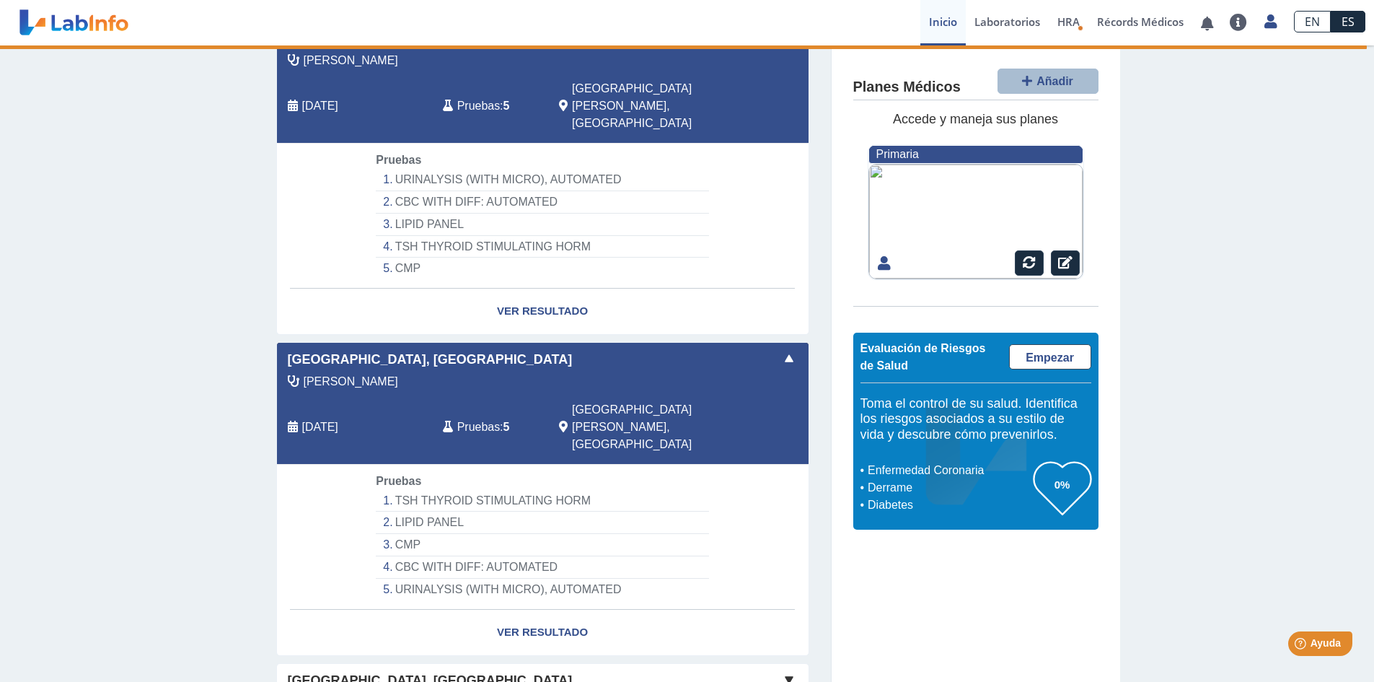
scroll to position [144, 0]
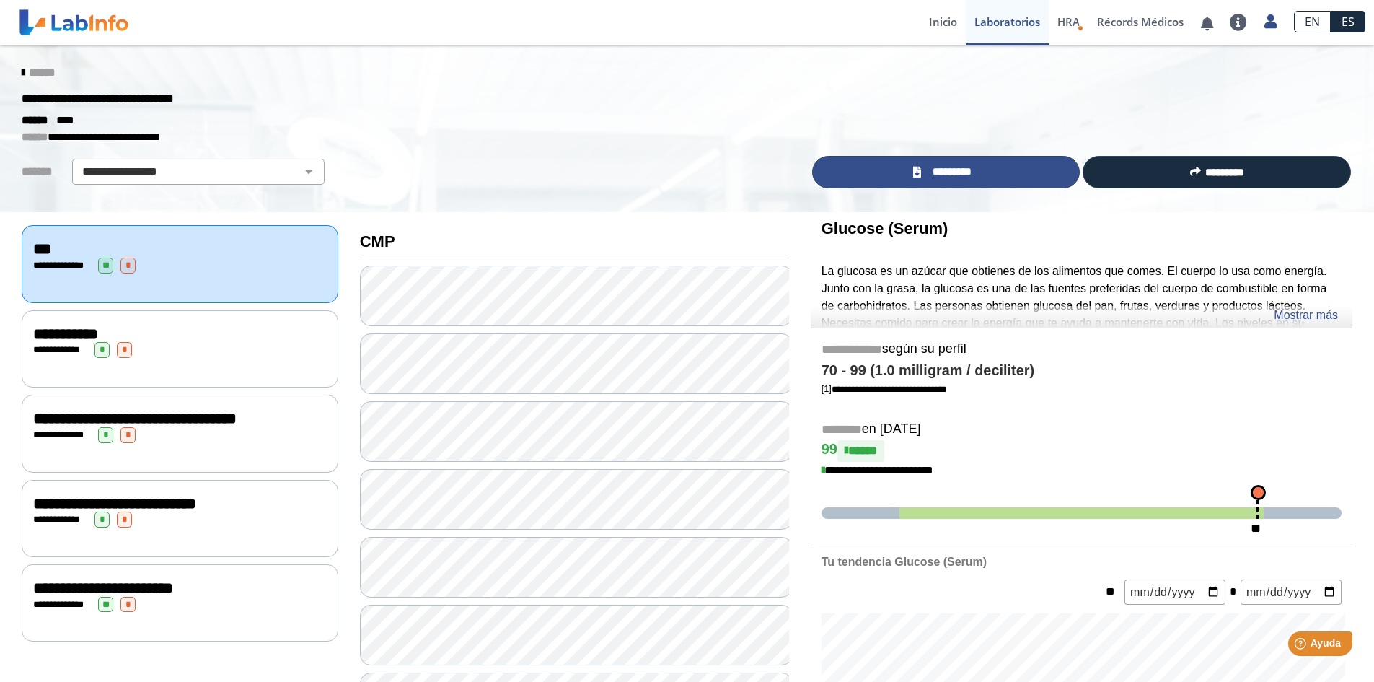
click at [942, 171] on span "*********" at bounding box center [952, 172] width 53 height 17
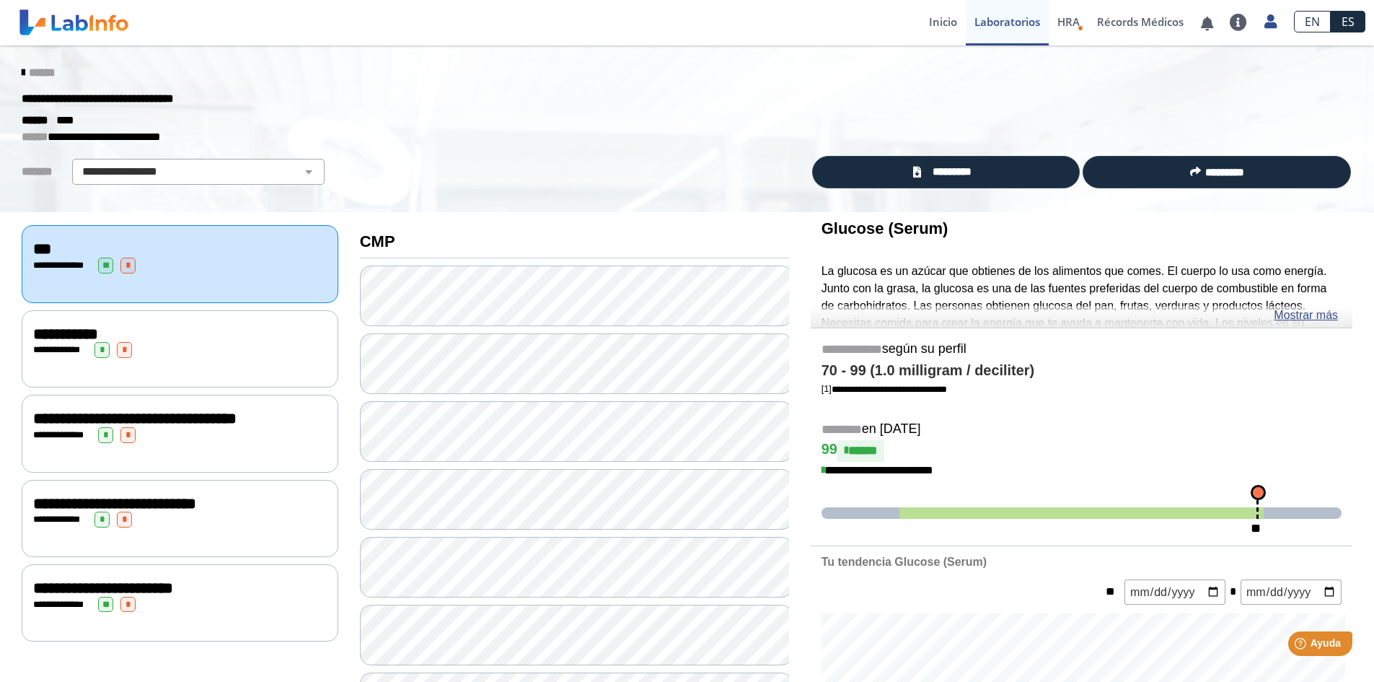
click at [22, 68] on icon at bounding box center [23, 73] width 3 height 12
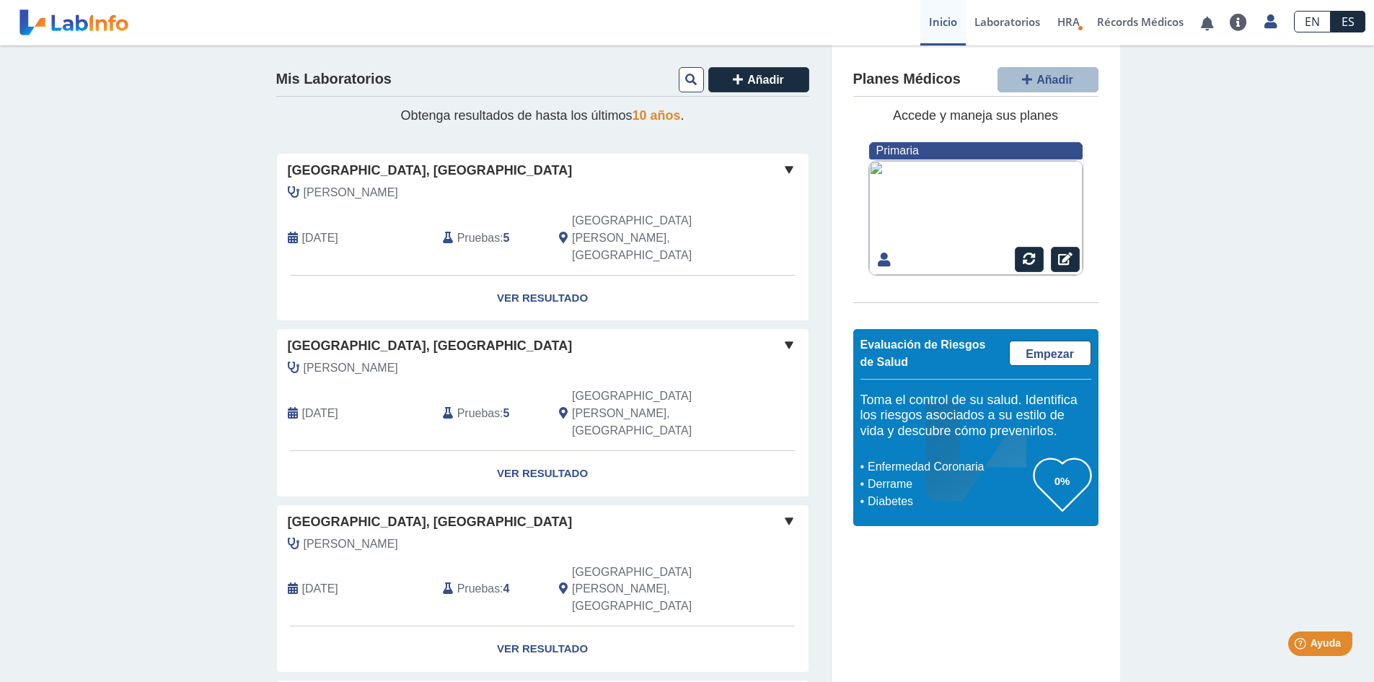
click at [613, 535] on div "[PERSON_NAME]" at bounding box center [510, 543] width 466 height 17
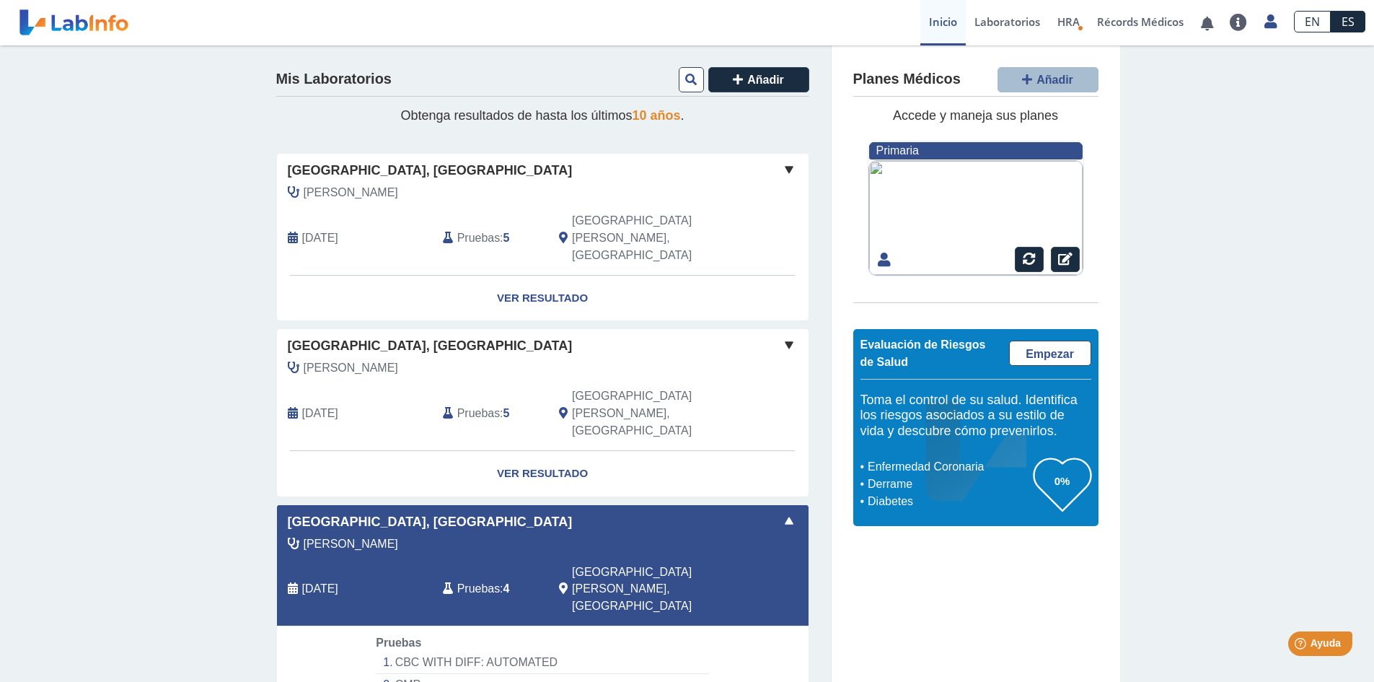
click at [629, 512] on div "[GEOGRAPHIC_DATA], [GEOGRAPHIC_DATA]" at bounding box center [543, 521] width 532 height 19
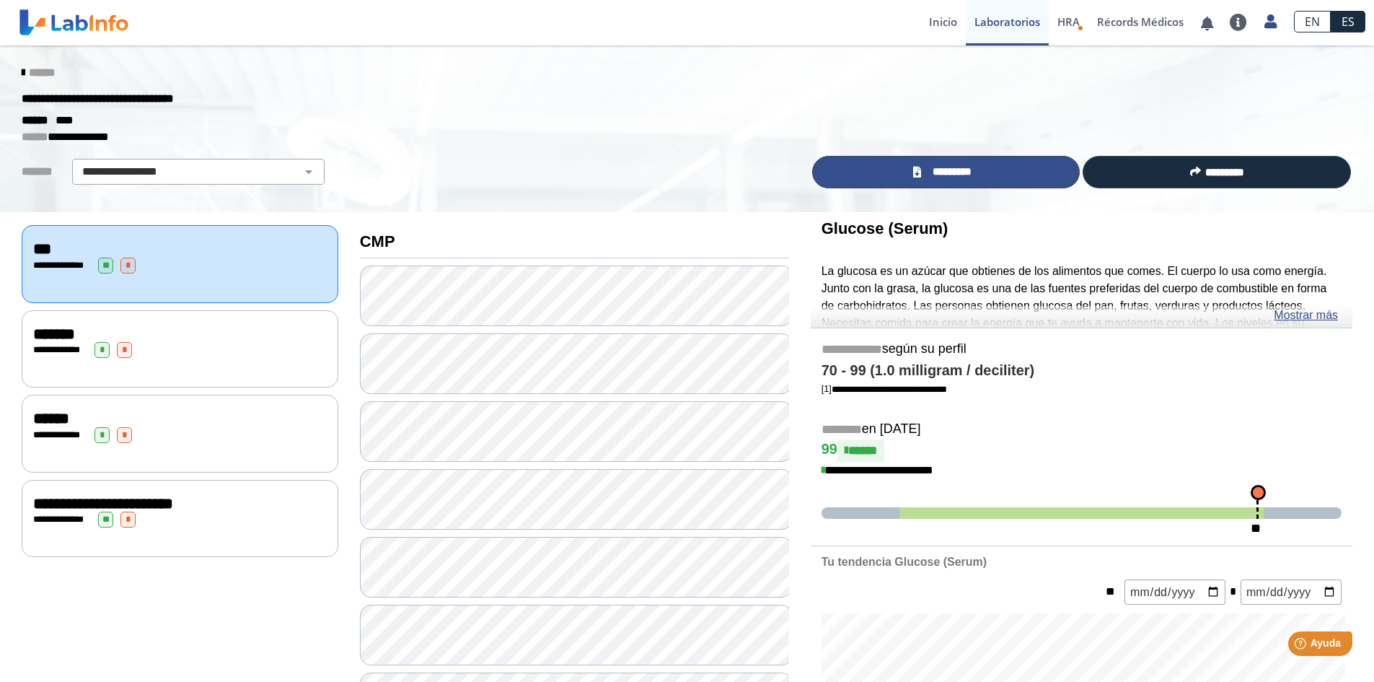
click at [926, 164] on span "*********" at bounding box center [952, 172] width 53 height 17
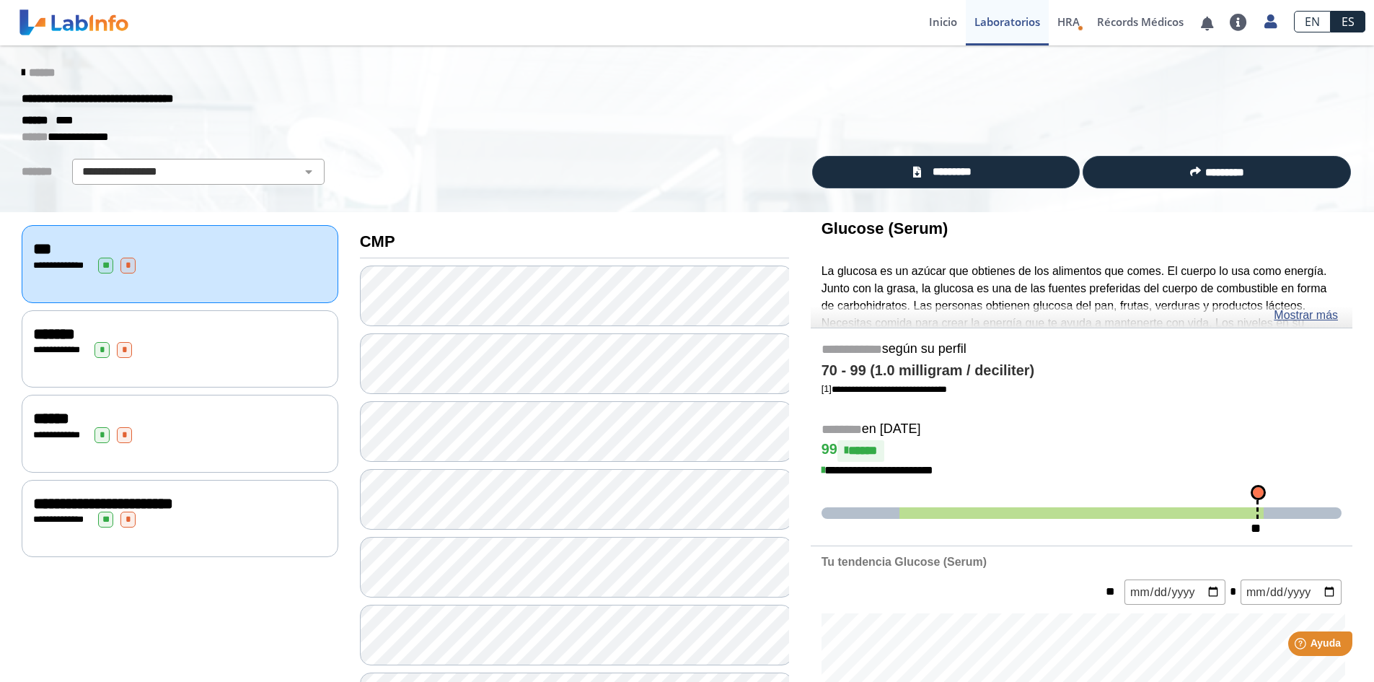
click at [22, 68] on icon at bounding box center [23, 73] width 3 height 12
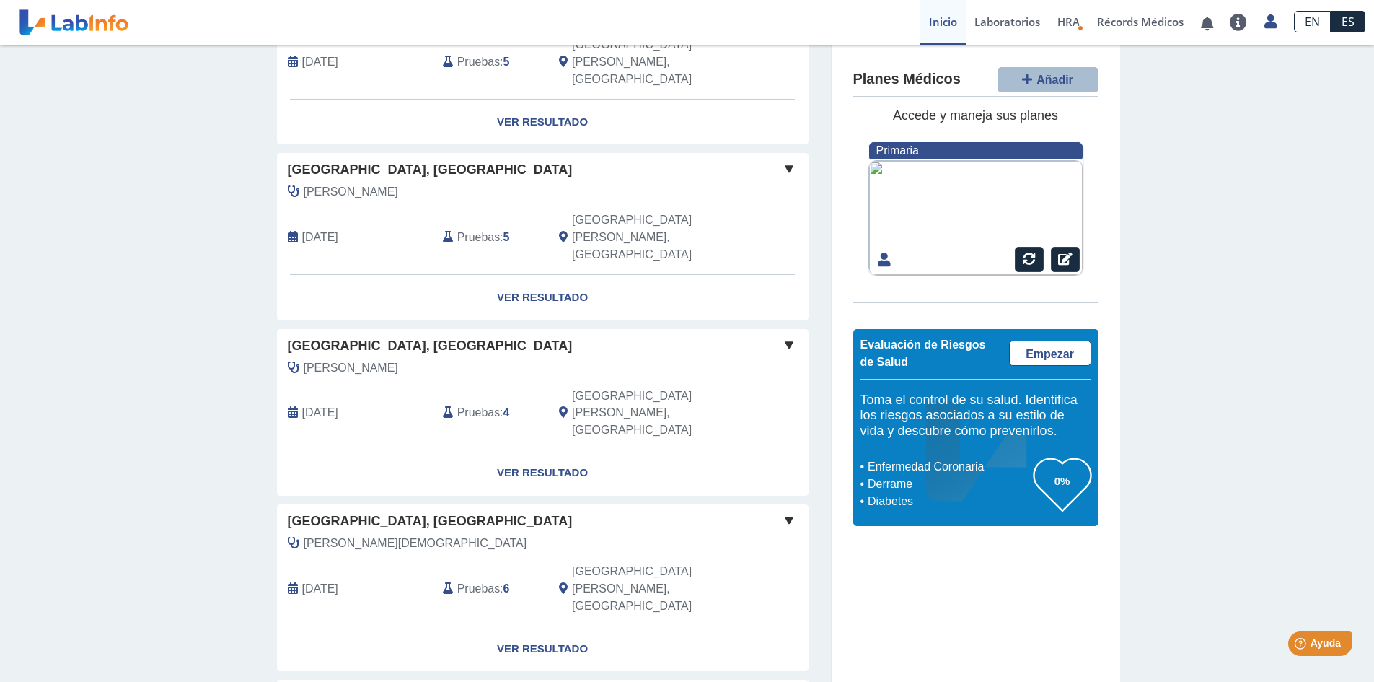
scroll to position [216, 0]
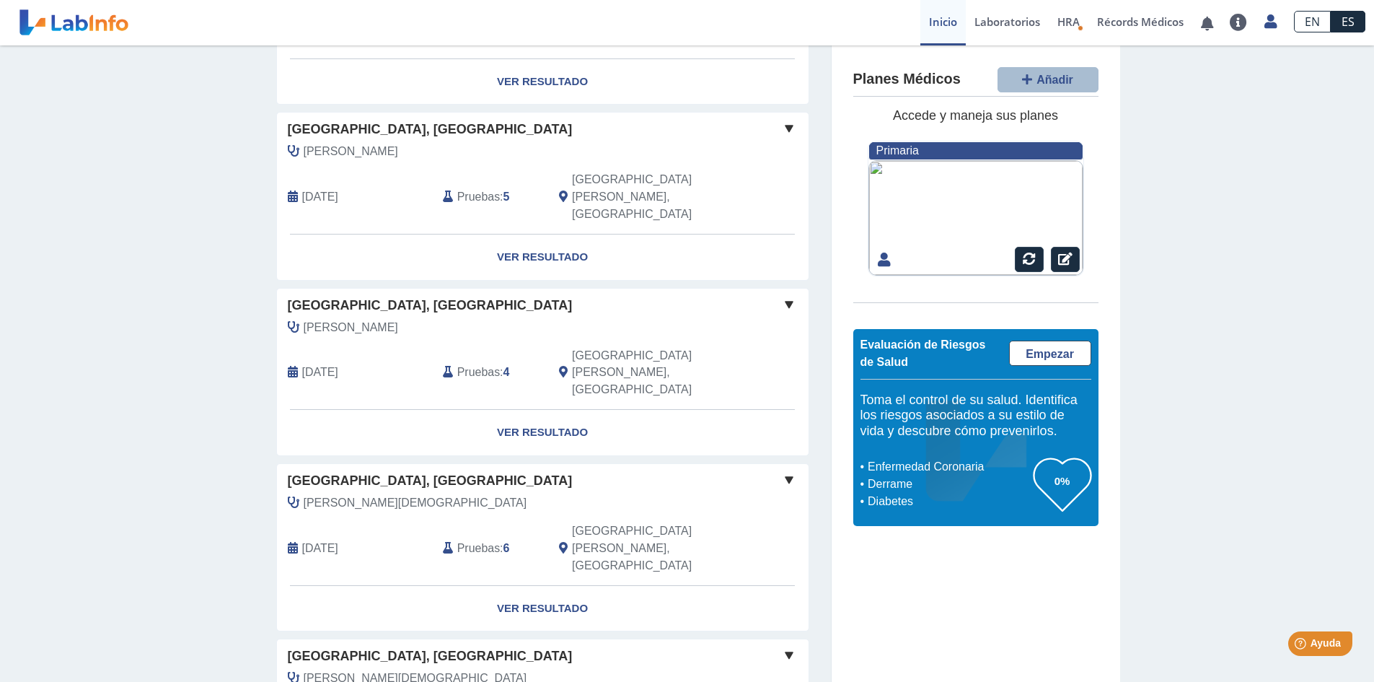
click at [582, 471] on div "[GEOGRAPHIC_DATA], [GEOGRAPHIC_DATA]" at bounding box center [543, 480] width 532 height 19
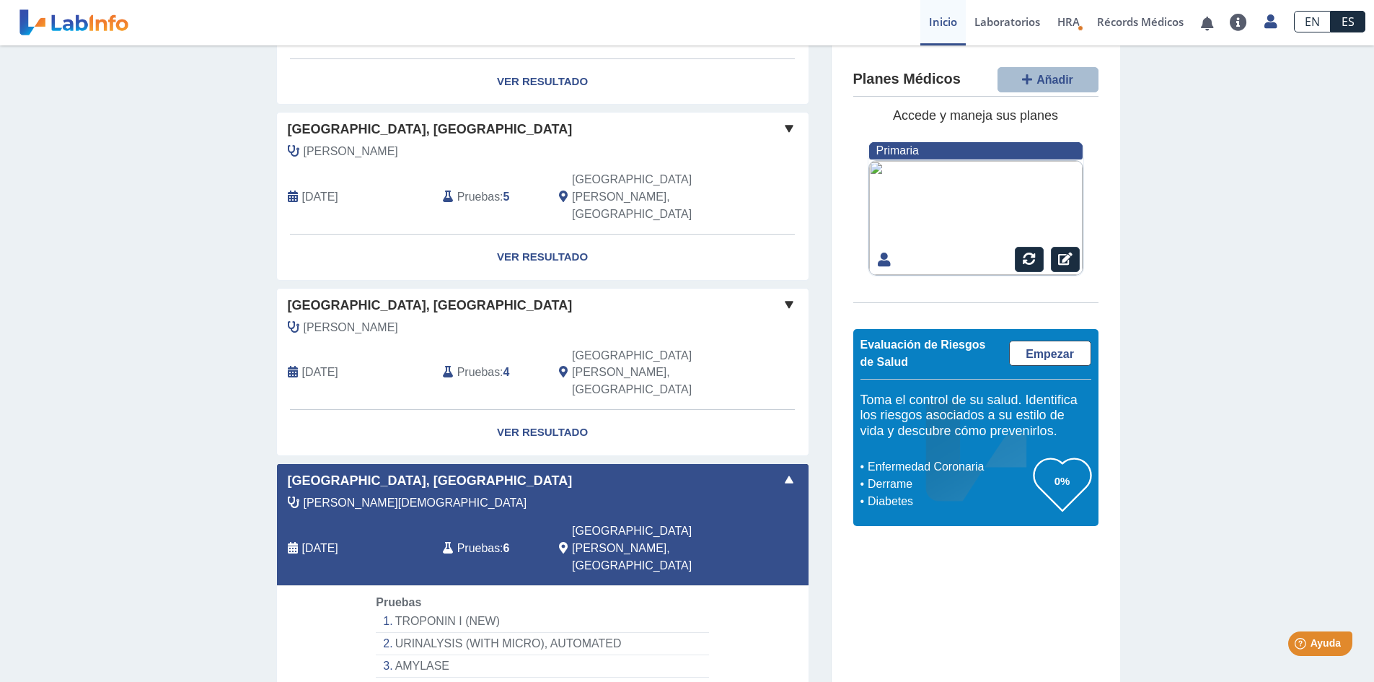
click at [679, 494] on div "[PERSON_NAME][DEMOGRAPHIC_DATA]" at bounding box center [510, 502] width 466 height 17
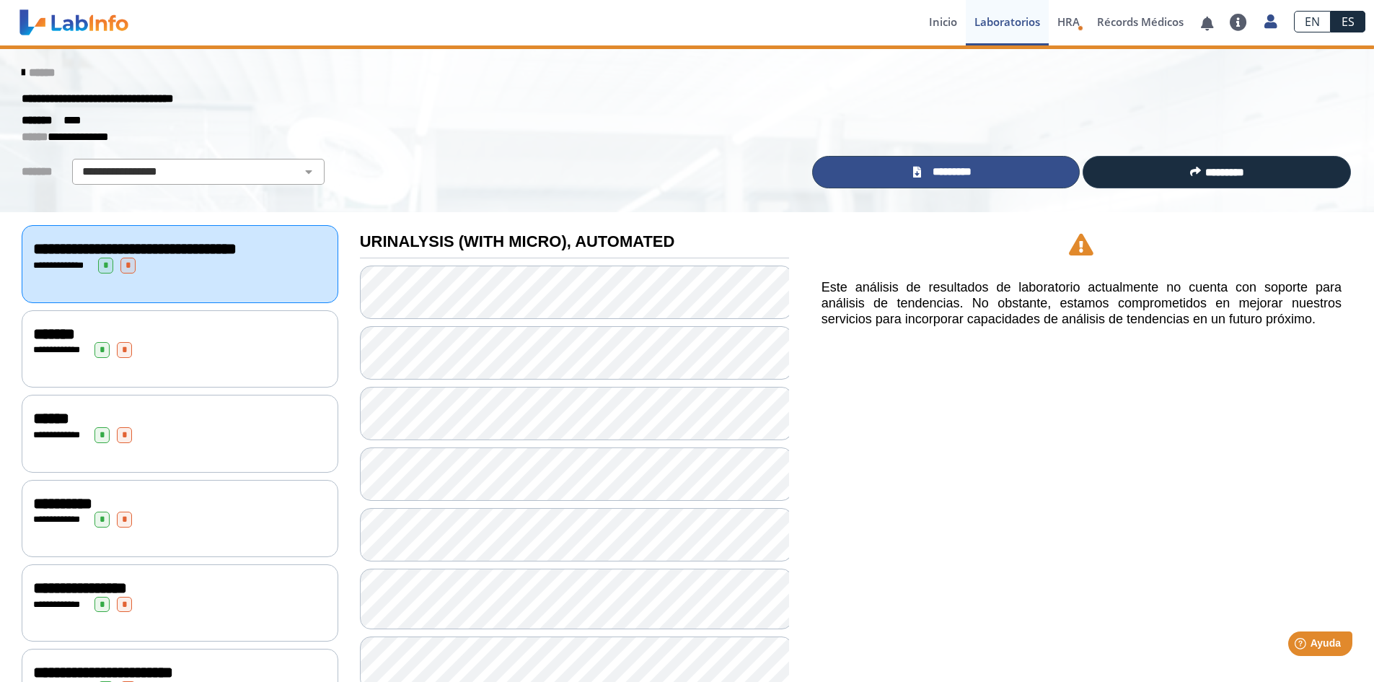
click at [921, 166] on link "*********" at bounding box center [946, 172] width 268 height 32
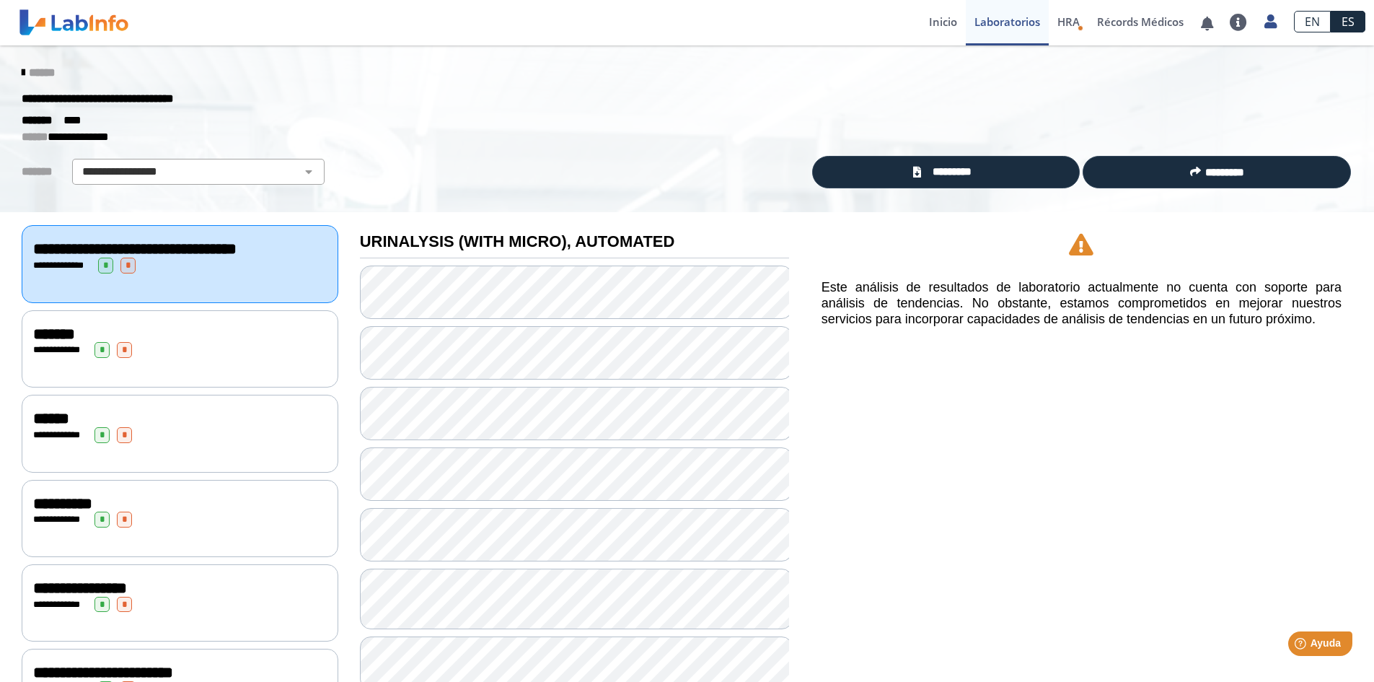
click at [22, 68] on icon at bounding box center [23, 73] width 3 height 12
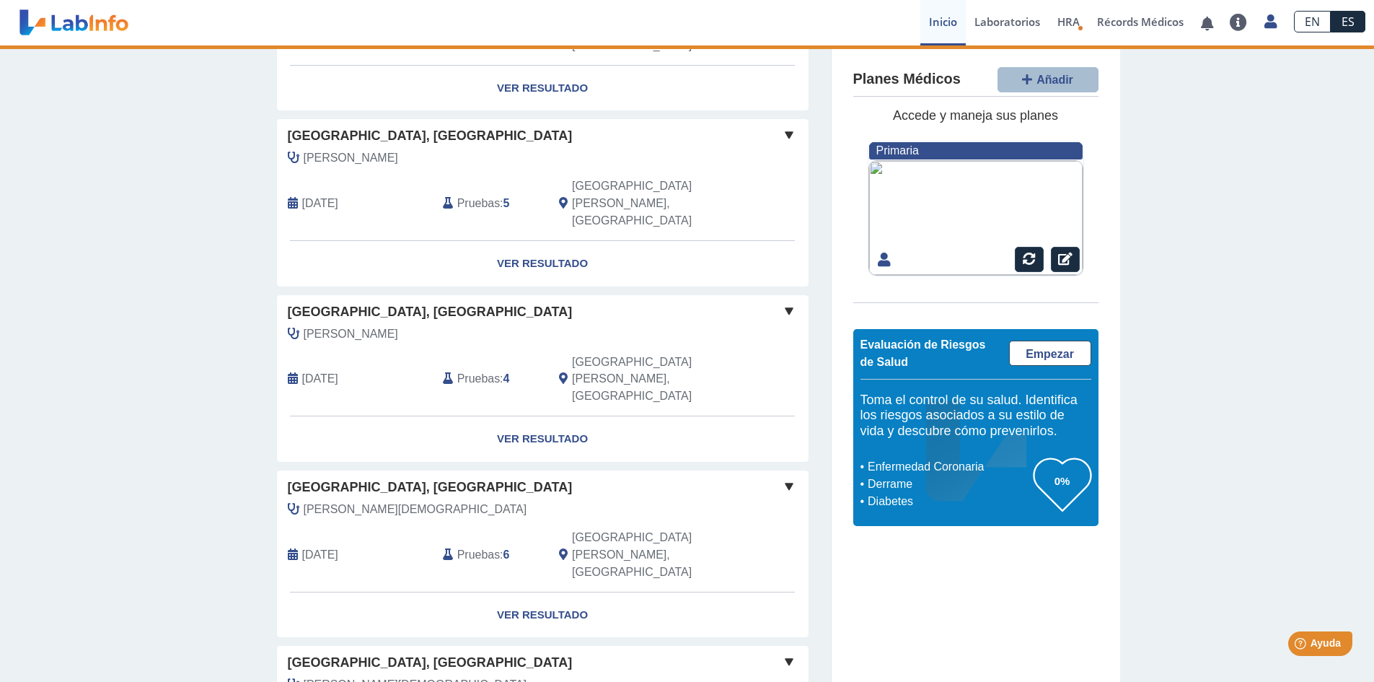
scroll to position [220, 0]
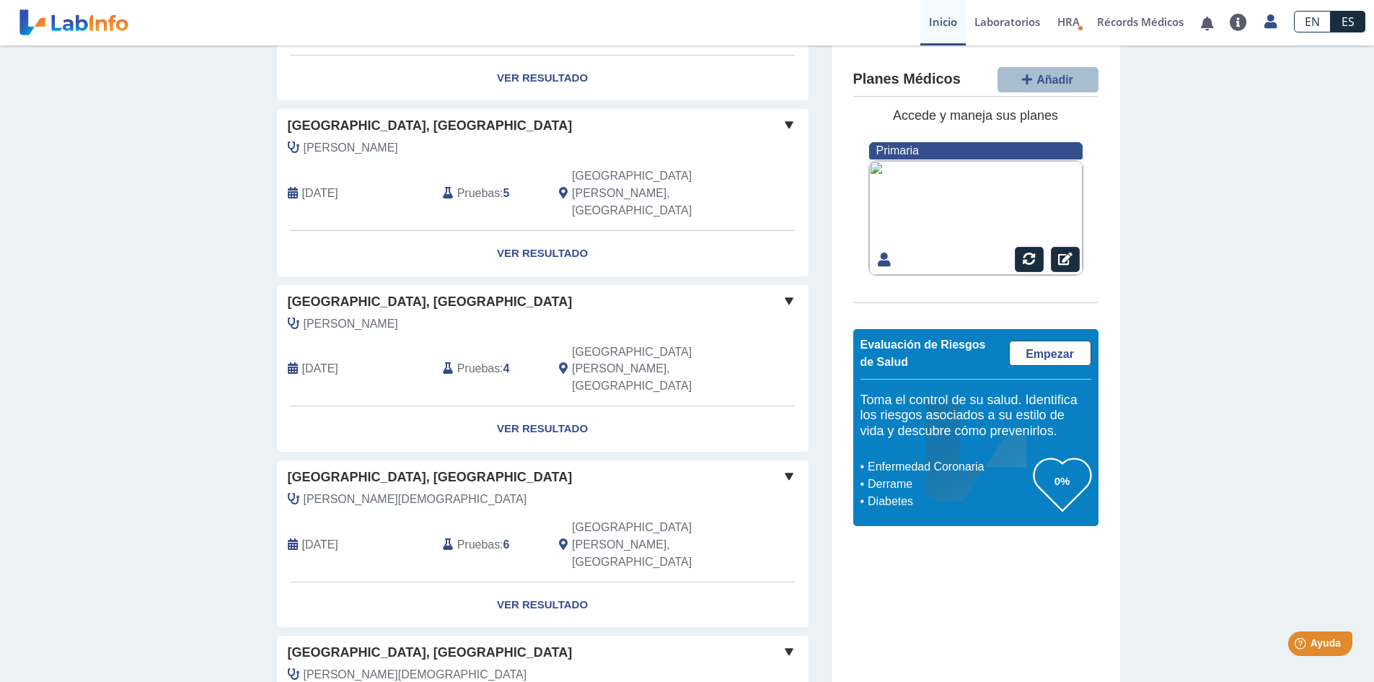
click at [610, 666] on div "[PERSON_NAME][DEMOGRAPHIC_DATA]" at bounding box center [510, 674] width 466 height 17
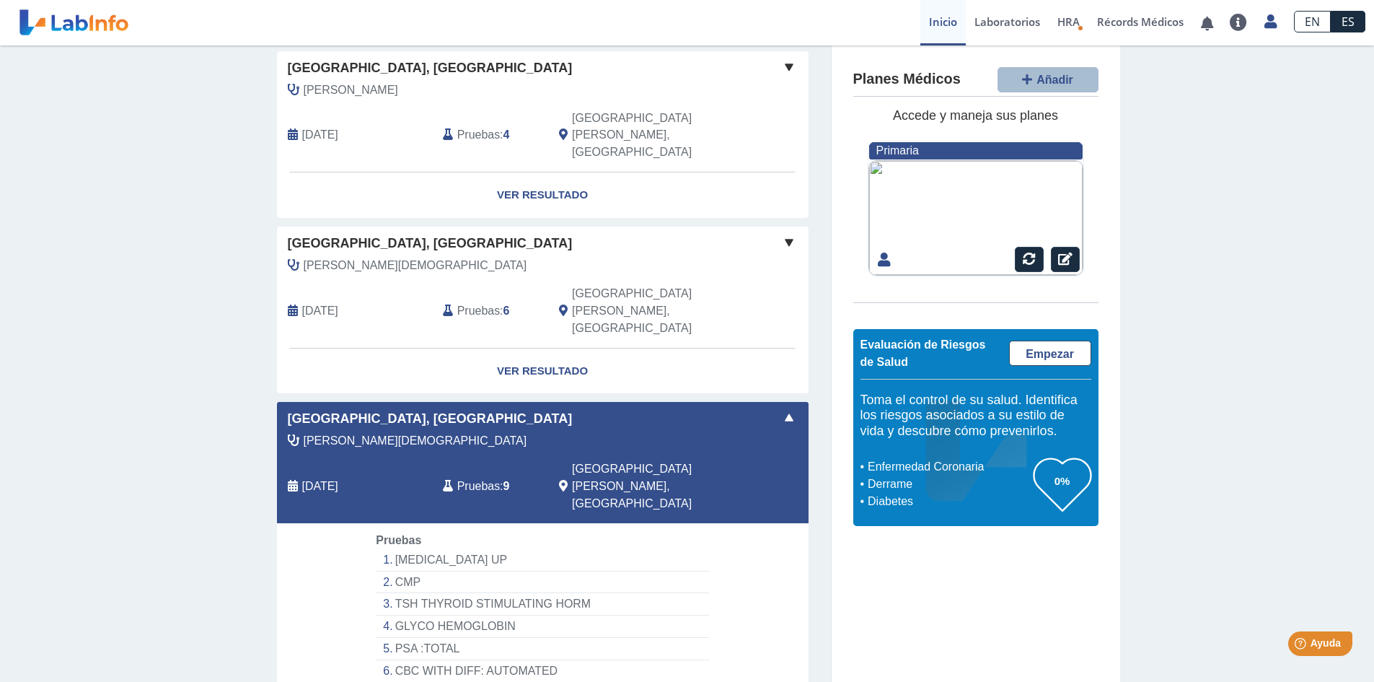
scroll to position [455, 0]
click at [633, 431] on div "[PERSON_NAME][DEMOGRAPHIC_DATA] [DATE] Pruebas : 9 [GEOGRAPHIC_DATA][PERSON_NAM…" at bounding box center [510, 476] width 488 height 91
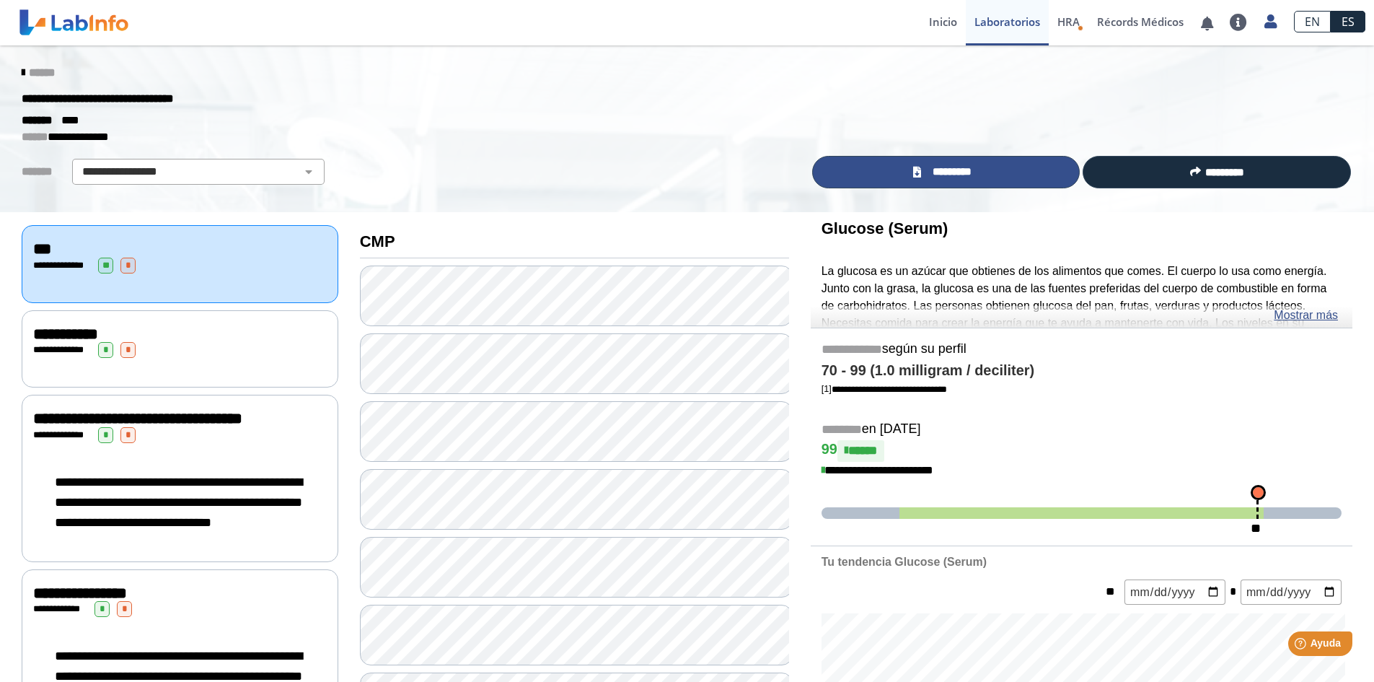
click at [940, 167] on span "*********" at bounding box center [952, 172] width 53 height 17
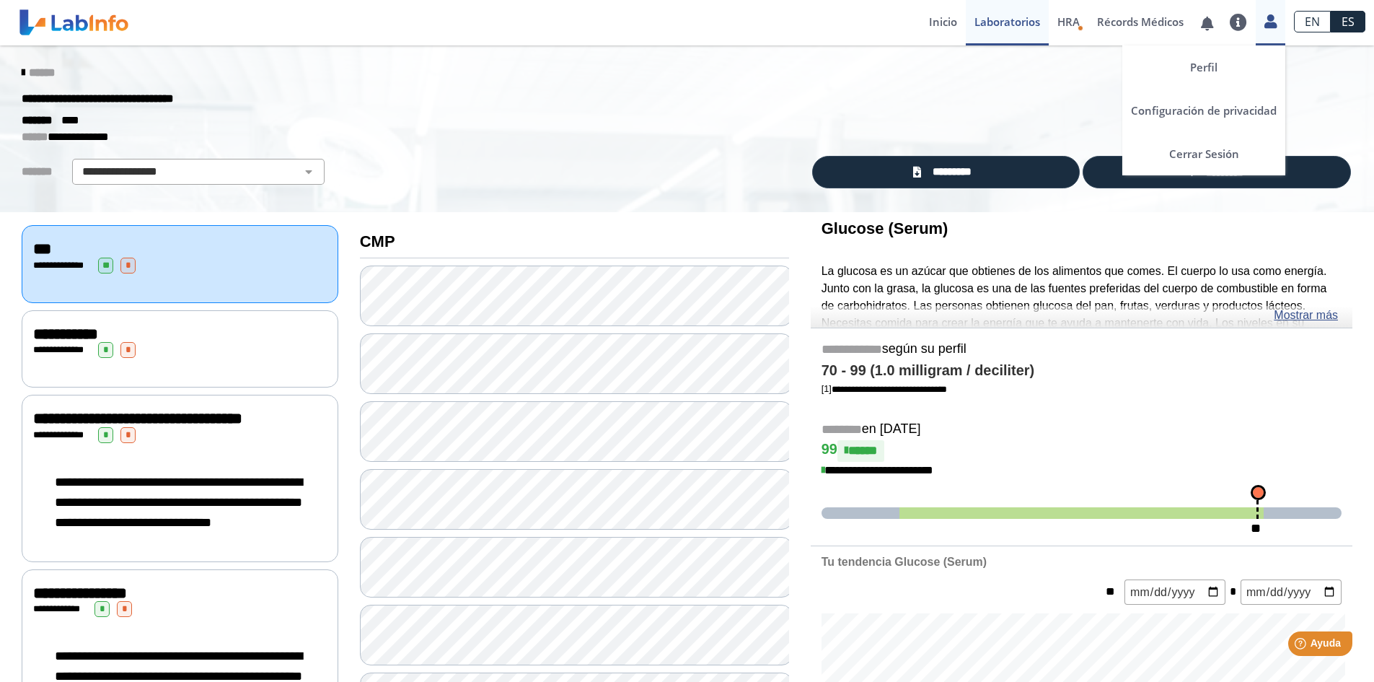
click at [1268, 23] on icon at bounding box center [1271, 21] width 12 height 11
click at [1208, 152] on link "Cerrar Sesión" at bounding box center [1204, 153] width 163 height 43
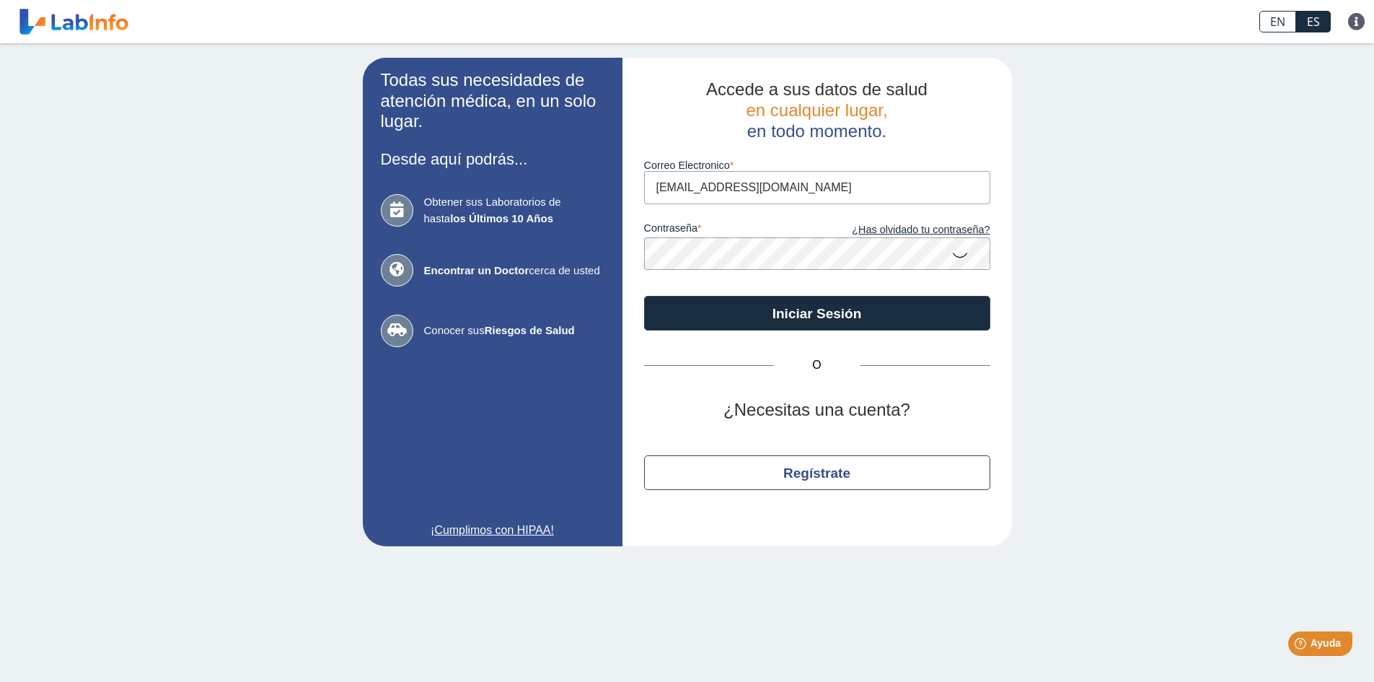
click at [1105, 197] on div "Todas sus necesidades de atención médica, en un solo lugar. Desde aquí podrás..…" at bounding box center [687, 301] width 1374 height 517
click at [1125, 221] on div "Todas sus necesidades de atención médica, en un solo lugar. Desde aquí podrás..…" at bounding box center [687, 301] width 1374 height 517
